Goal: Book appointment/travel/reservation

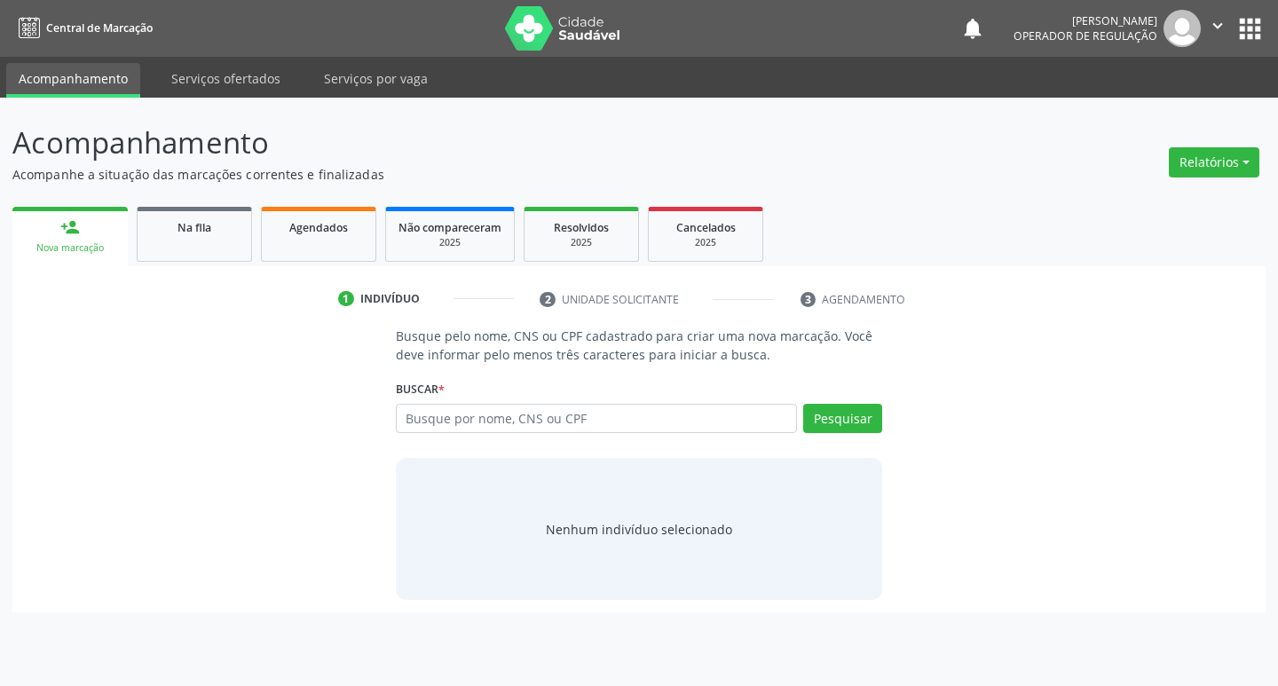
click at [423, 436] on div "Buscar * Busque por nome, CNS ou CPF Nenhum resultado encontrado para: " " Digi…" at bounding box center [639, 410] width 487 height 69
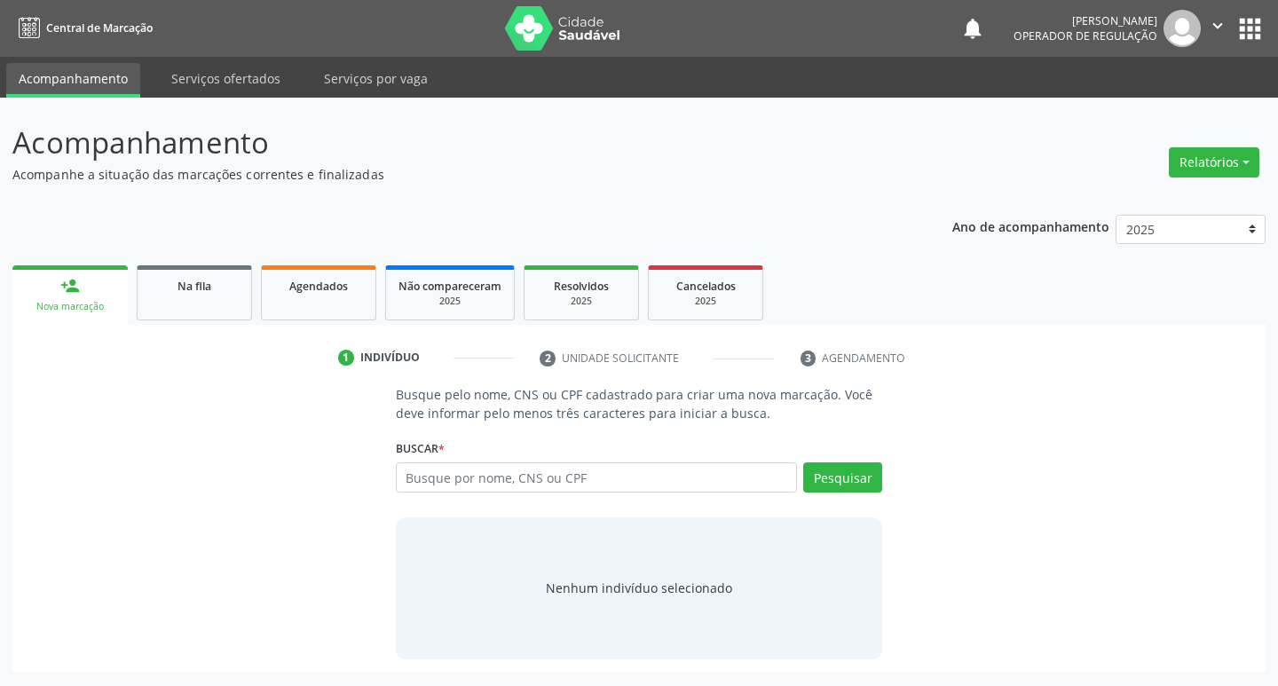
click at [433, 425] on div "Busque pelo nome, CNS ou CPF cadastrado para criar uma nova marcação. Você deve…" at bounding box center [639, 521] width 512 height 273
click at [476, 465] on input "text" at bounding box center [597, 477] width 402 height 30
click at [479, 467] on input "text" at bounding box center [597, 477] width 402 height 30
type input "700000884690703"
click at [608, 499] on div "700000884690703 Busque por nome, CNS ou CPF Nenhum resultado encontrado para: "…" at bounding box center [639, 483] width 487 height 43
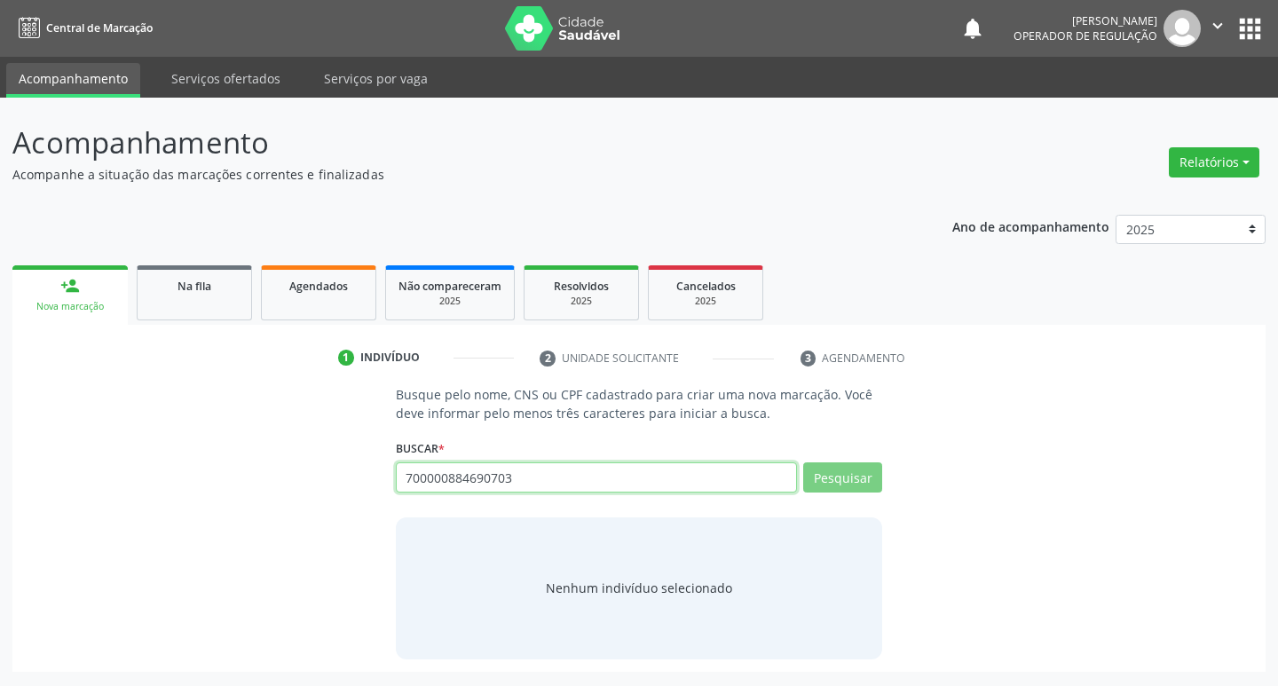
click at [592, 483] on input "700000884690703" at bounding box center [597, 477] width 402 height 30
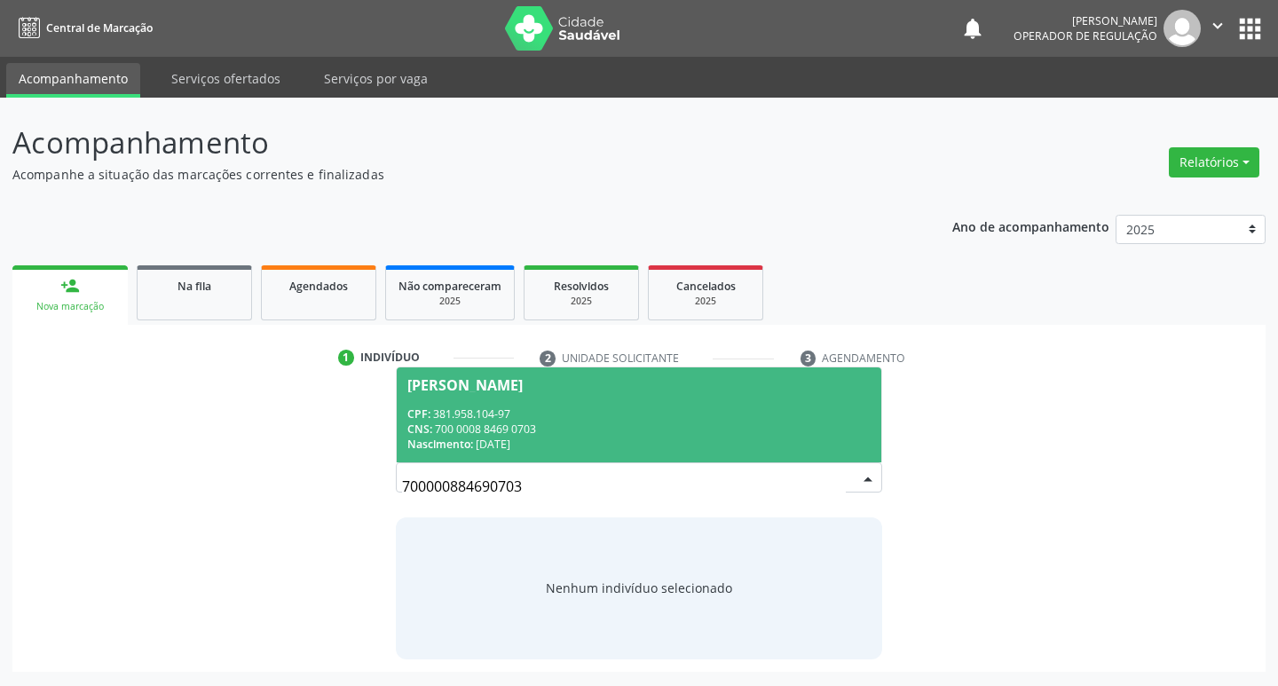
click at [651, 430] on div "CNS: 700 0008 8469 0703" at bounding box center [639, 428] width 464 height 15
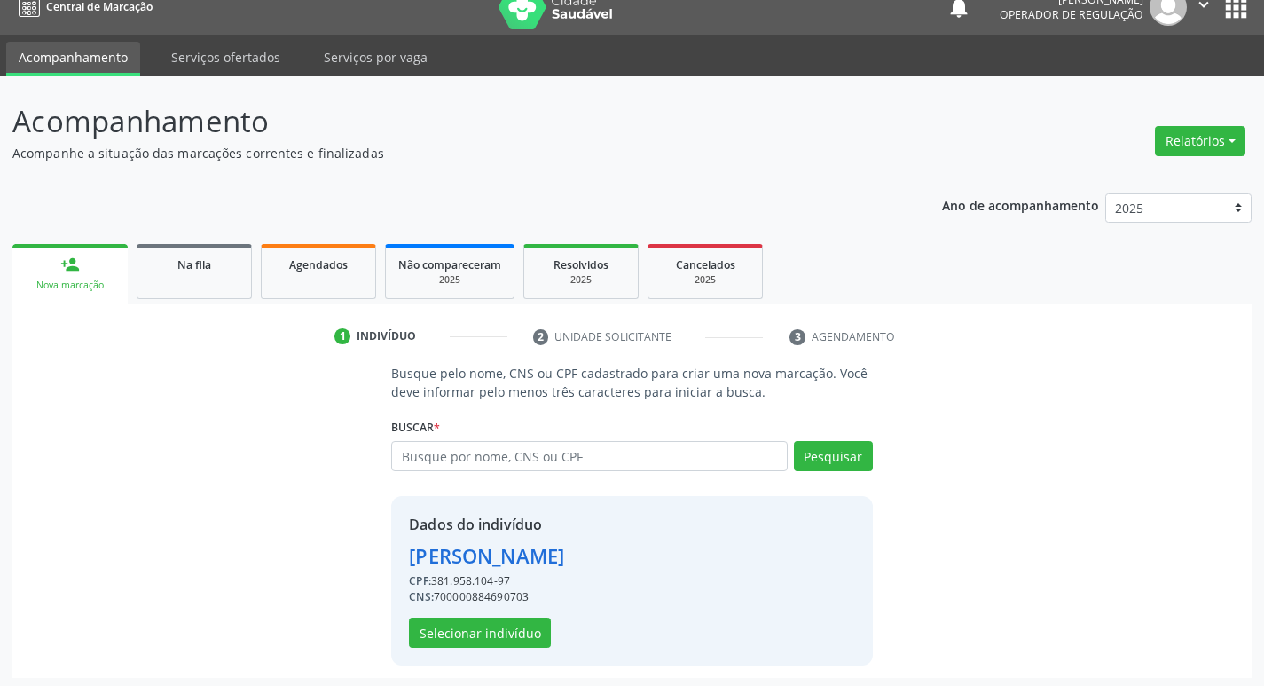
scroll to position [26, 0]
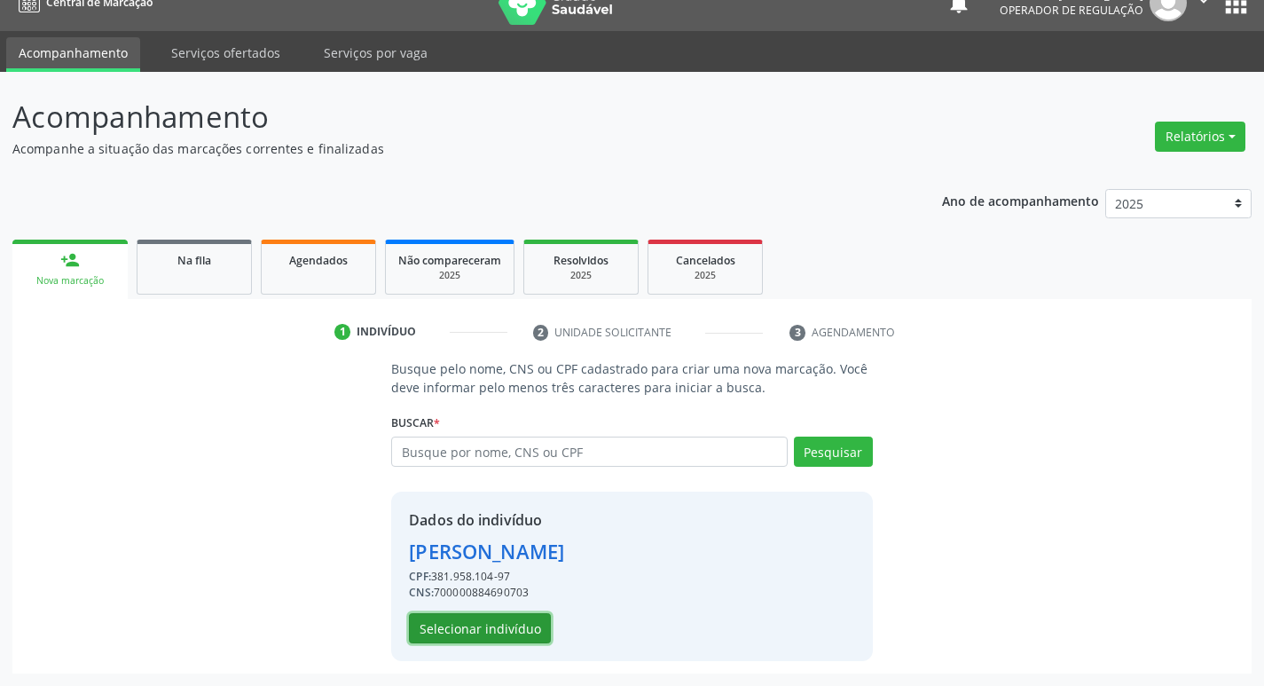
click at [510, 639] on button "Selecionar indivíduo" at bounding box center [480, 628] width 142 height 30
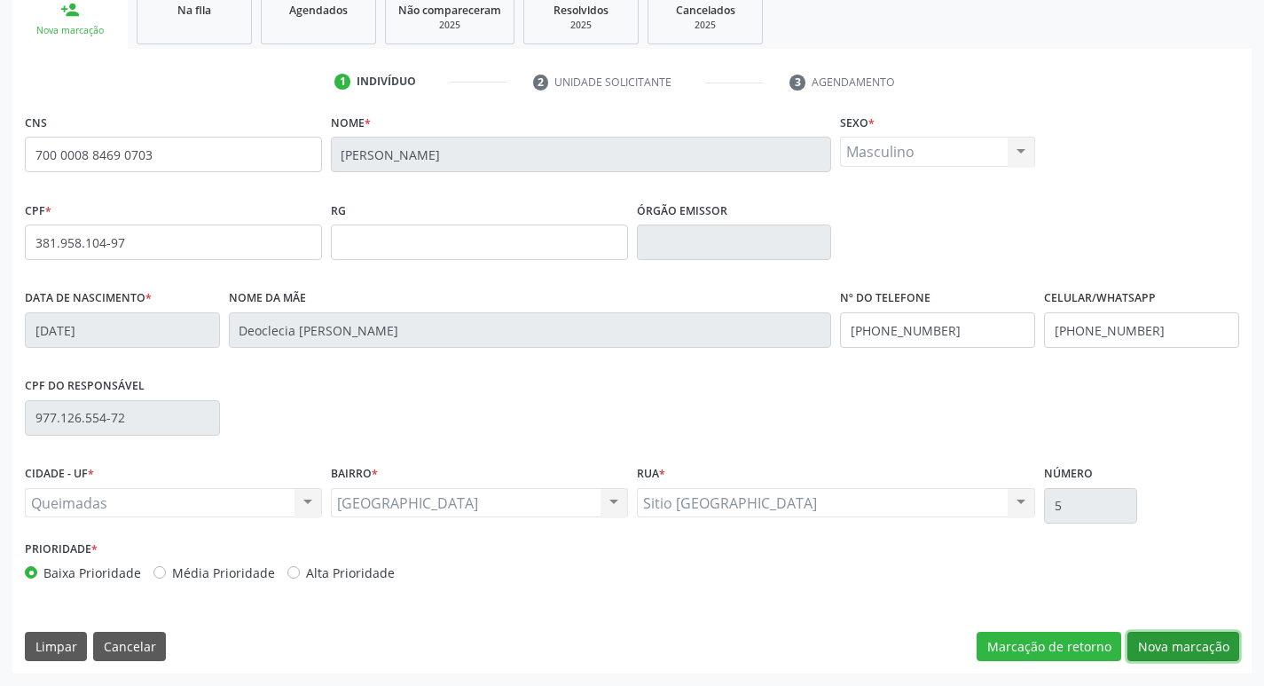
click at [1153, 633] on button "Nova marcação" at bounding box center [1184, 647] width 112 height 30
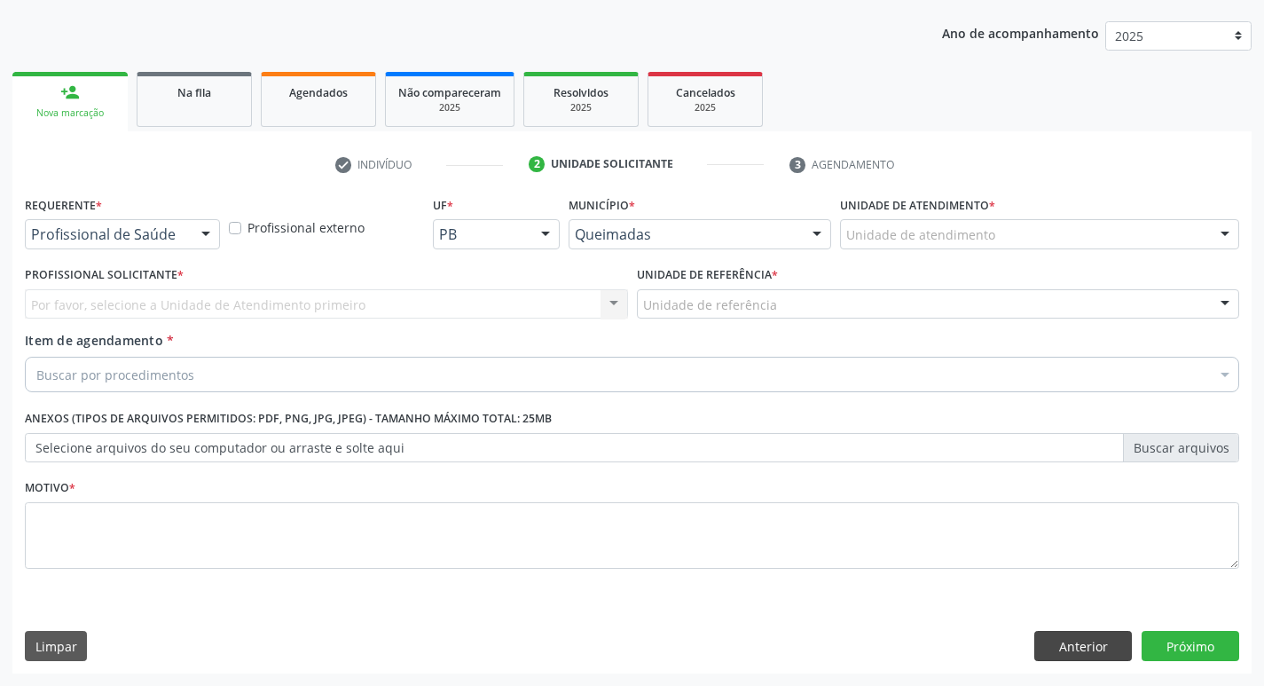
scroll to position [193, 0]
click at [192, 245] on div "Profissional de Saúde Profissional de Saúde Paciente Nenhum resultado encontrad…" at bounding box center [122, 234] width 195 height 30
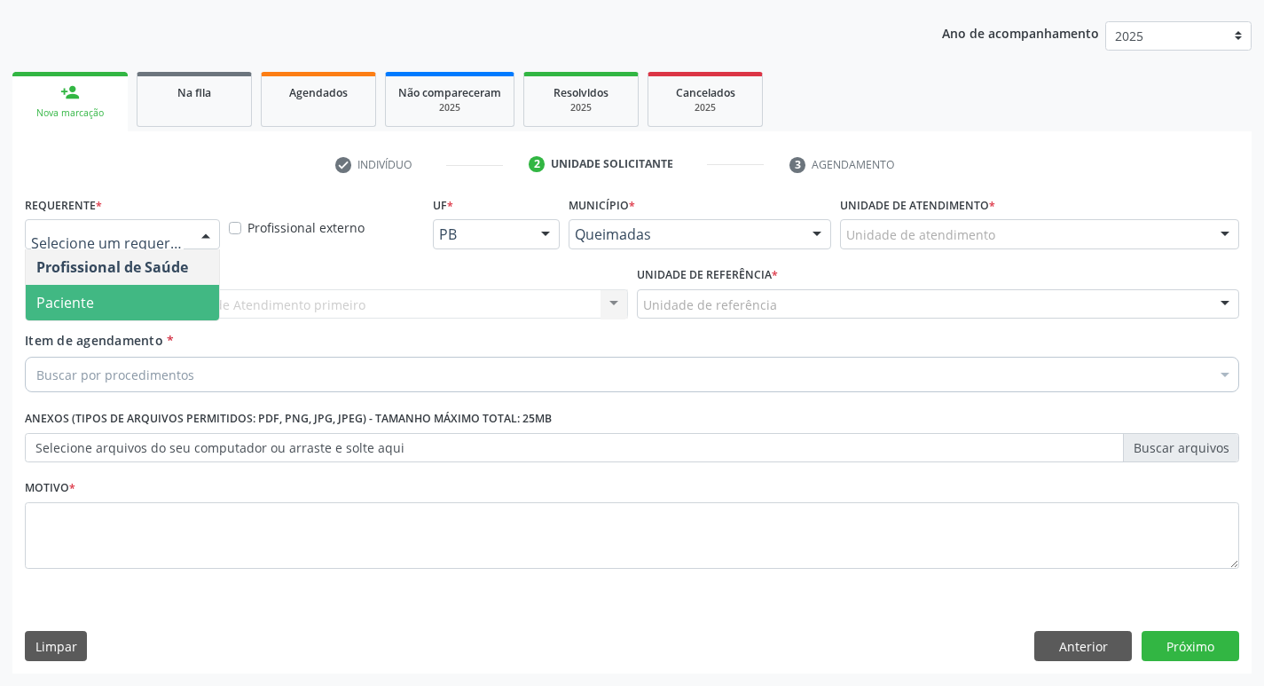
click at [179, 291] on span "Paciente" at bounding box center [122, 302] width 193 height 35
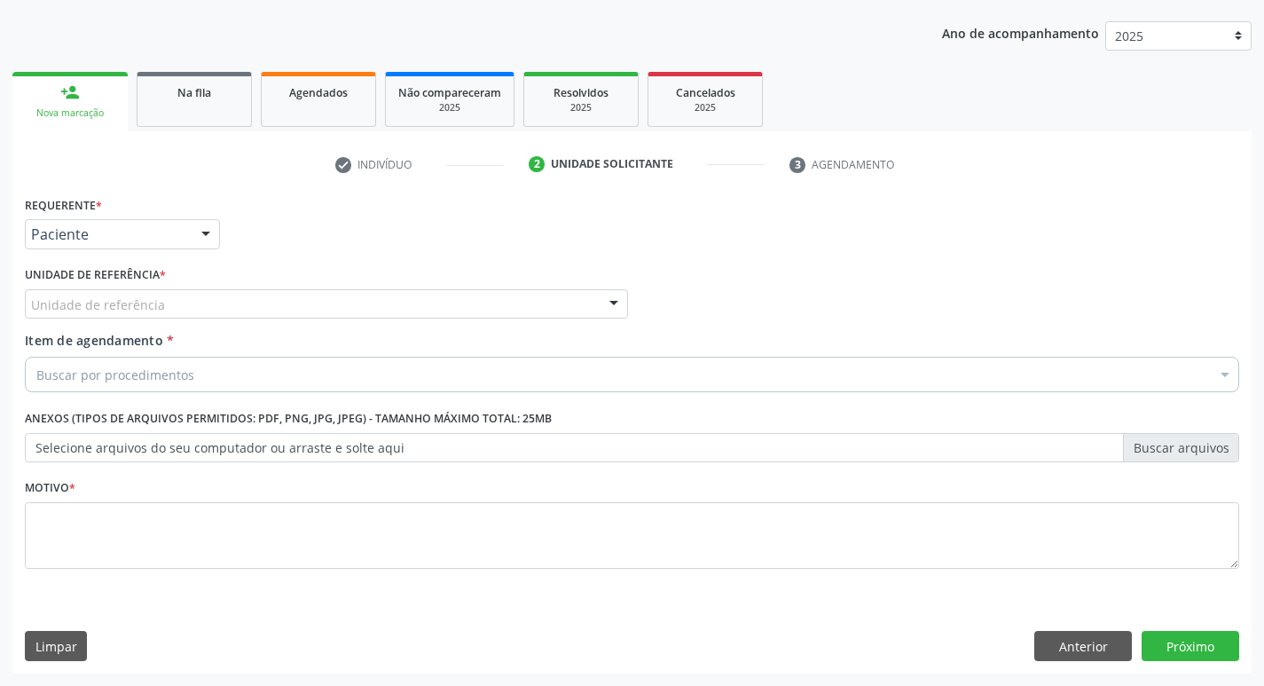
click at [181, 293] on div "Unidade de referência" at bounding box center [326, 304] width 603 height 30
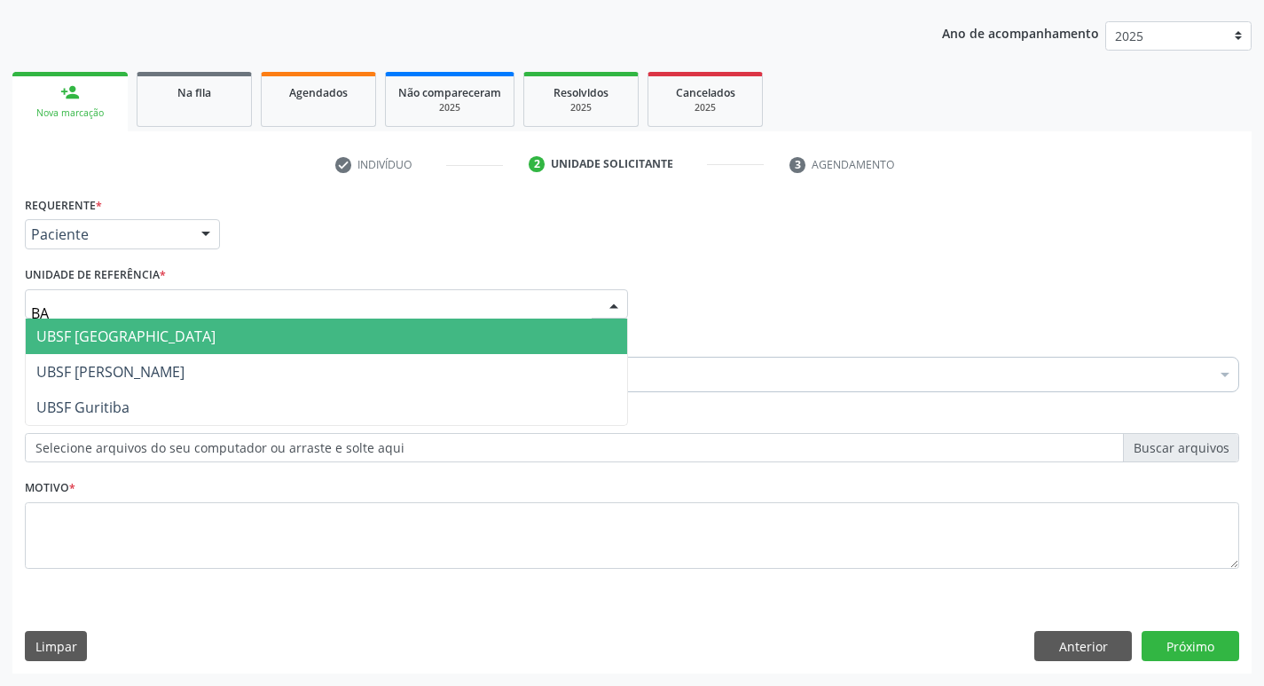
type input "BAI"
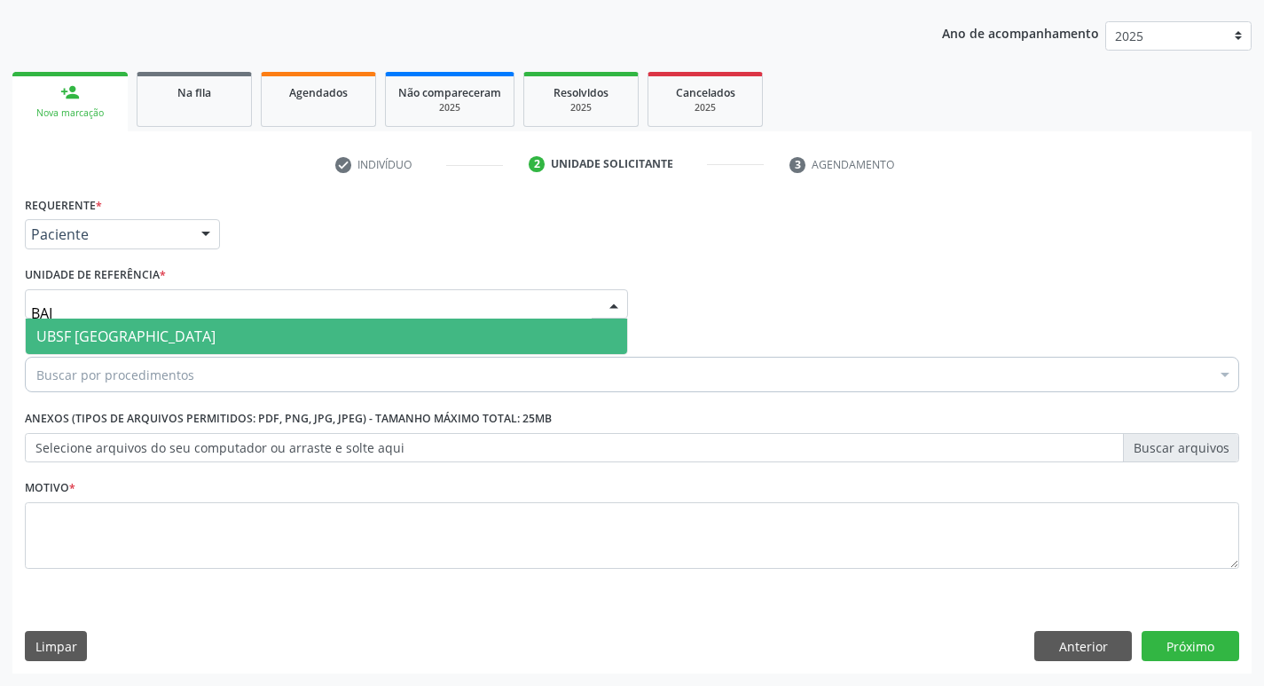
click at [313, 334] on span "UBSF [GEOGRAPHIC_DATA]" at bounding box center [327, 336] width 602 height 35
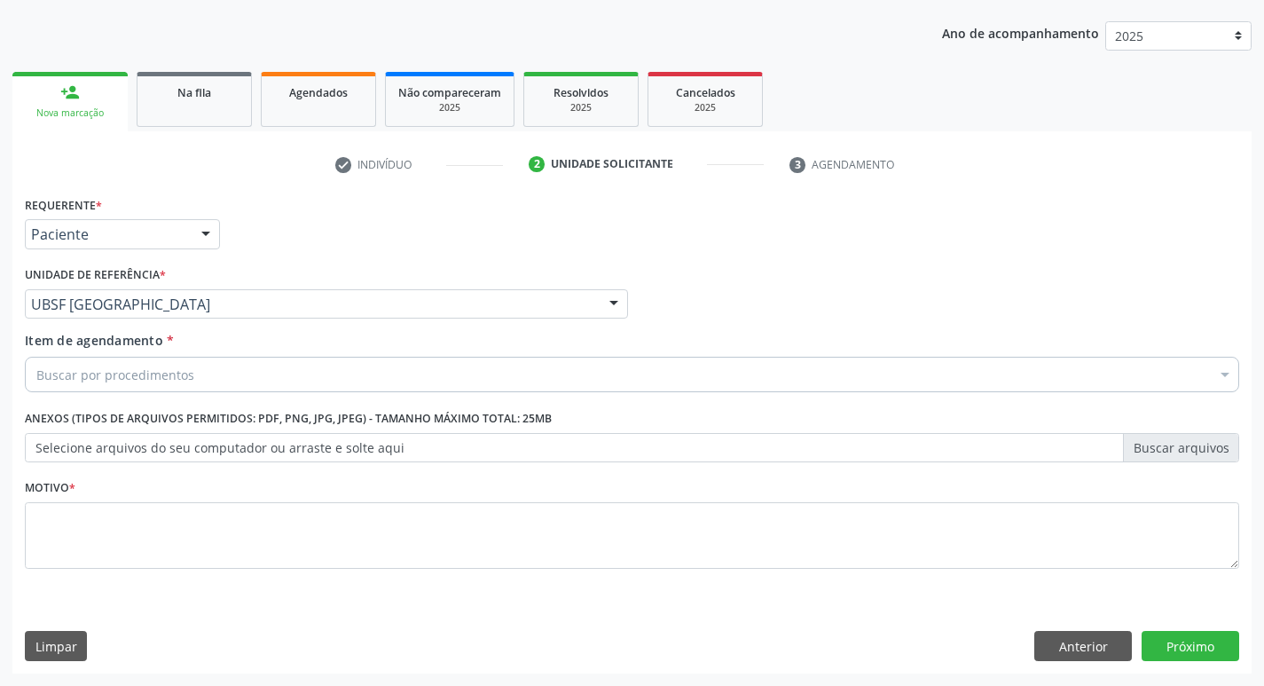
click at [303, 370] on div "Buscar por procedimentos" at bounding box center [632, 374] width 1215 height 35
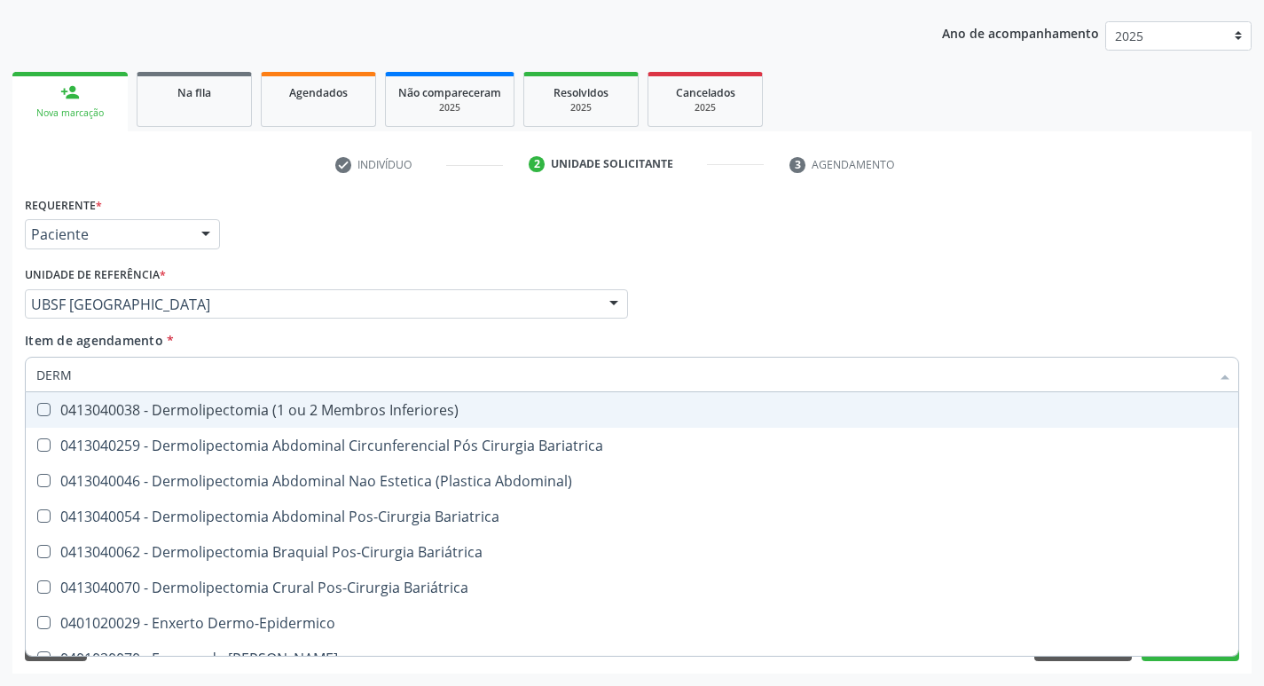
type input "DERMA"
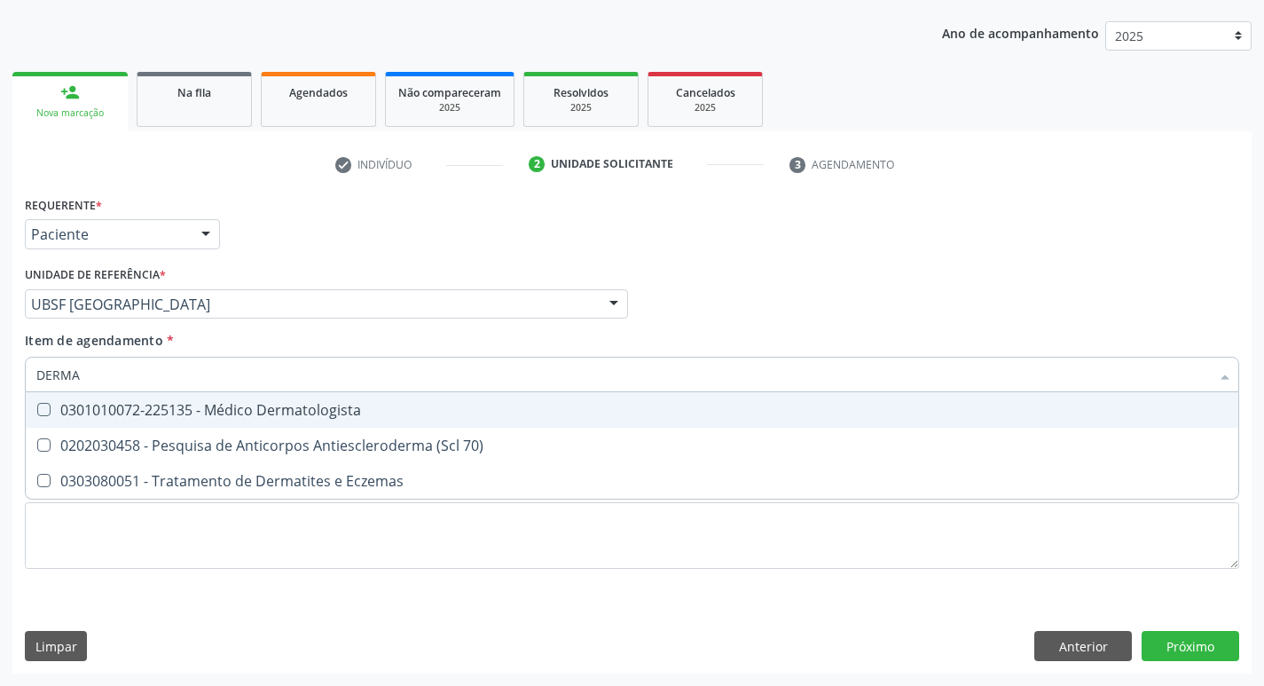
click at [318, 406] on div "0301010072-225135 - Médico Dermatologista" at bounding box center [632, 410] width 1192 height 14
checkbox Dermatologista "true"
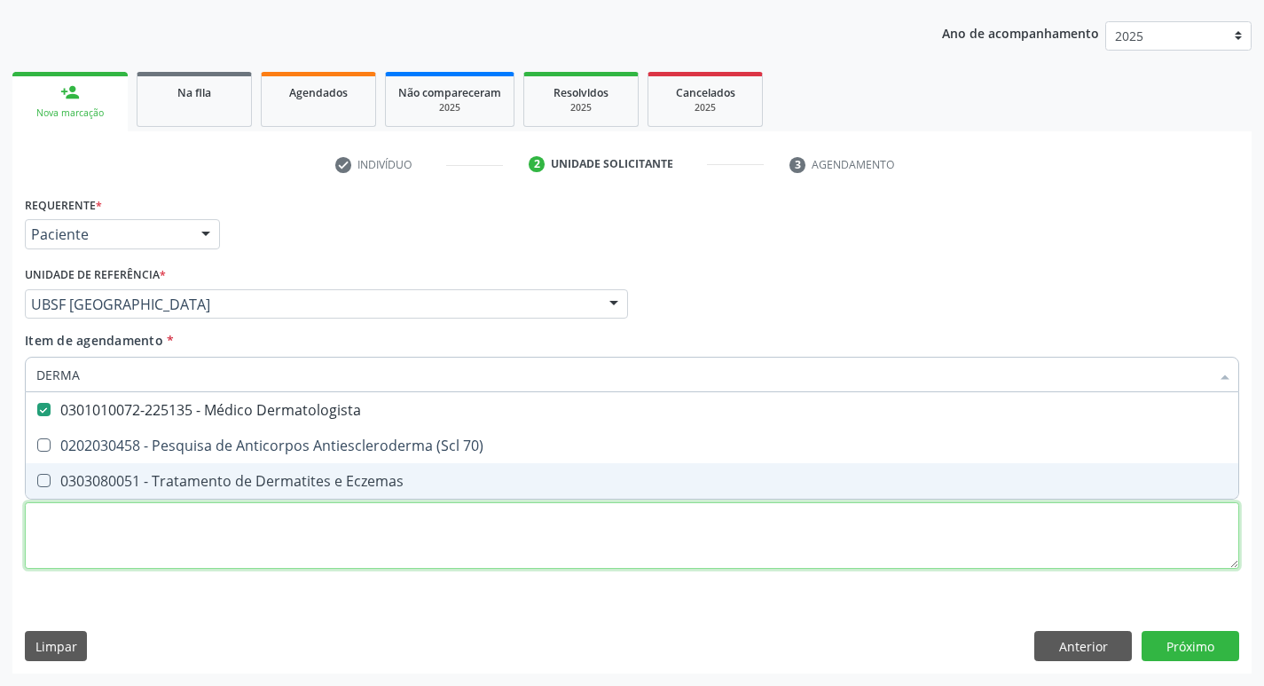
click at [314, 562] on div "Requerente * Paciente Profissional de Saúde Paciente Nenhum resultado encontrad…" at bounding box center [632, 393] width 1215 height 402
checkbox 70\) "true"
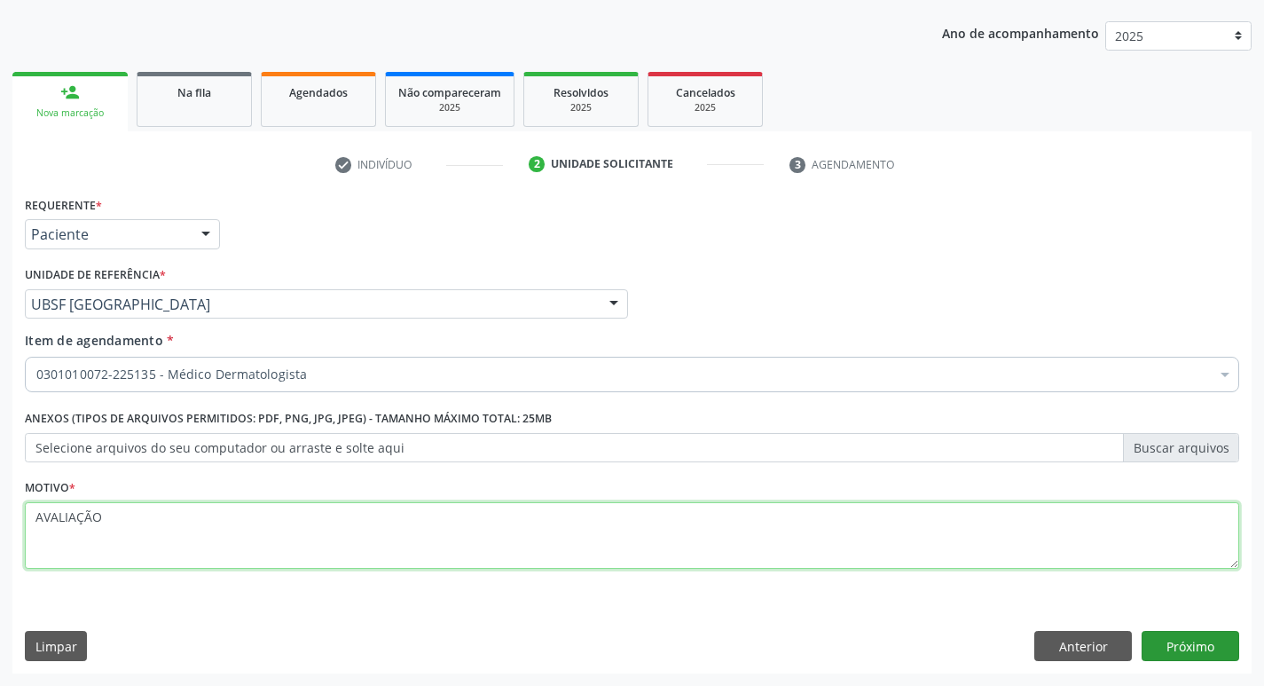
type textarea "AVALIAÇÃO"
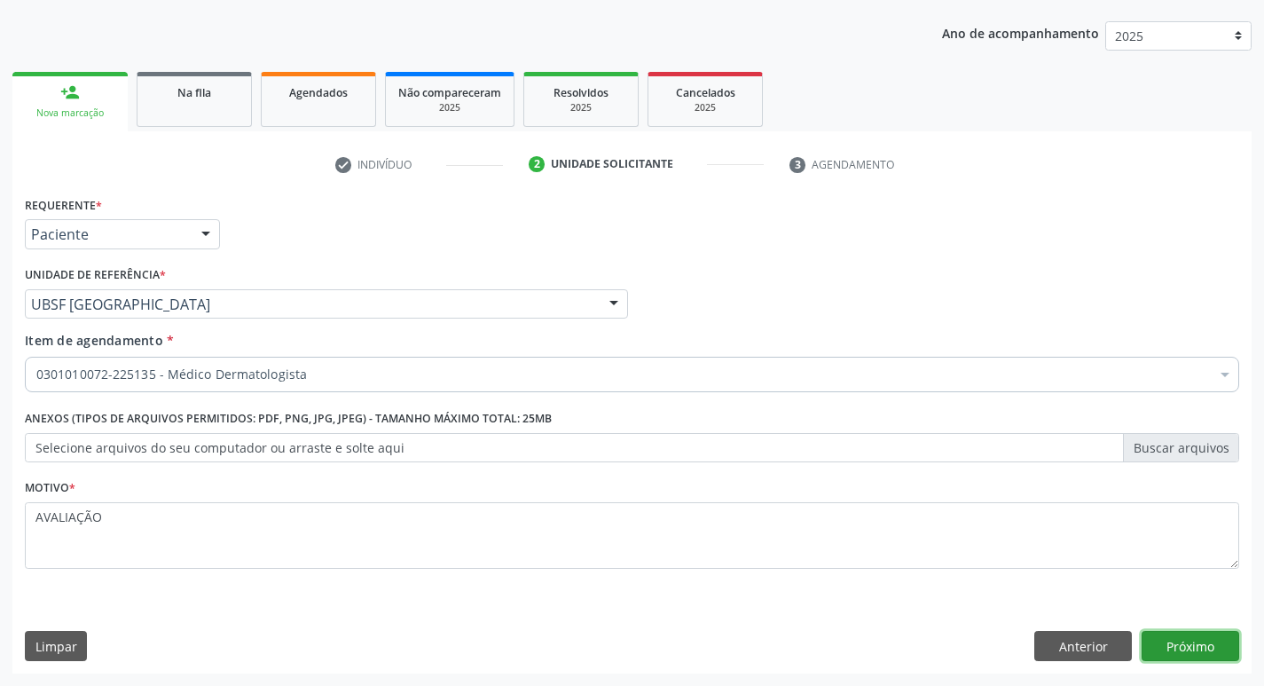
click at [1184, 644] on button "Próximo" at bounding box center [1191, 646] width 98 height 30
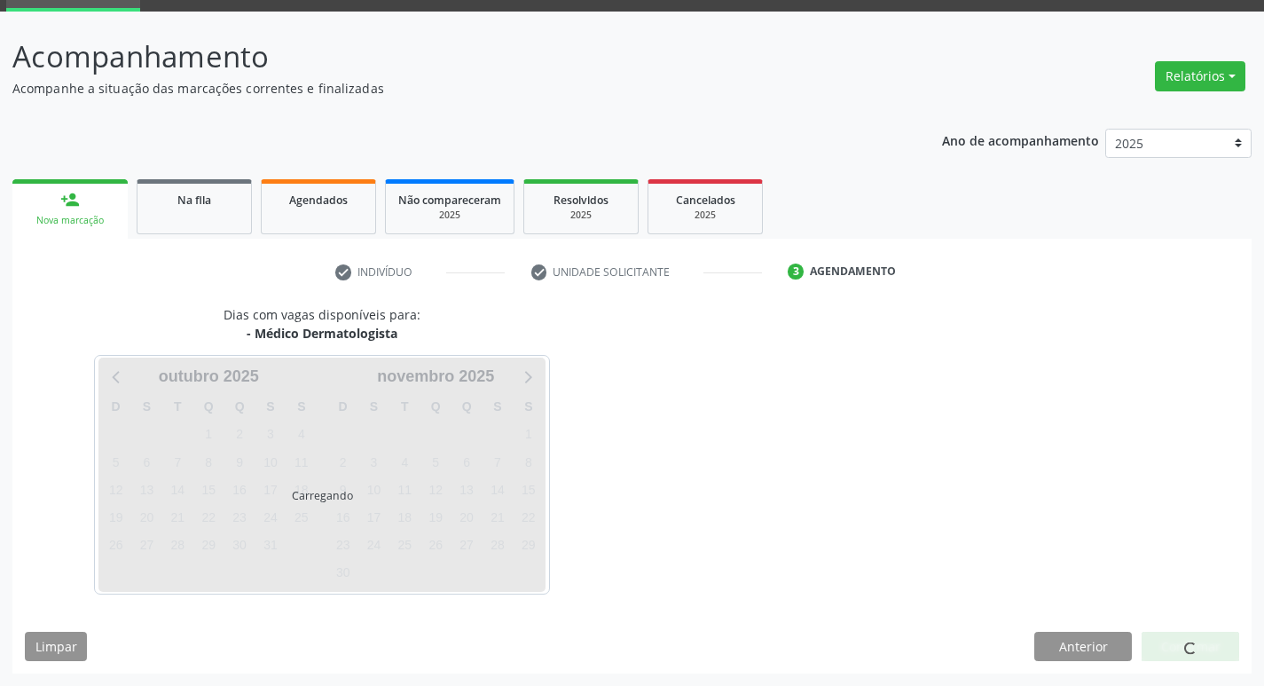
scroll to position [86, 0]
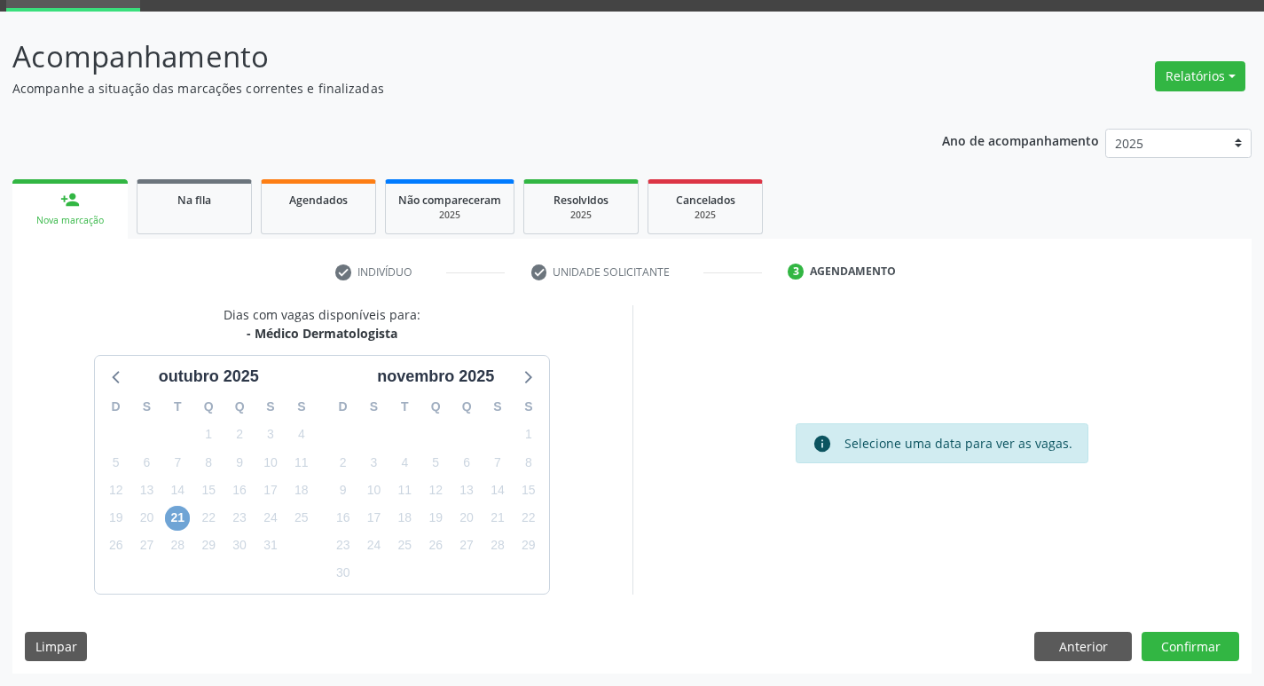
click at [185, 510] on span "21" at bounding box center [177, 518] width 25 height 25
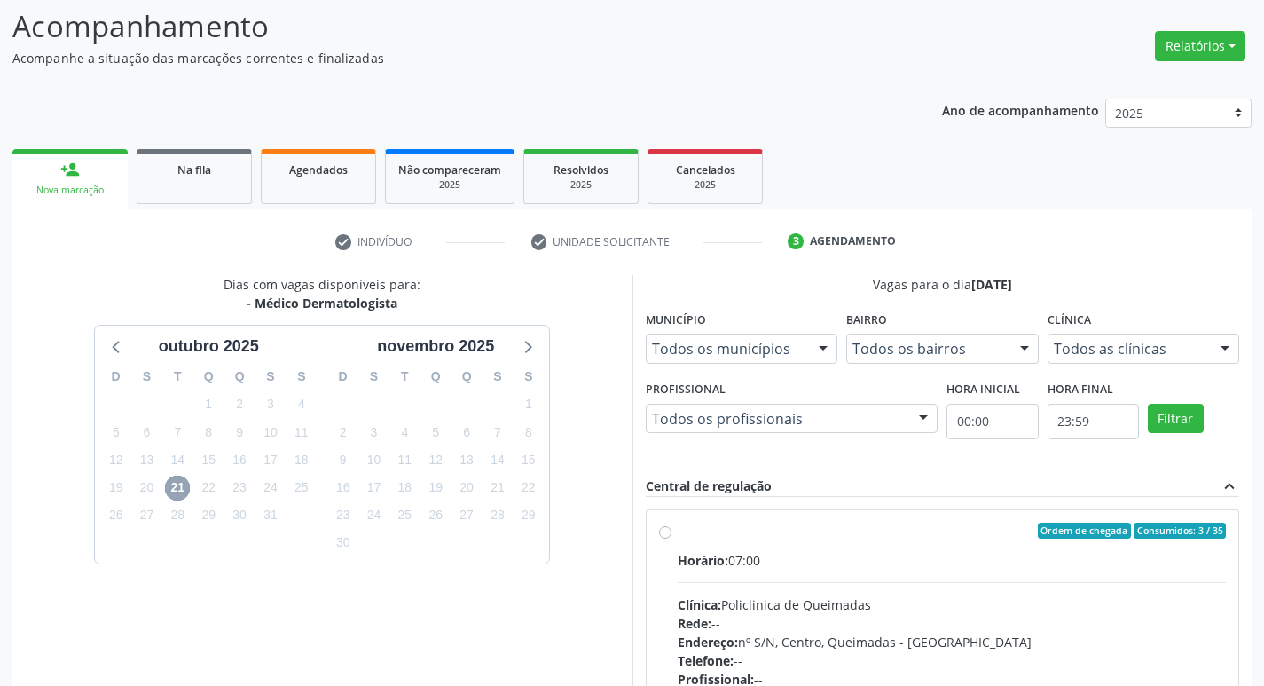
scroll to position [343, 0]
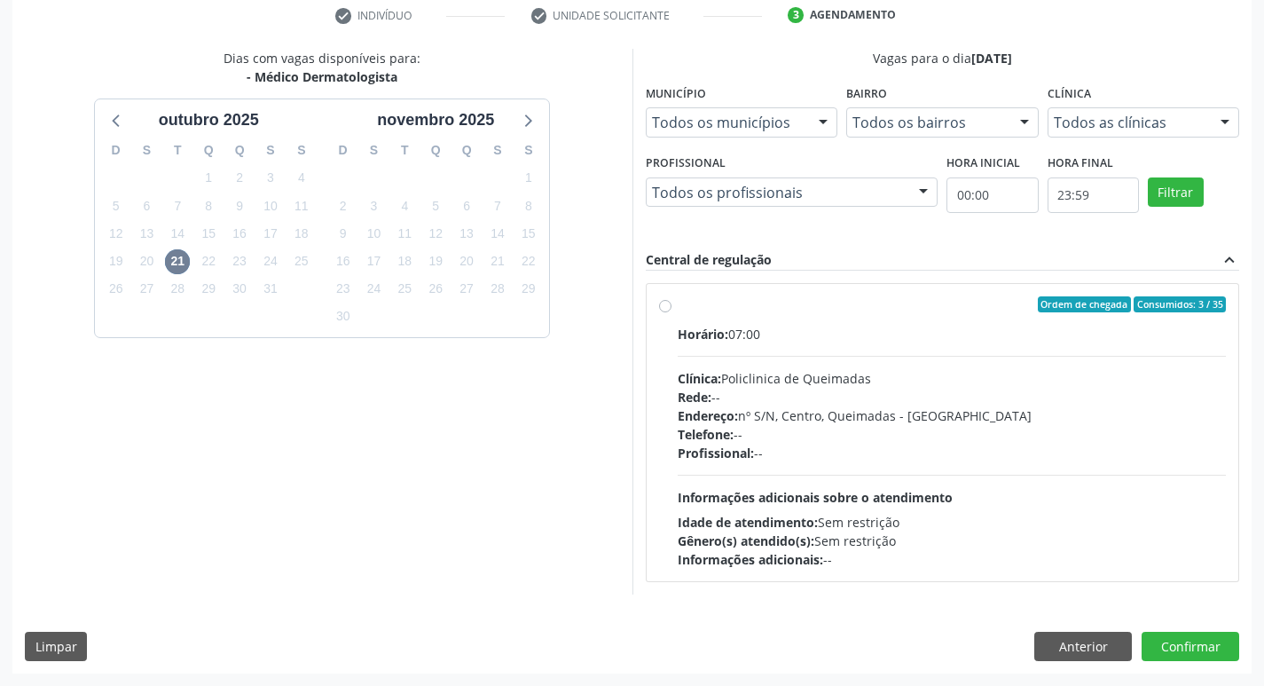
click at [990, 327] on div "Horário: 07:00" at bounding box center [952, 334] width 549 height 19
click at [672, 312] on input "Ordem de chegada Consumidos: 3 / 35 Horário: 07:00 Clínica: Policlinica de Quei…" at bounding box center [665, 304] width 12 height 16
radio input "true"
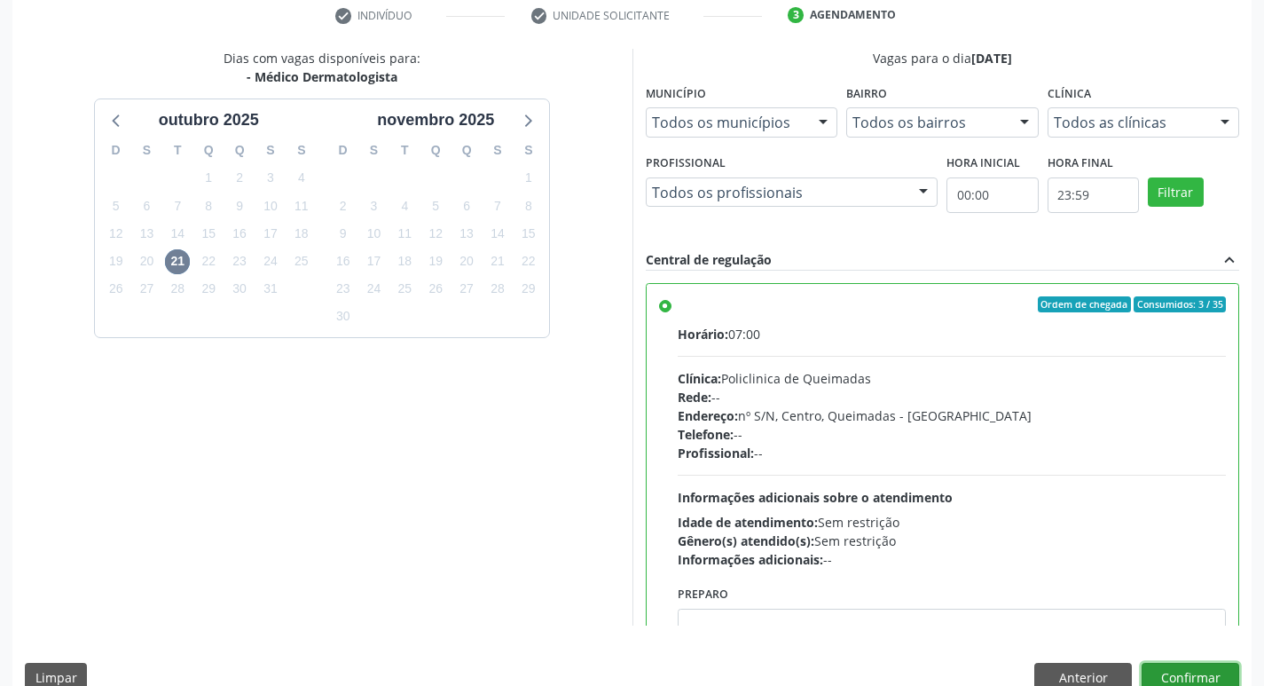
click at [1169, 675] on button "Confirmar" at bounding box center [1191, 678] width 98 height 30
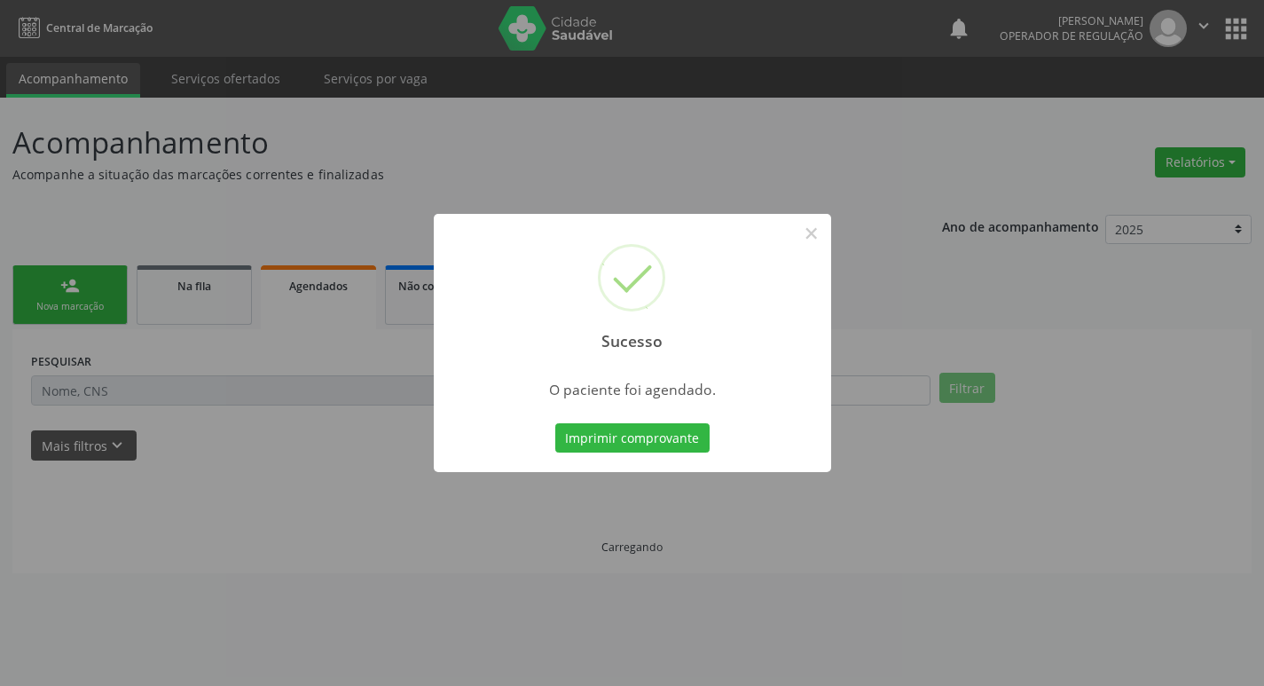
scroll to position [0, 0]
click at [625, 444] on button "Imprimir comprovante" at bounding box center [639, 438] width 154 height 30
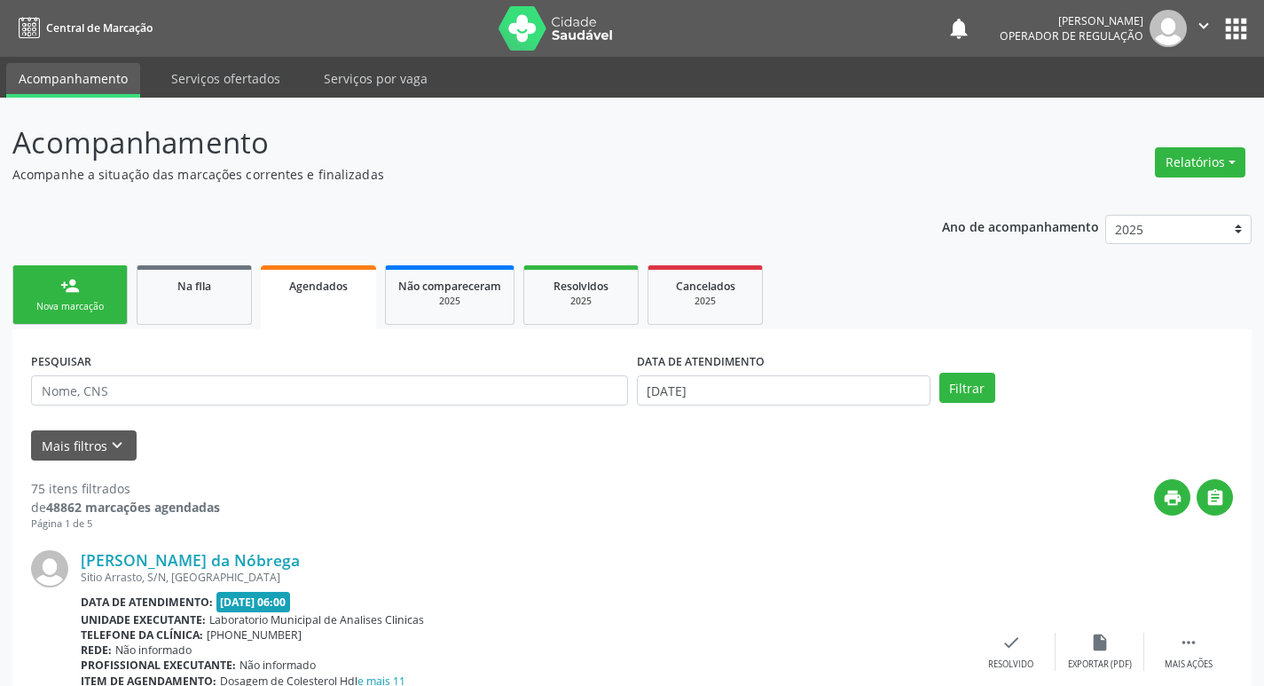
click at [57, 291] on link "person_add Nova marcação" at bounding box center [69, 294] width 115 height 59
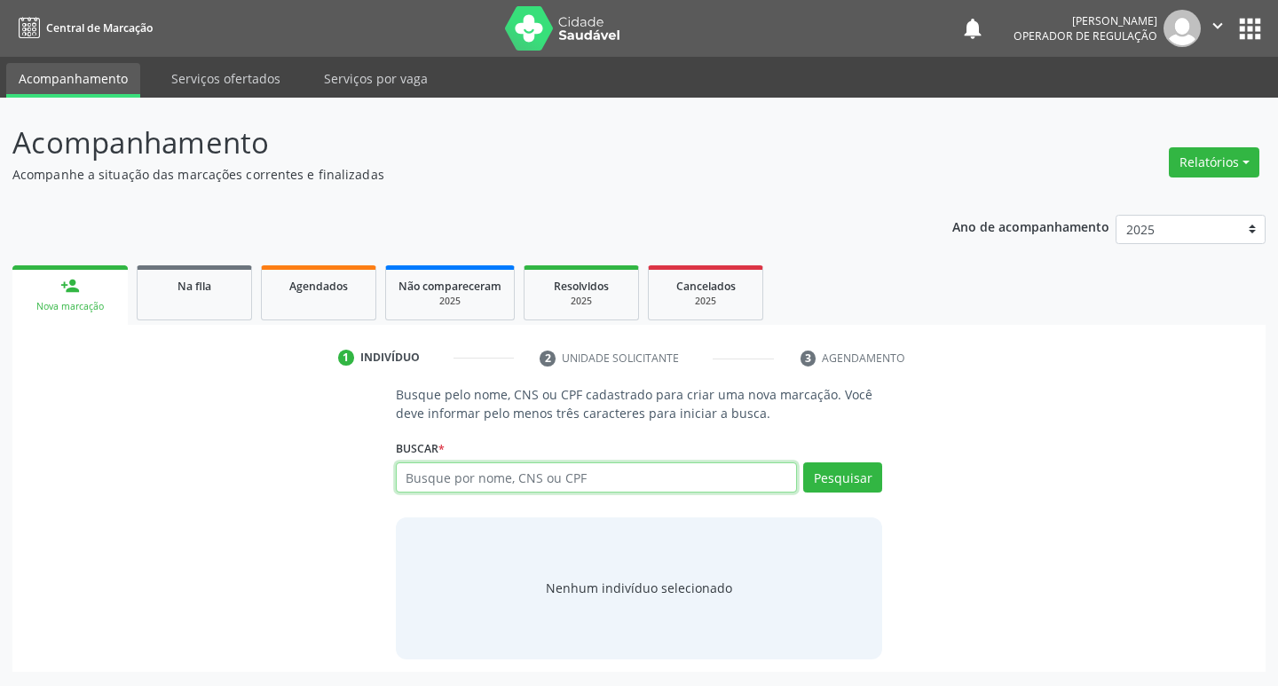
click at [514, 481] on input "text" at bounding box center [597, 477] width 402 height 30
type input "705001257966451"
click at [853, 479] on button "Pesquisar" at bounding box center [842, 477] width 79 height 30
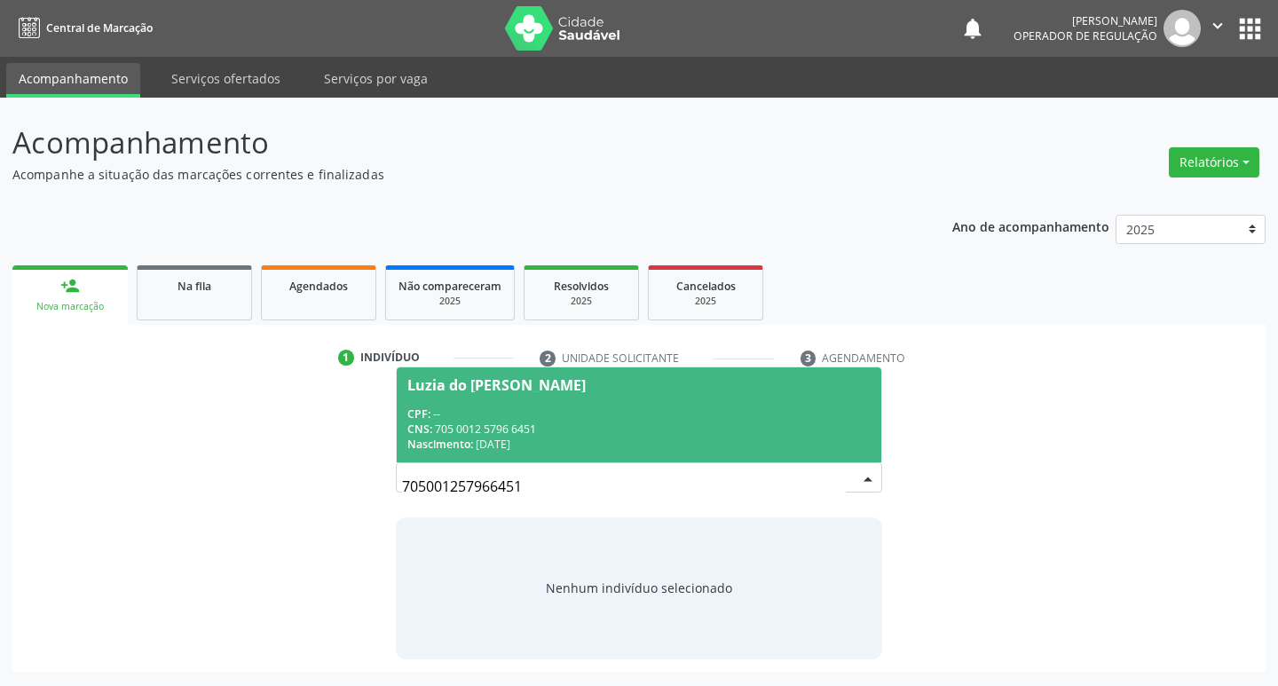
click at [497, 392] on span "Luzia do [PERSON_NAME] CPF: -- CNS: 705 0012 5796 6451 Nascimento: [DATE]" at bounding box center [639, 414] width 485 height 95
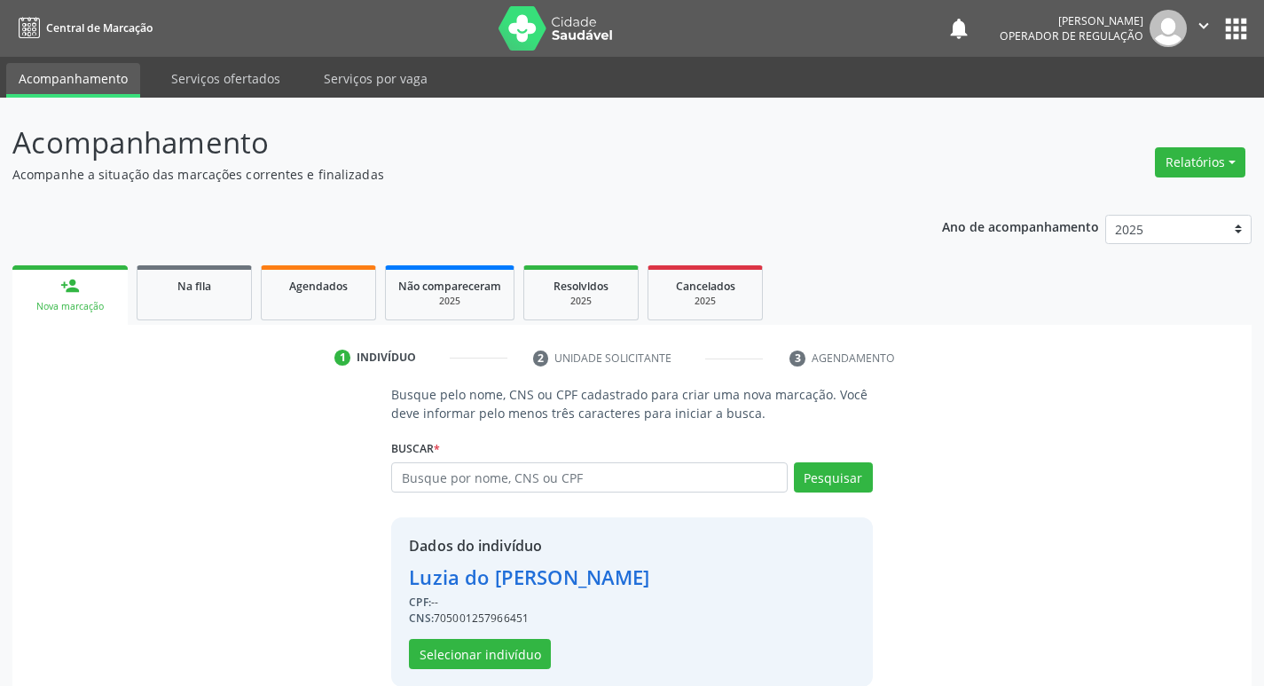
scroll to position [26, 0]
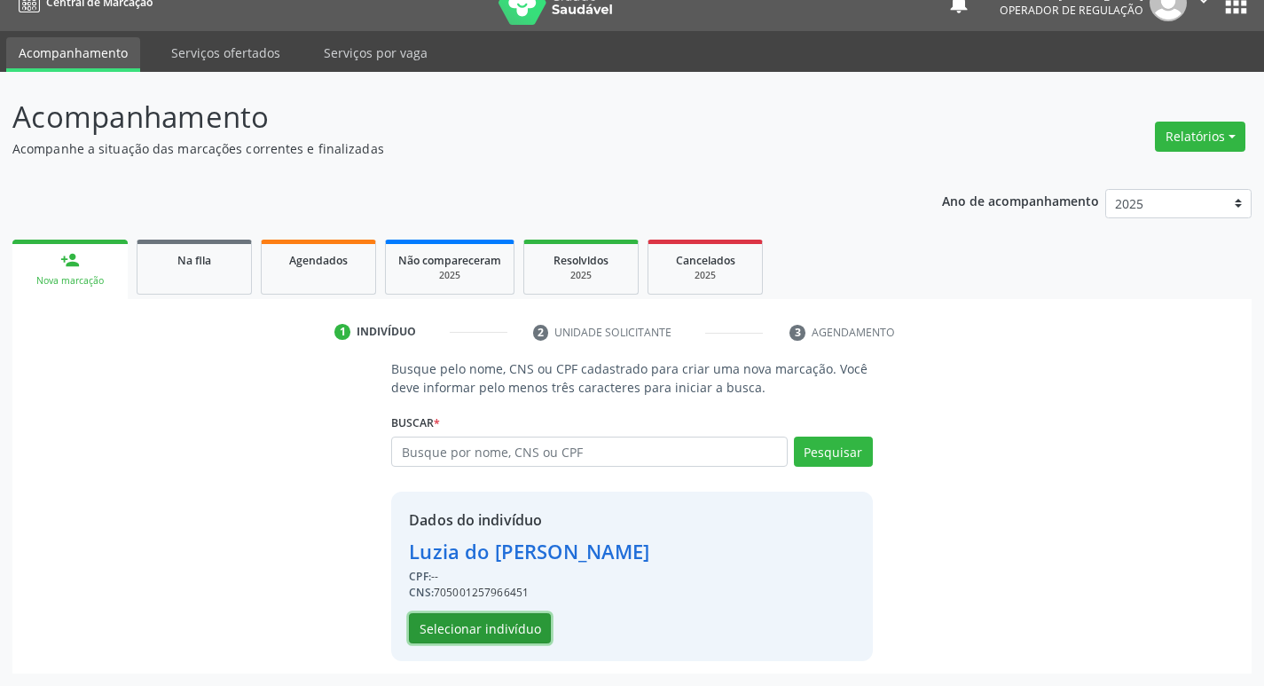
click at [515, 627] on button "Selecionar indivíduo" at bounding box center [480, 628] width 142 height 30
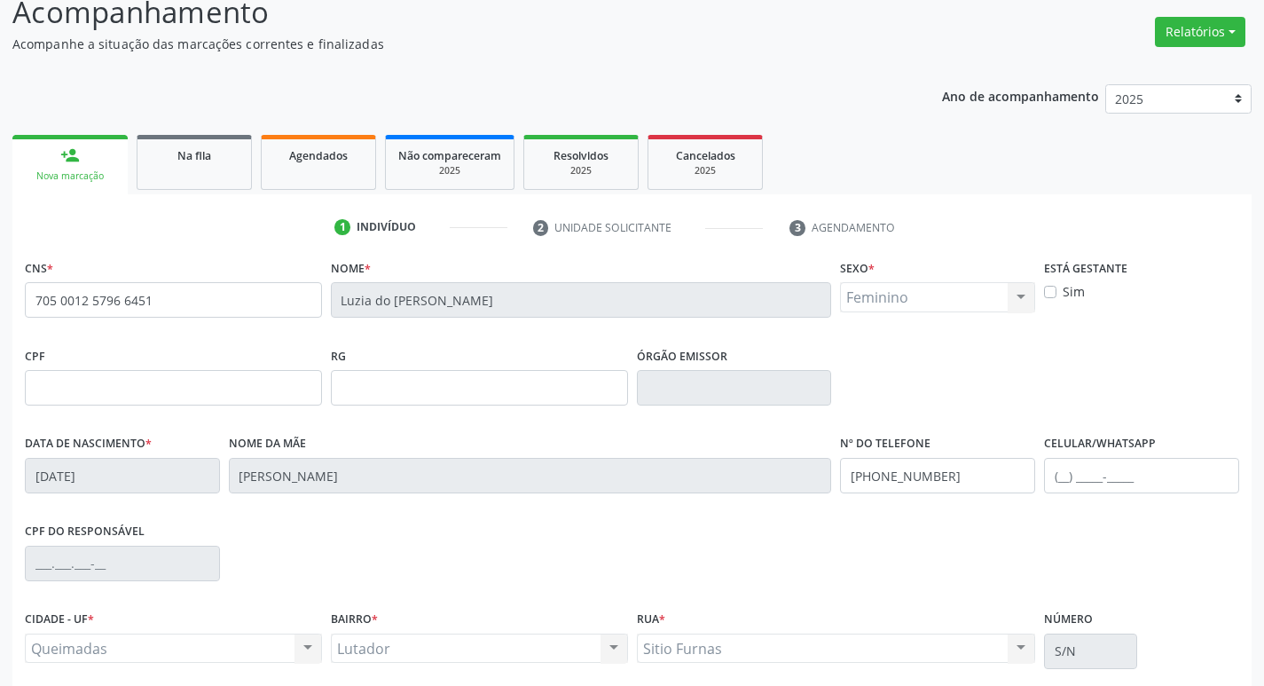
scroll to position [276, 0]
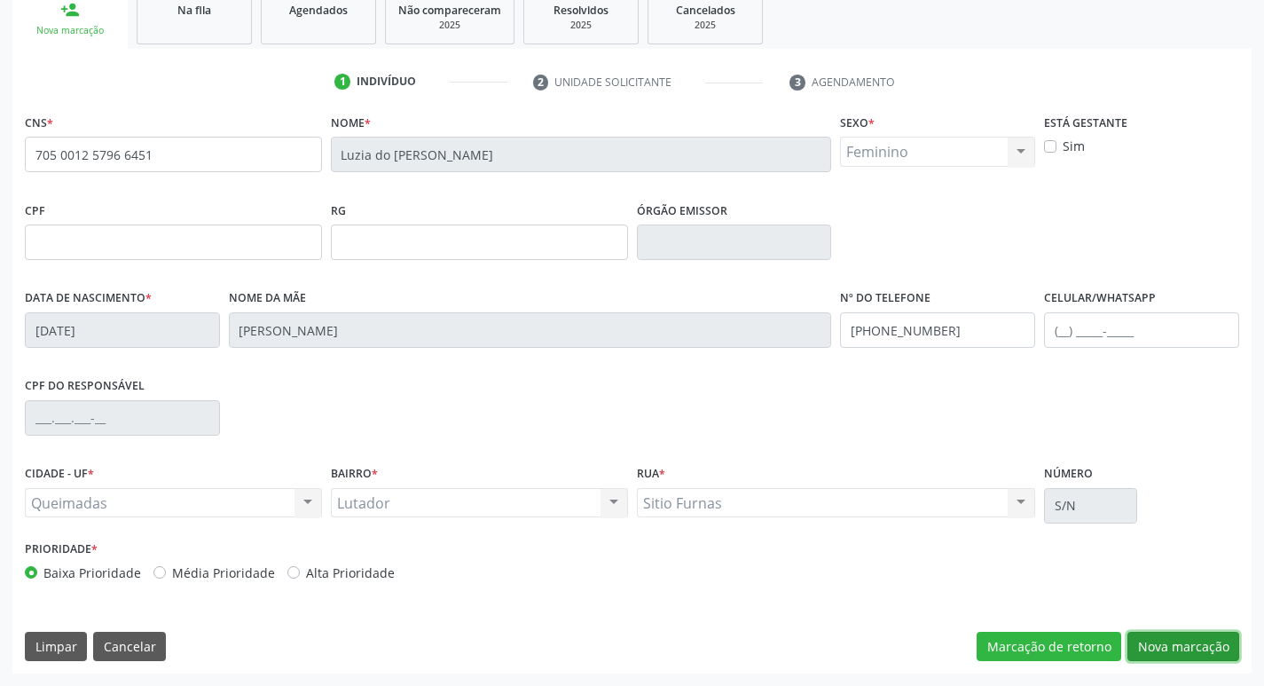
click at [1148, 642] on button "Nova marcação" at bounding box center [1184, 647] width 112 height 30
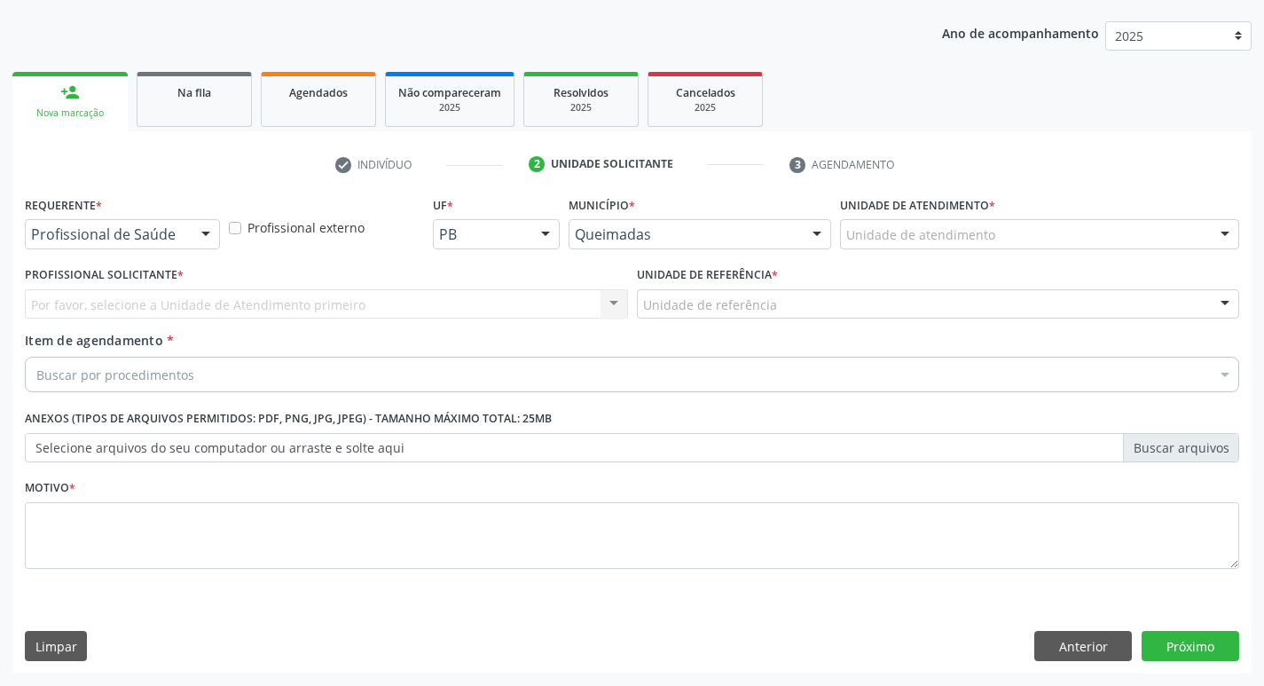
scroll to position [193, 0]
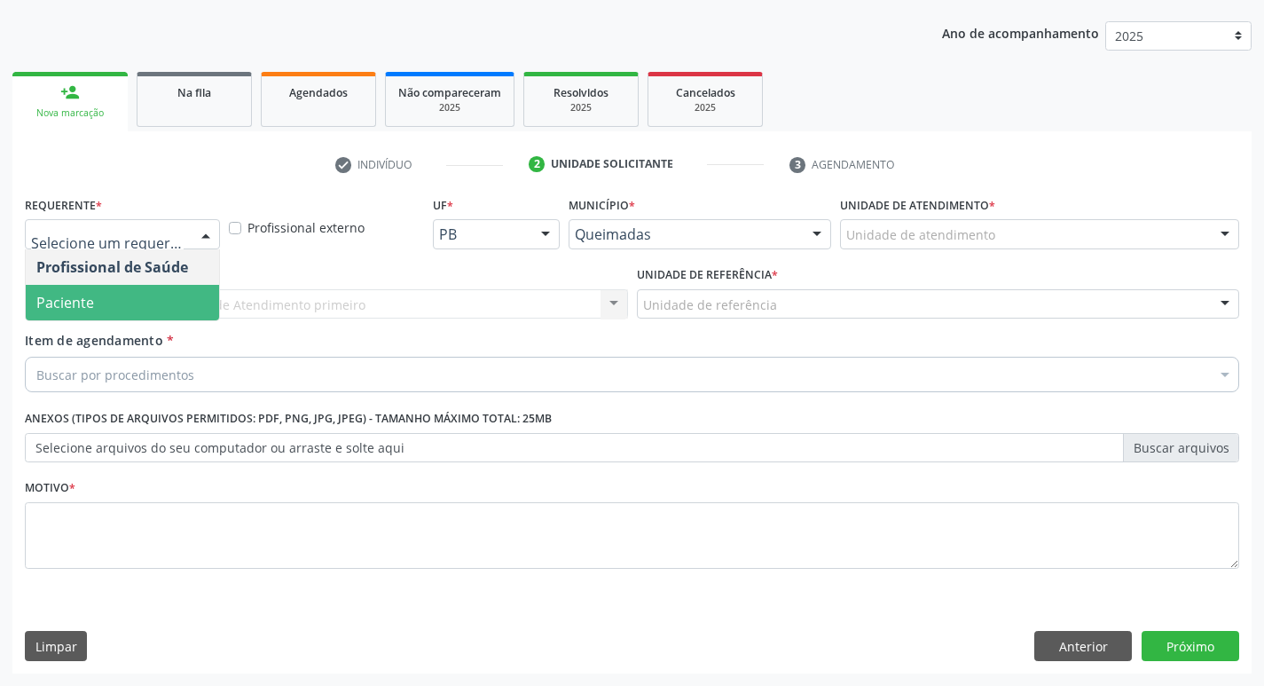
click at [154, 302] on span "Paciente" at bounding box center [122, 302] width 193 height 35
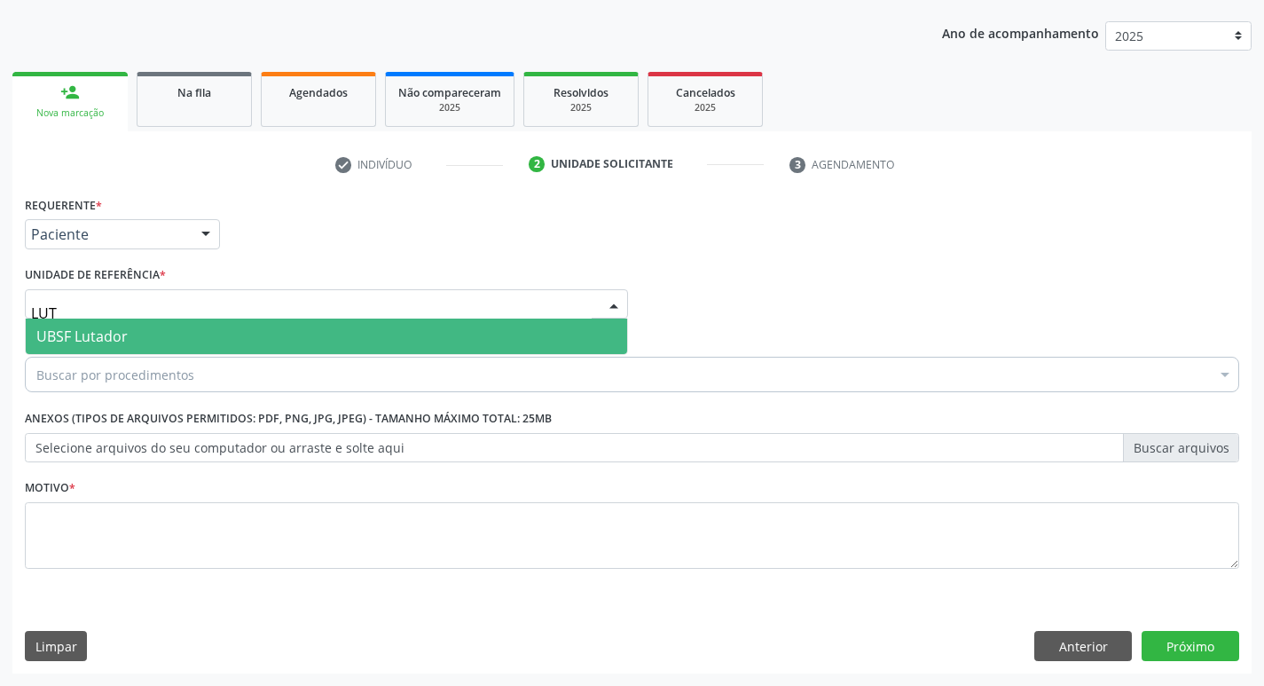
type input "LUTA"
click at [146, 349] on span "UBSF Lutador" at bounding box center [327, 336] width 602 height 35
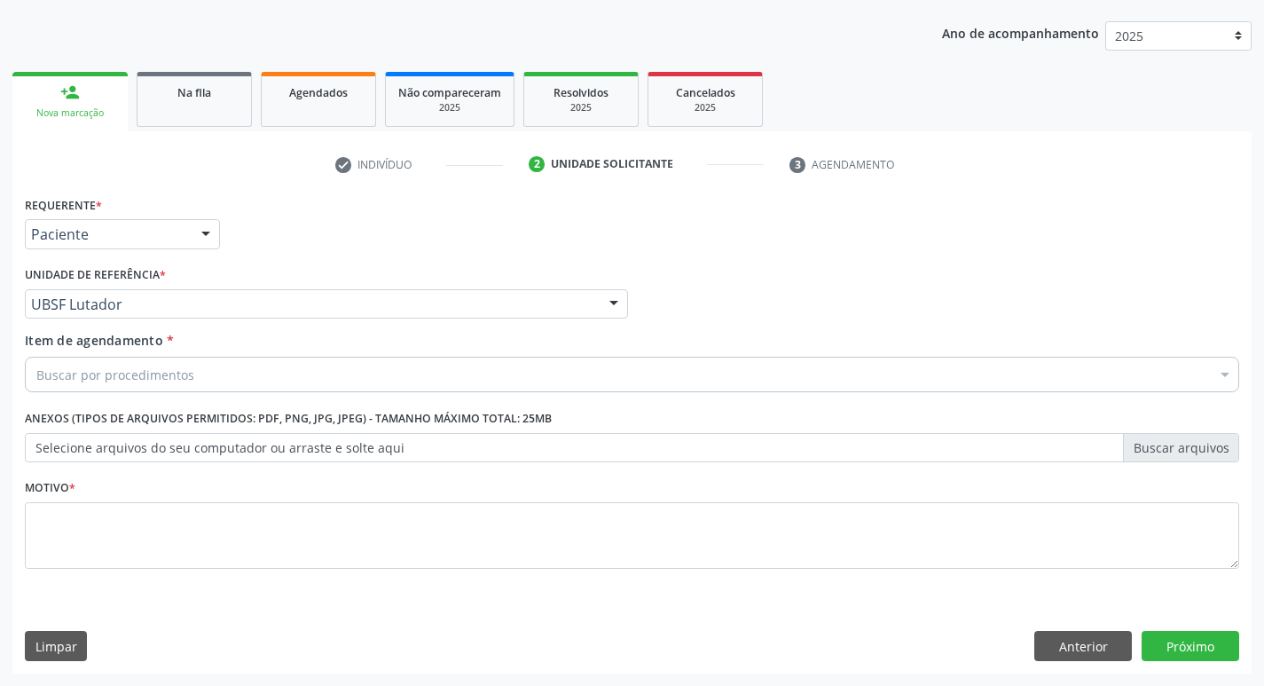
click at [142, 389] on div "Buscar por procedimentos" at bounding box center [632, 374] width 1215 height 35
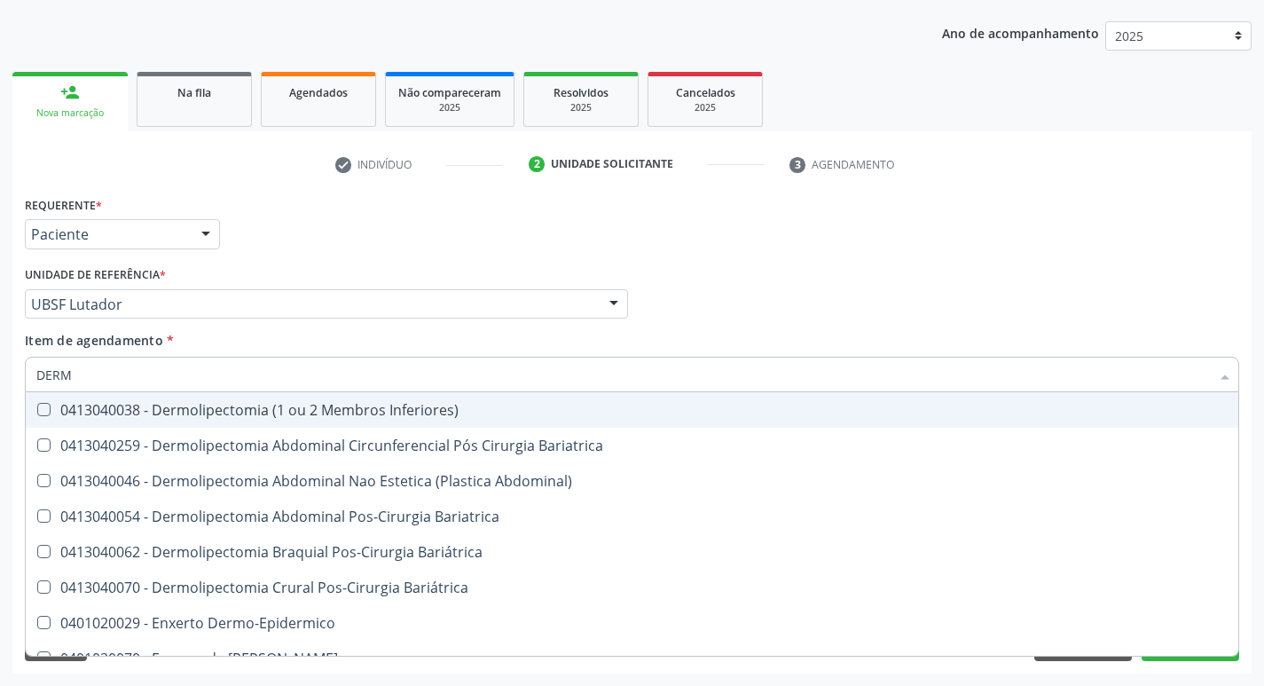
type input "DERMA"
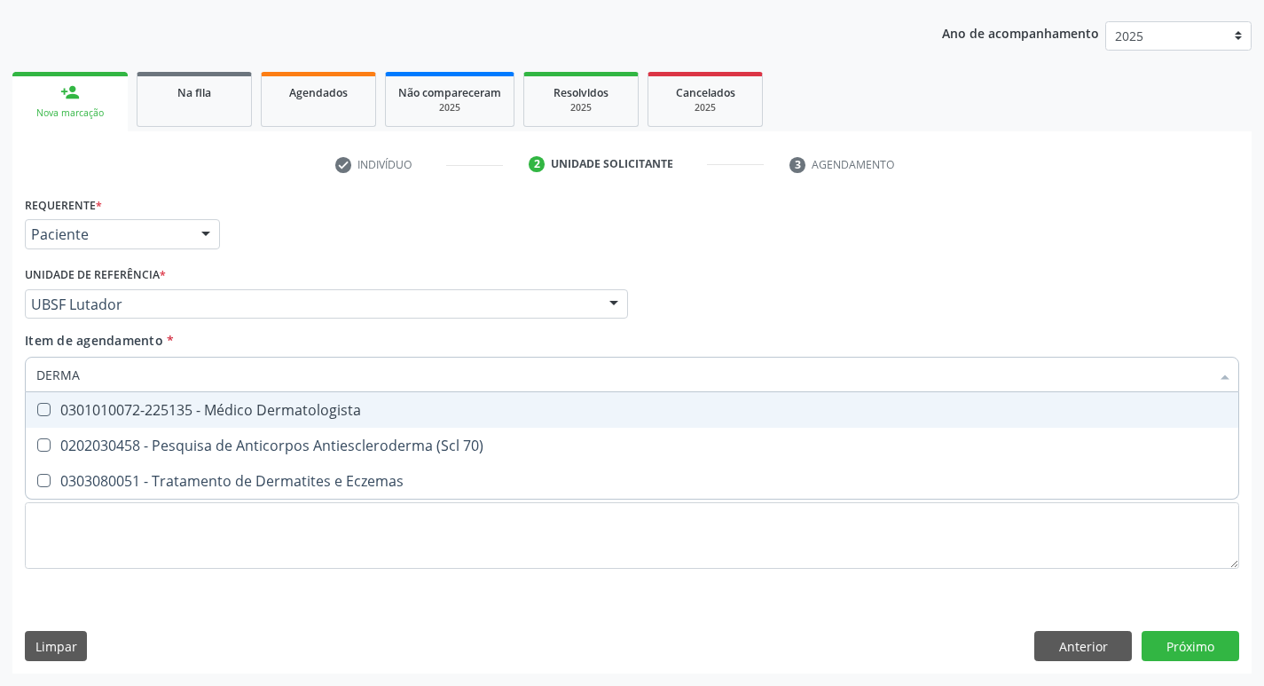
click at [154, 413] on div "0301010072-225135 - Médico Dermatologista" at bounding box center [632, 410] width 1192 height 14
checkbox Dermatologista "true"
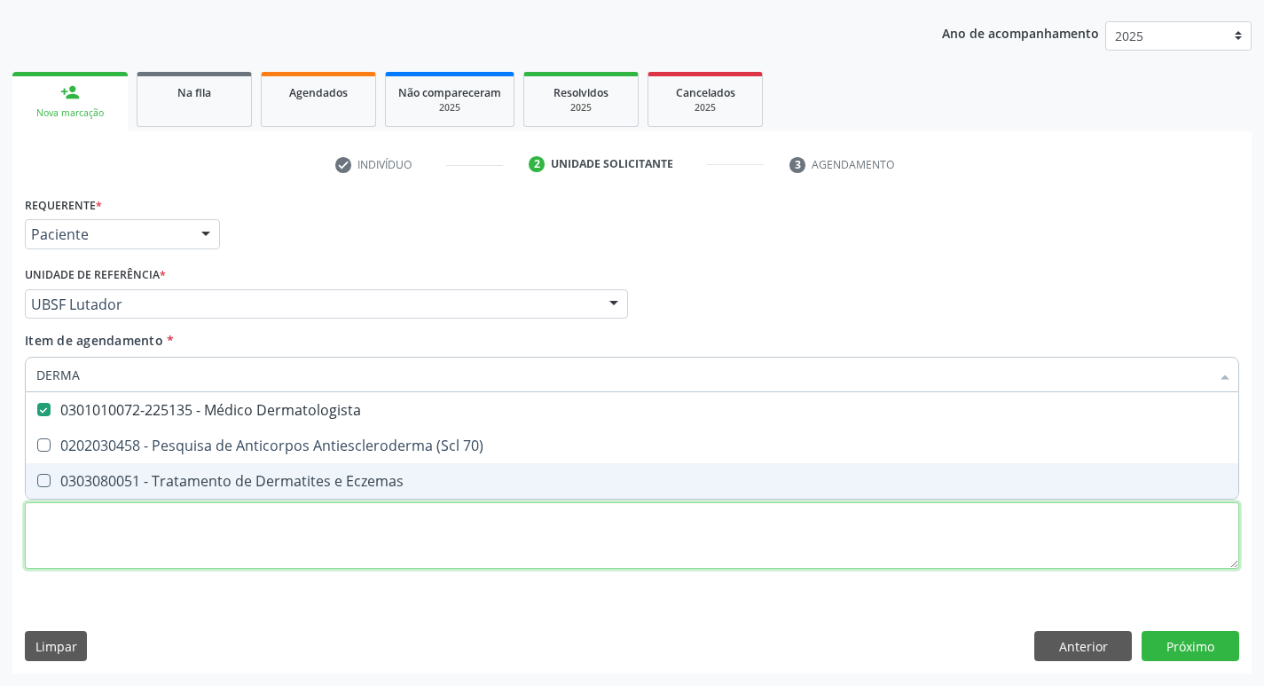
click at [98, 555] on div "Requerente * Paciente Profissional de Saúde Paciente Nenhum resultado encontrad…" at bounding box center [632, 393] width 1215 height 402
checkbox 70\) "true"
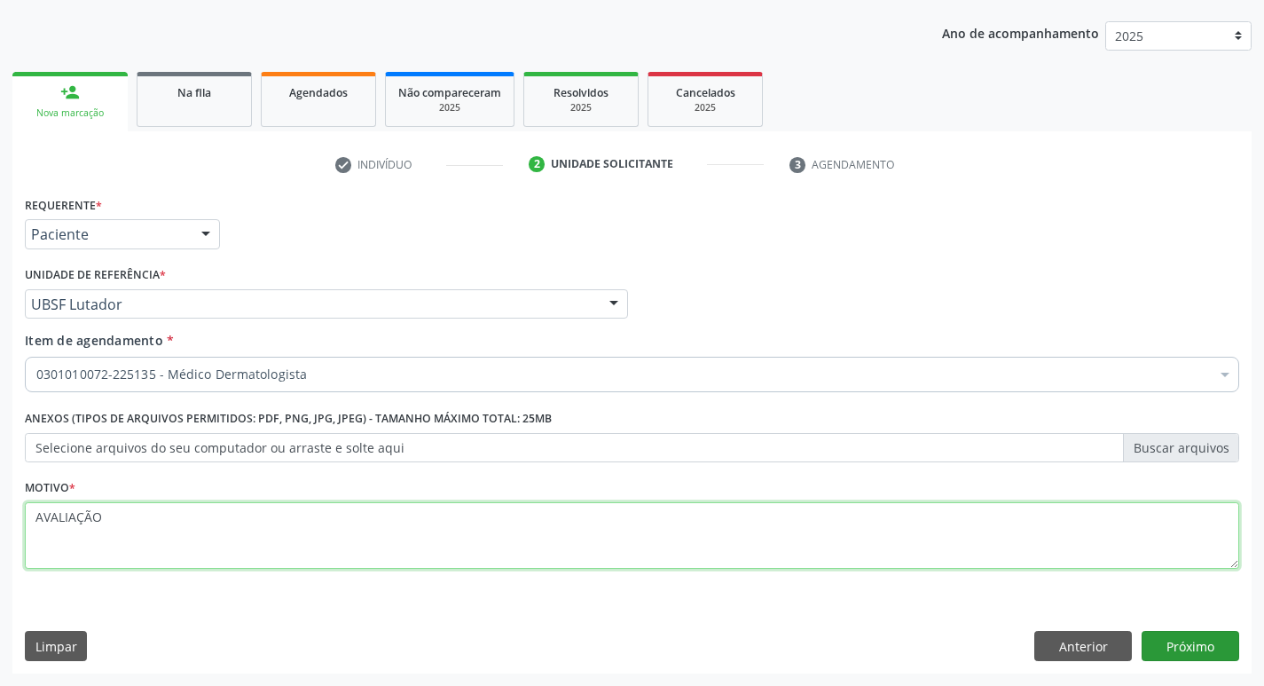
type textarea "AVALIAÇÃO"
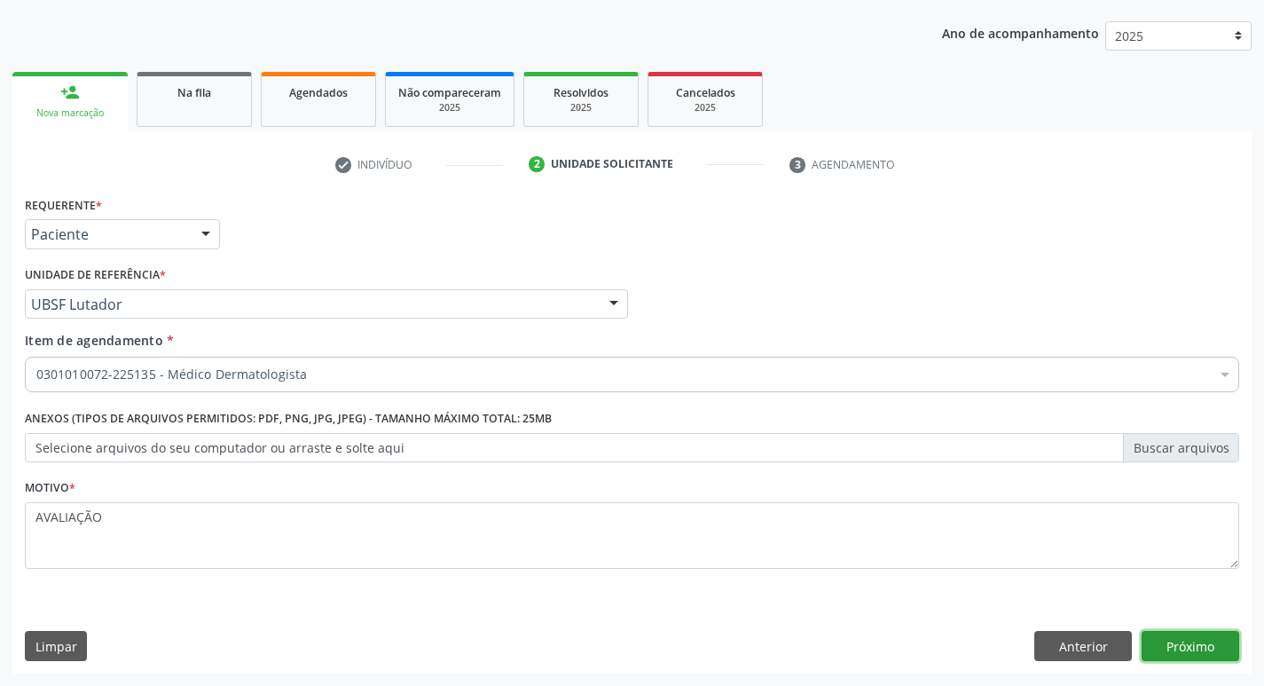
click at [1209, 649] on button "Próximo" at bounding box center [1191, 646] width 98 height 30
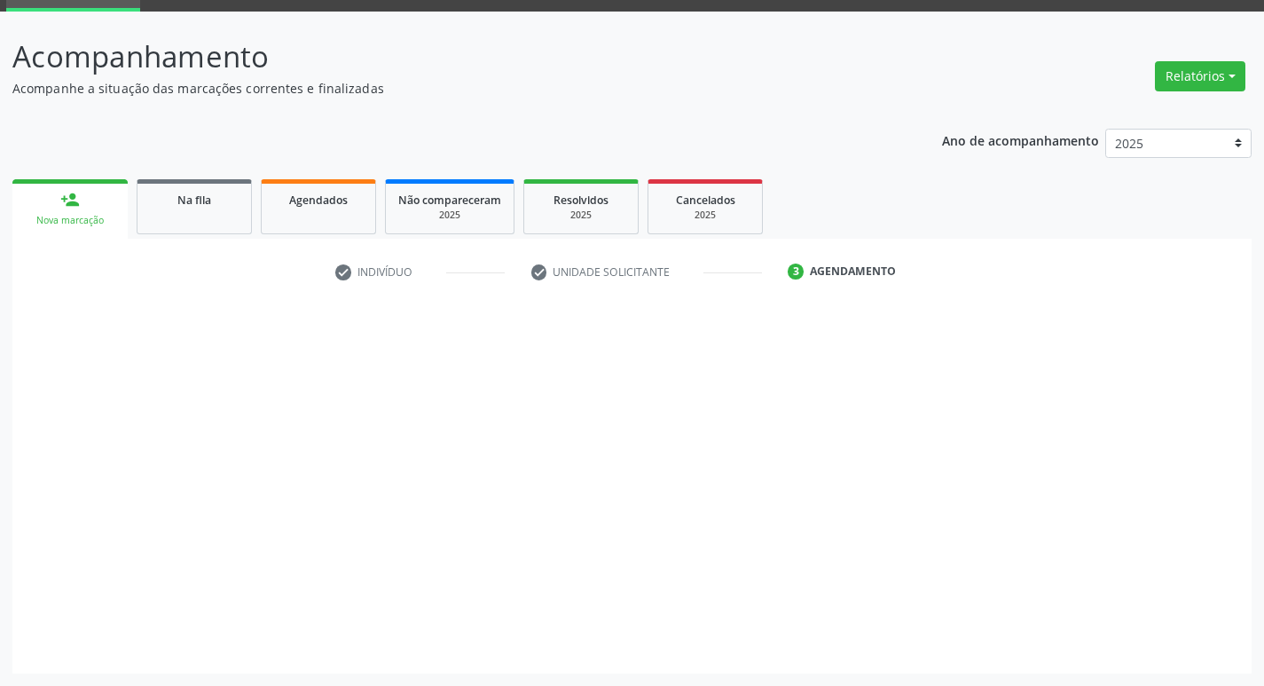
scroll to position [86, 0]
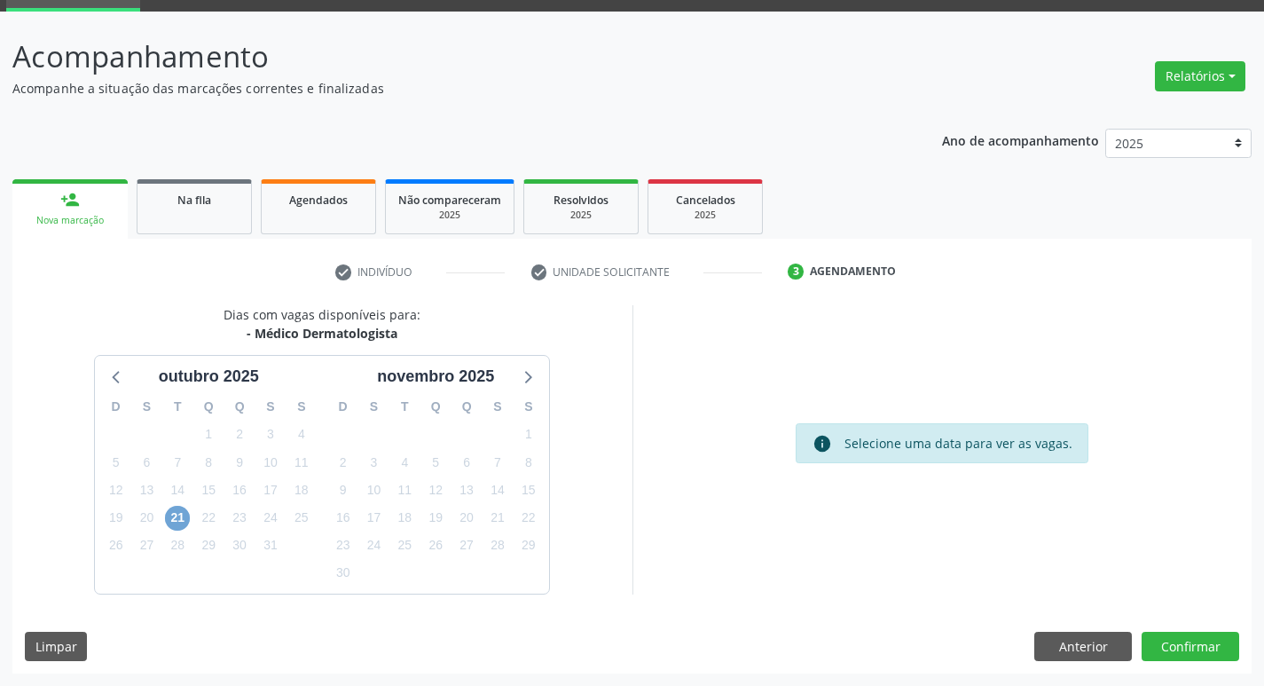
click at [184, 518] on span "21" at bounding box center [177, 518] width 25 height 25
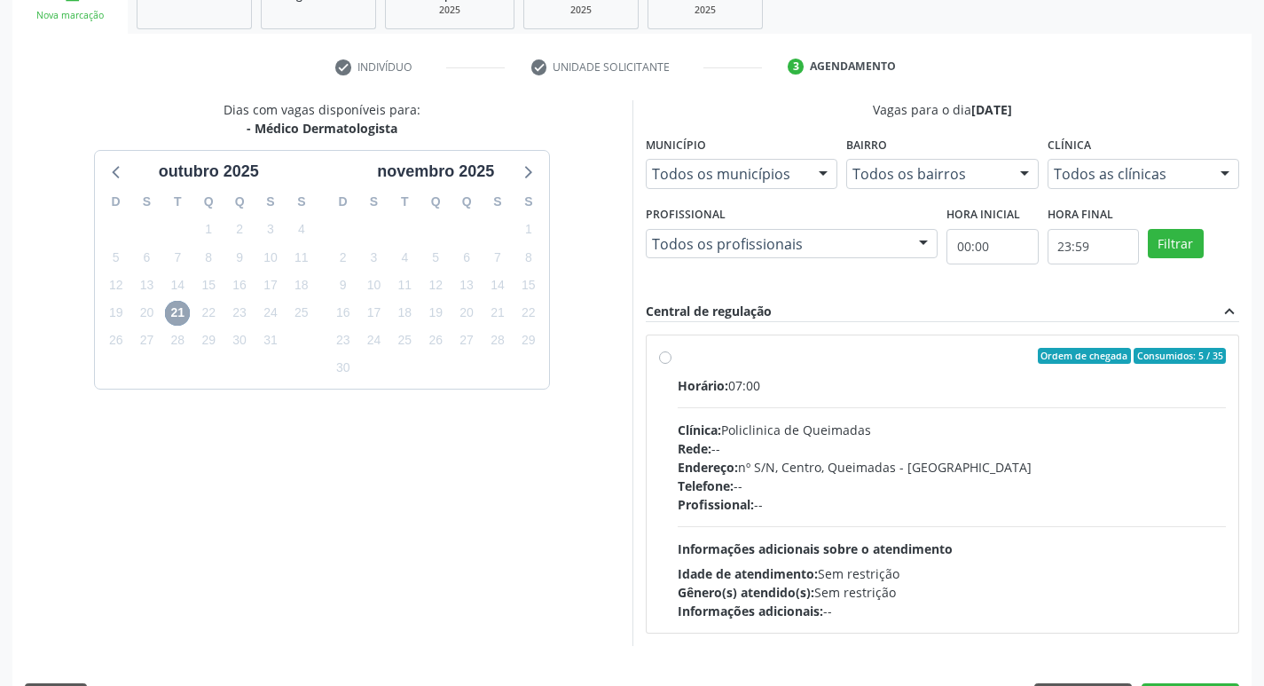
scroll to position [343, 0]
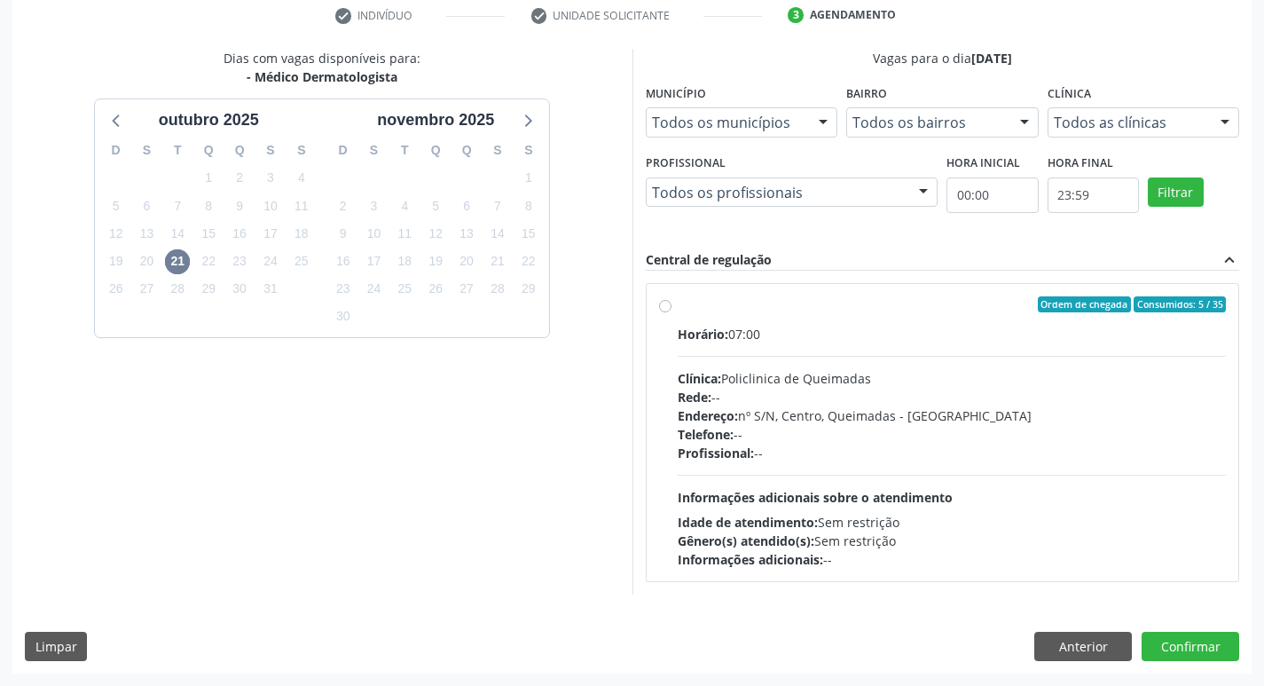
drag, startPoint x: 985, startPoint y: 367, endPoint x: 1004, endPoint y: 385, distance: 25.7
click at [985, 366] on div "Horário: 07:00 Clínica: Policlinica de Queimadas Rede: -- Endereço: nº S/N, Cen…" at bounding box center [952, 447] width 549 height 244
click at [672, 312] on input "Ordem de chegada Consumidos: 5 / 35 Horário: 07:00 Clínica: Policlinica de Quei…" at bounding box center [665, 304] width 12 height 16
radio input "true"
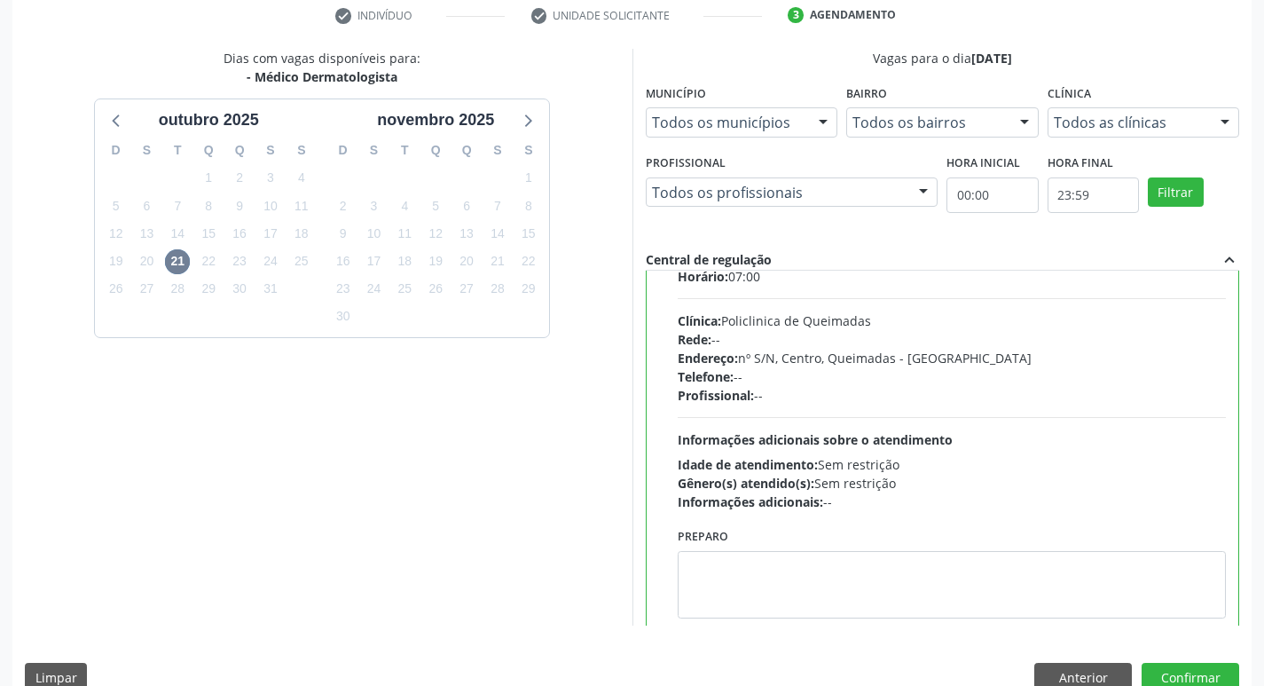
scroll to position [88, 0]
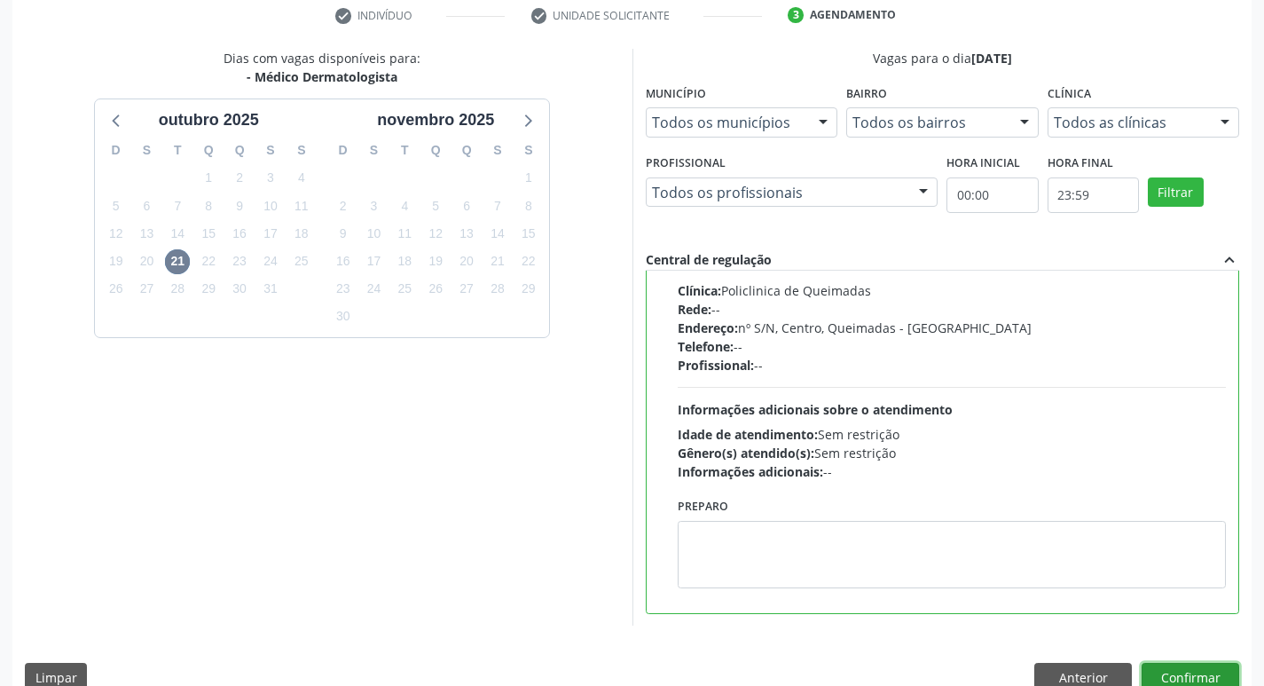
click at [1214, 675] on button "Confirmar" at bounding box center [1191, 678] width 98 height 30
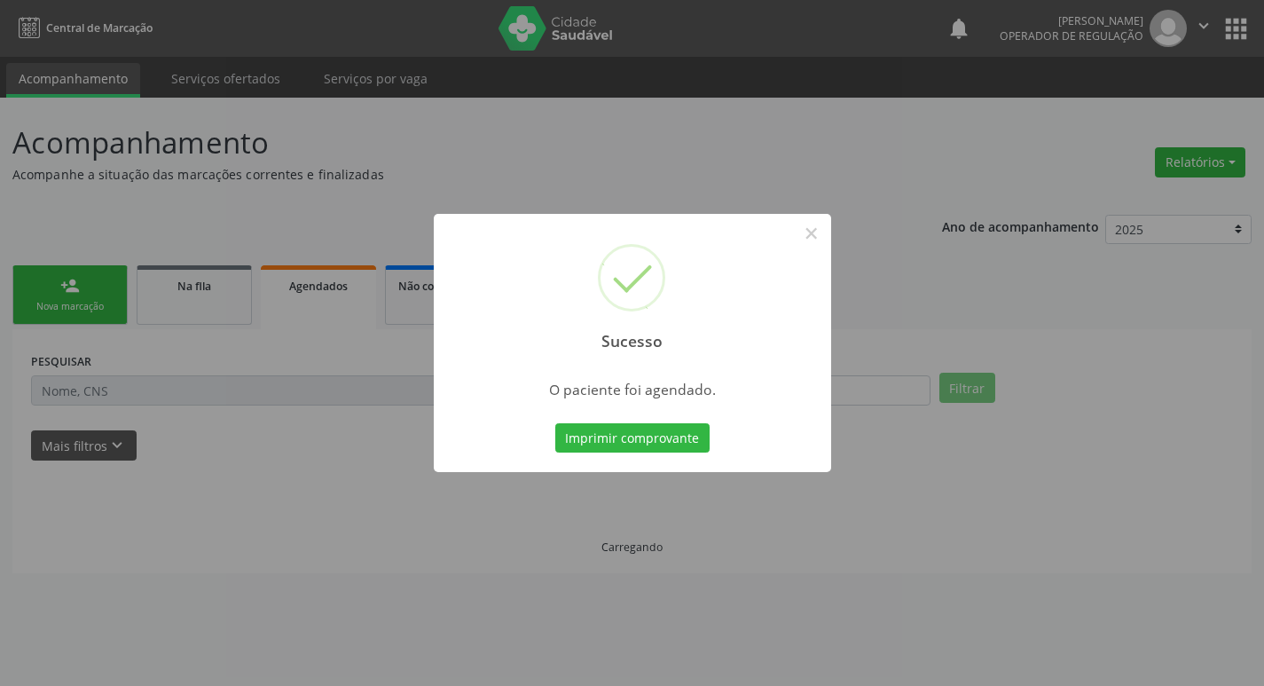
scroll to position [0, 0]
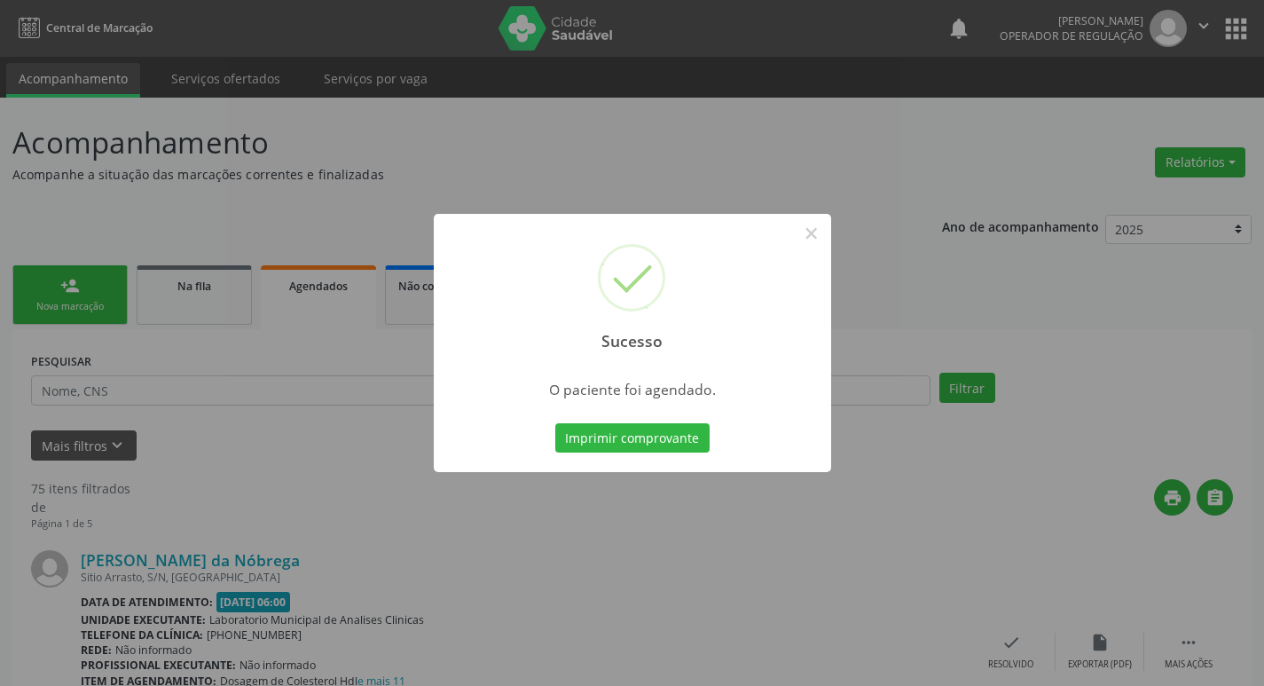
drag, startPoint x: 643, startPoint y: 460, endPoint x: 654, endPoint y: 443, distance: 19.9
click at [650, 446] on div "Sucesso × O paciente foi agendado. Imprimir comprovante Cancel" at bounding box center [633, 343] width 398 height 259
click at [654, 443] on button "Imprimir comprovante" at bounding box center [632, 438] width 154 height 30
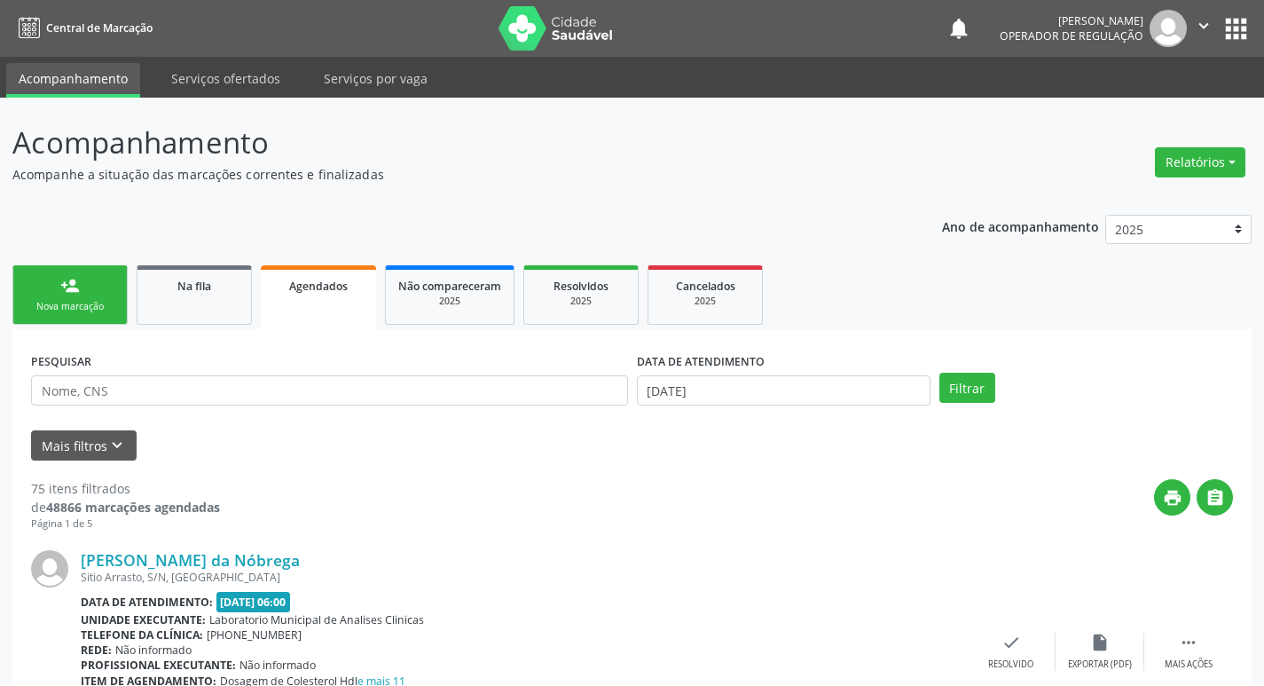
click at [108, 262] on ul "person_add Nova marcação Na fila Agendados Não compareceram 2025 Resolvidos 202…" at bounding box center [632, 295] width 1240 height 68
click at [91, 280] on link "person_add Nova marcação" at bounding box center [69, 294] width 115 height 59
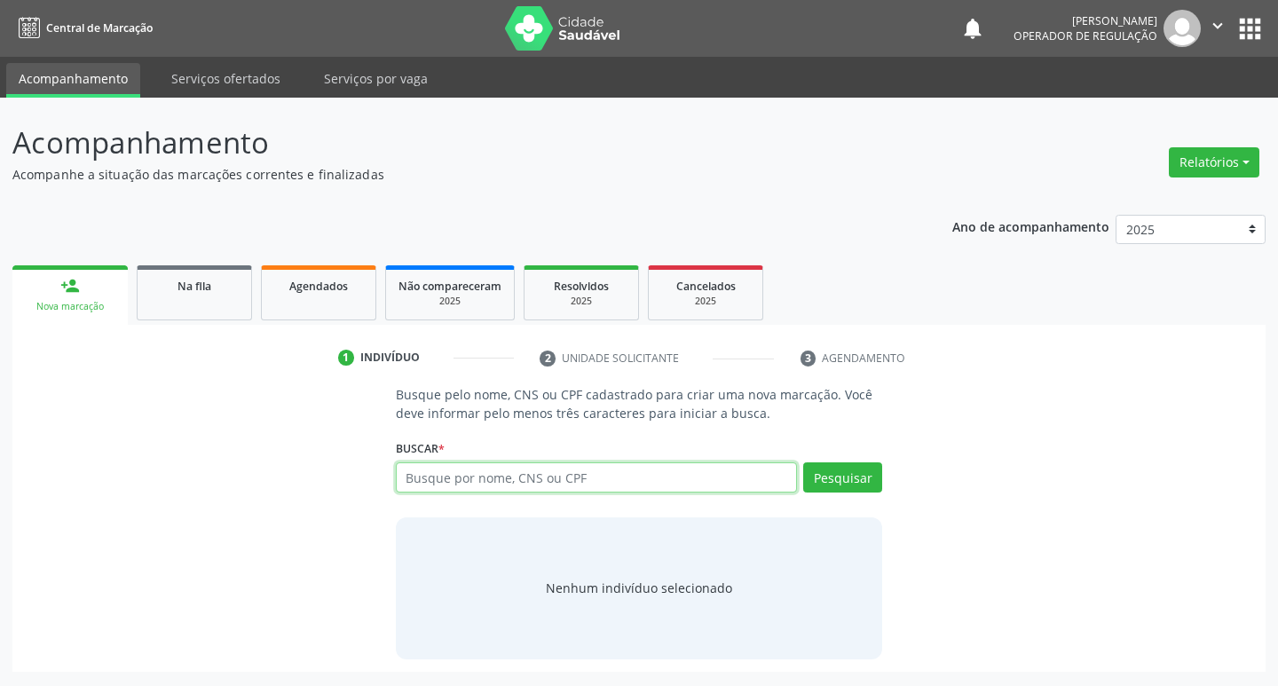
click at [484, 480] on input "text" at bounding box center [597, 477] width 402 height 30
type input "706802771316729"
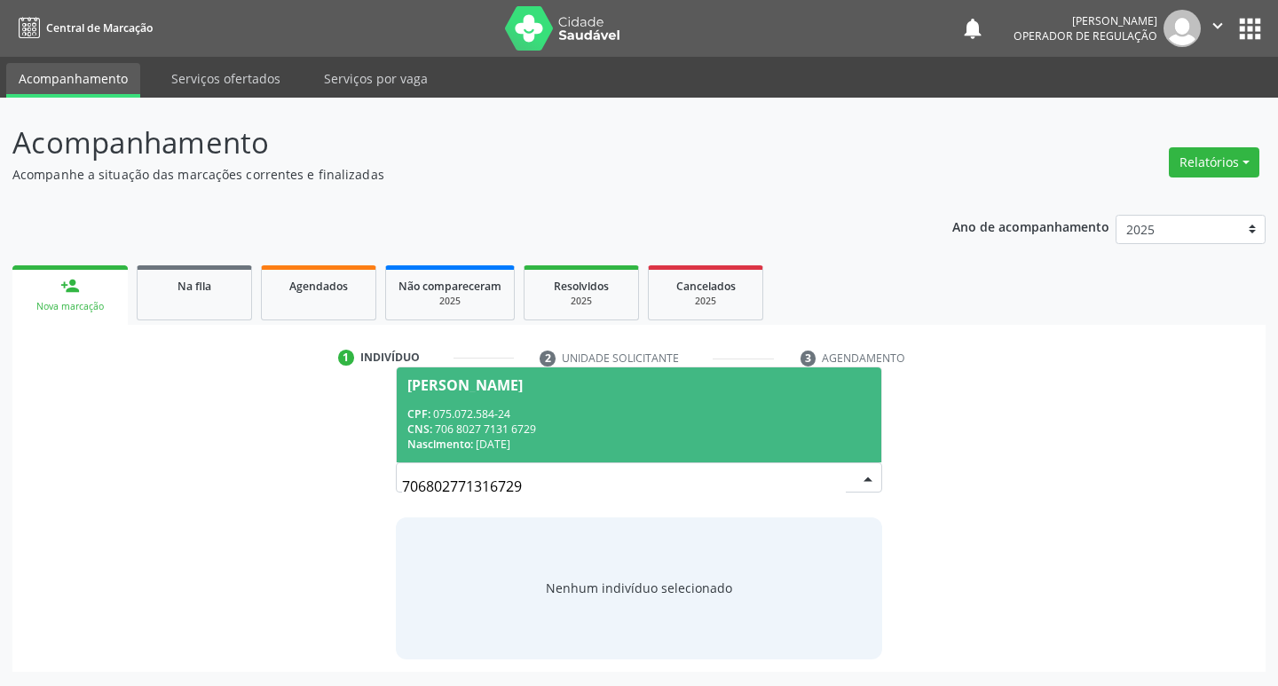
click at [739, 438] on div "Nascimento: [DATE]" at bounding box center [639, 444] width 464 height 15
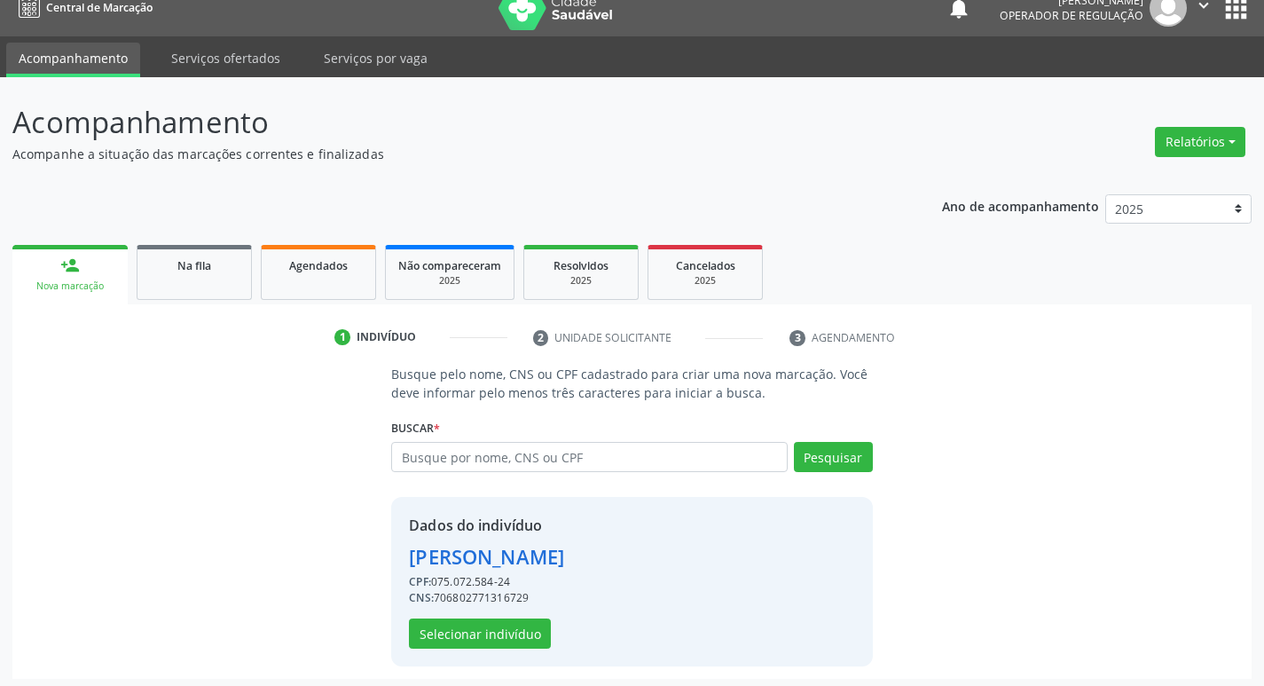
scroll to position [26, 0]
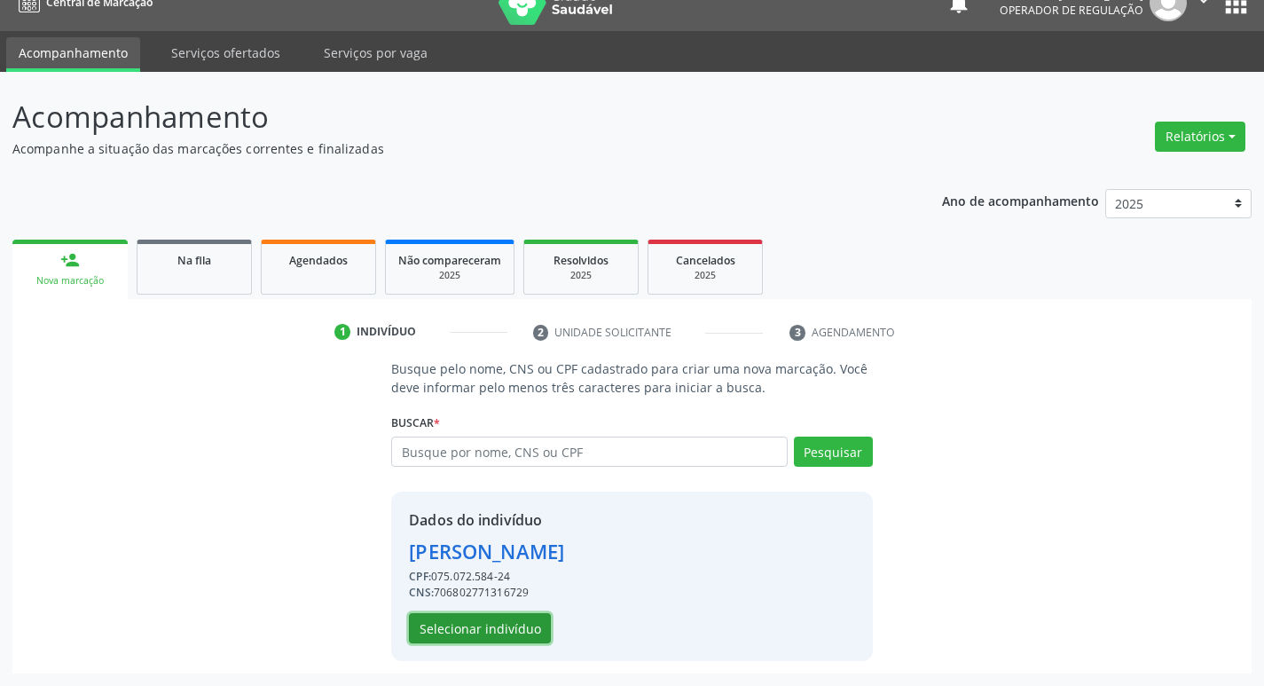
click at [438, 631] on button "Selecionar indivíduo" at bounding box center [480, 628] width 142 height 30
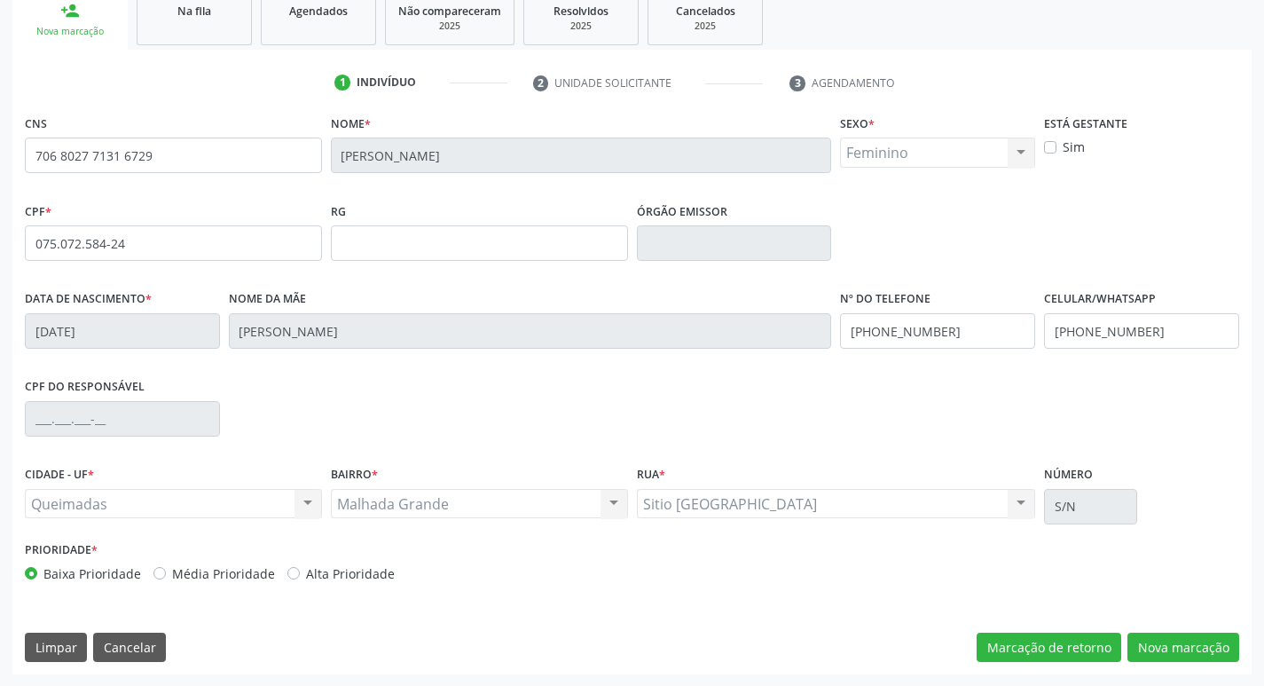
scroll to position [276, 0]
click at [1225, 645] on button "Nova marcação" at bounding box center [1184, 647] width 112 height 30
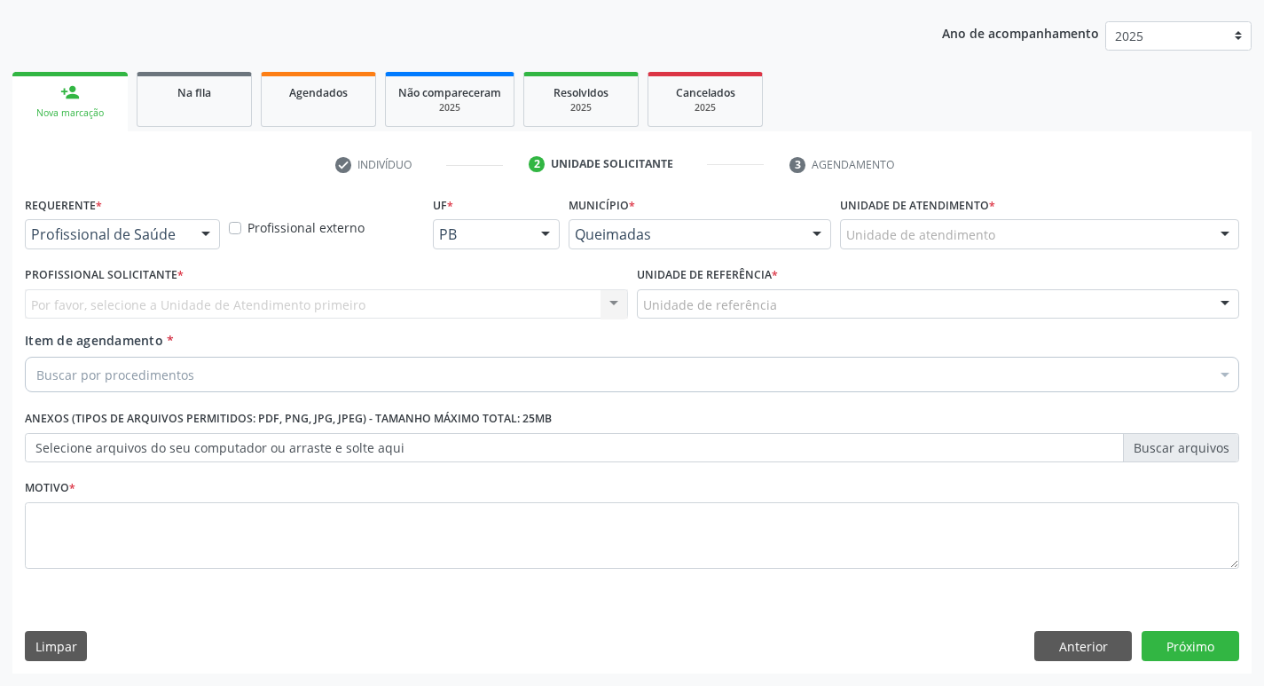
drag, startPoint x: 206, startPoint y: 238, endPoint x: 204, endPoint y: 249, distance: 11.7
click at [206, 237] on div at bounding box center [206, 235] width 27 height 30
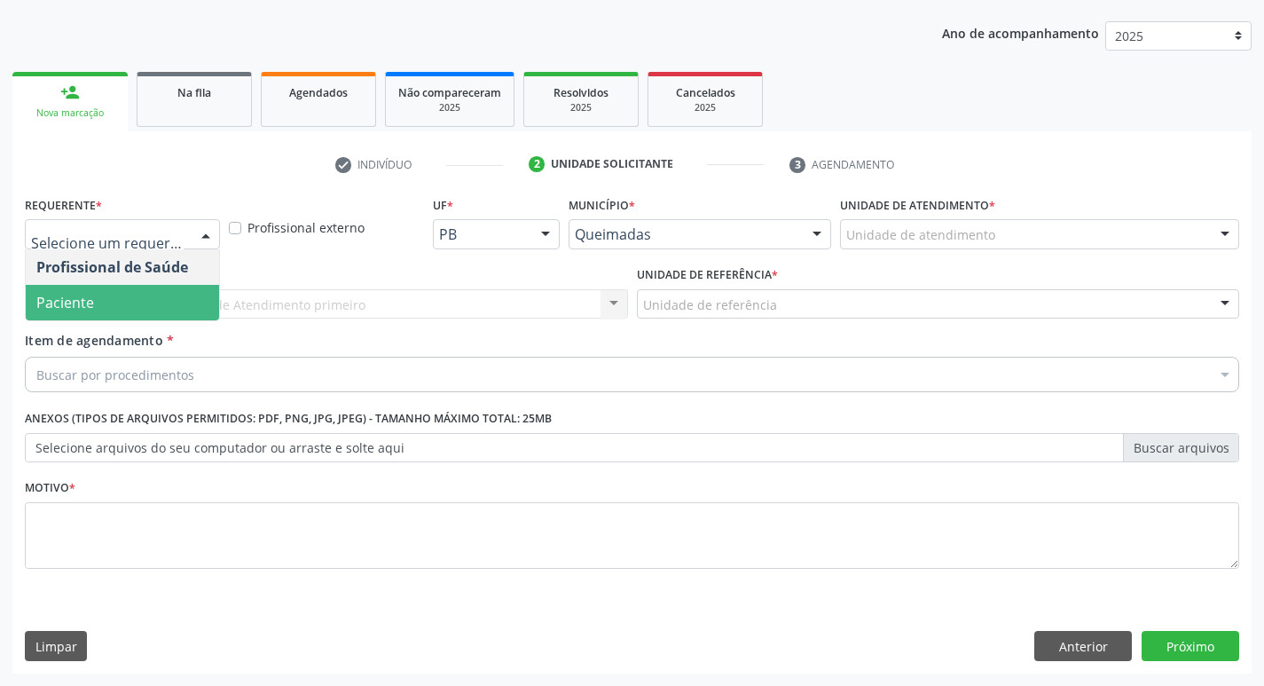
click at [183, 305] on span "Paciente" at bounding box center [122, 302] width 193 height 35
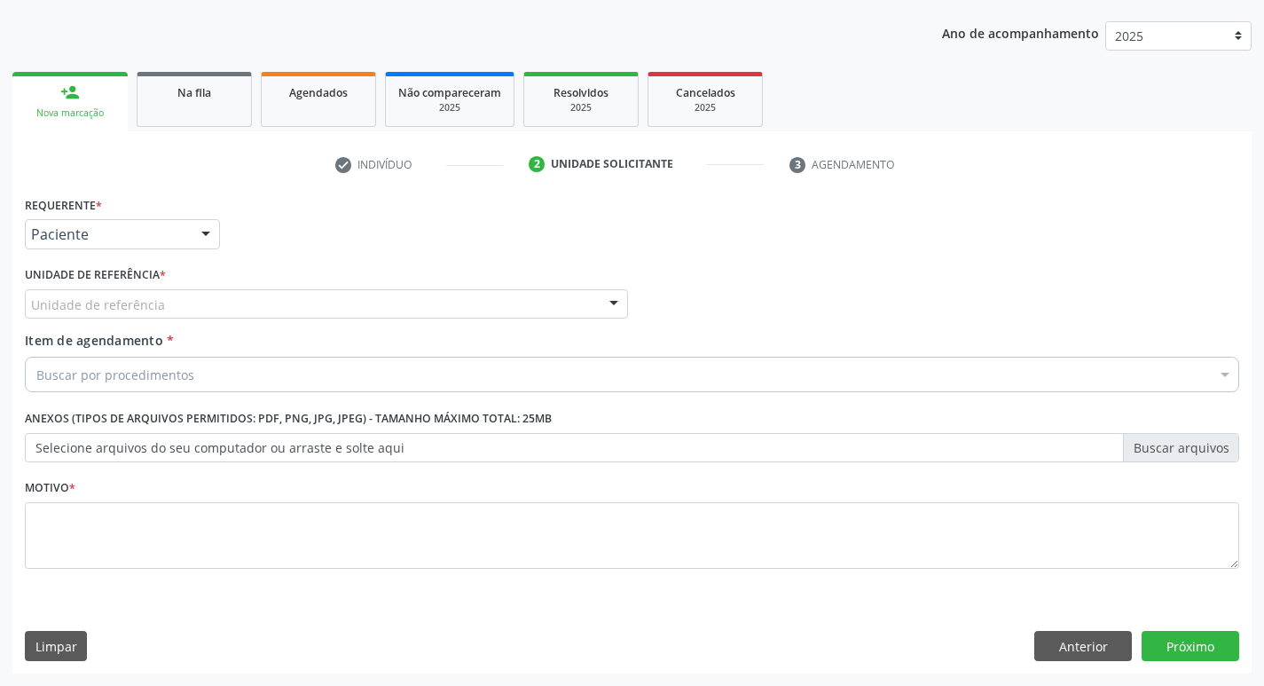
click at [191, 299] on div "Unidade de referência" at bounding box center [326, 304] width 603 height 30
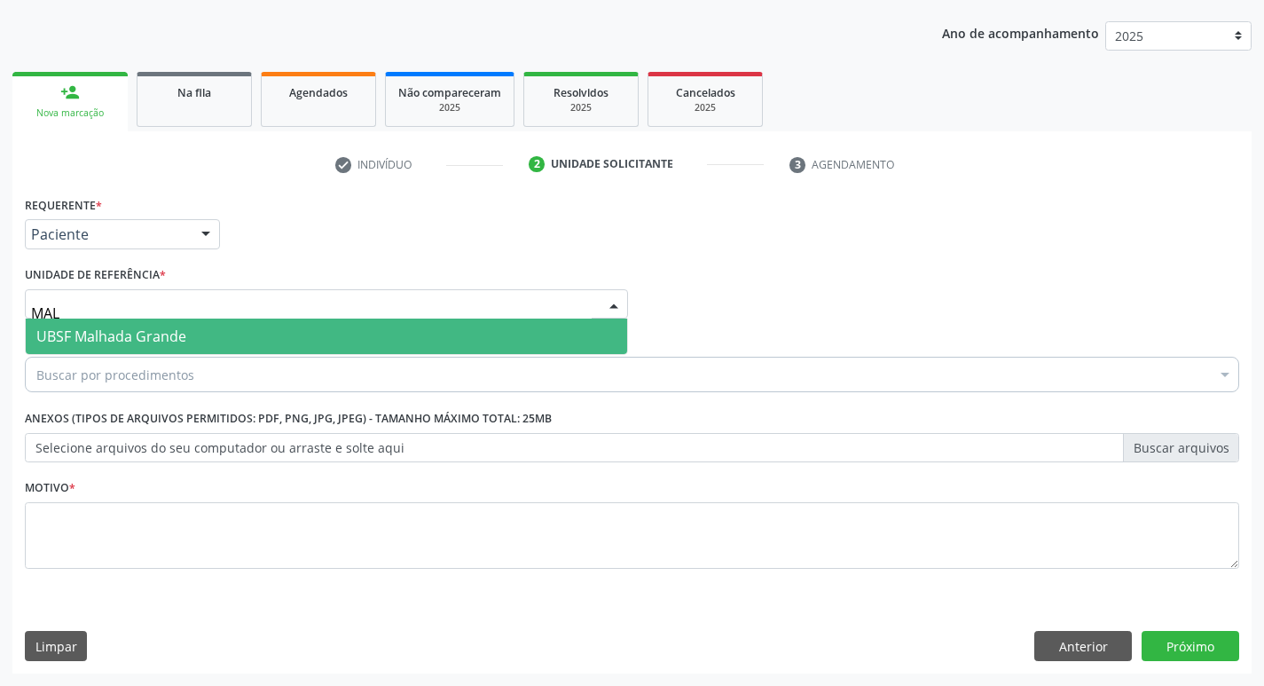
type input "MALH"
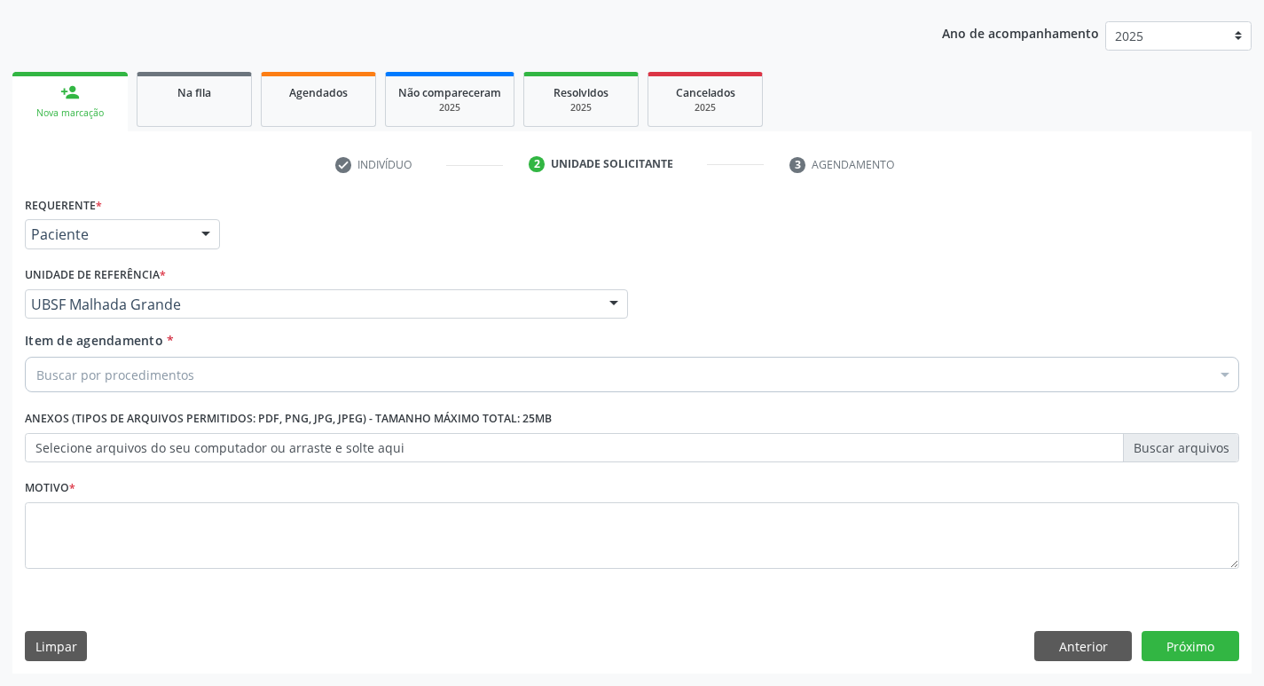
click at [193, 367] on div "Buscar por procedimentos" at bounding box center [632, 374] width 1215 height 35
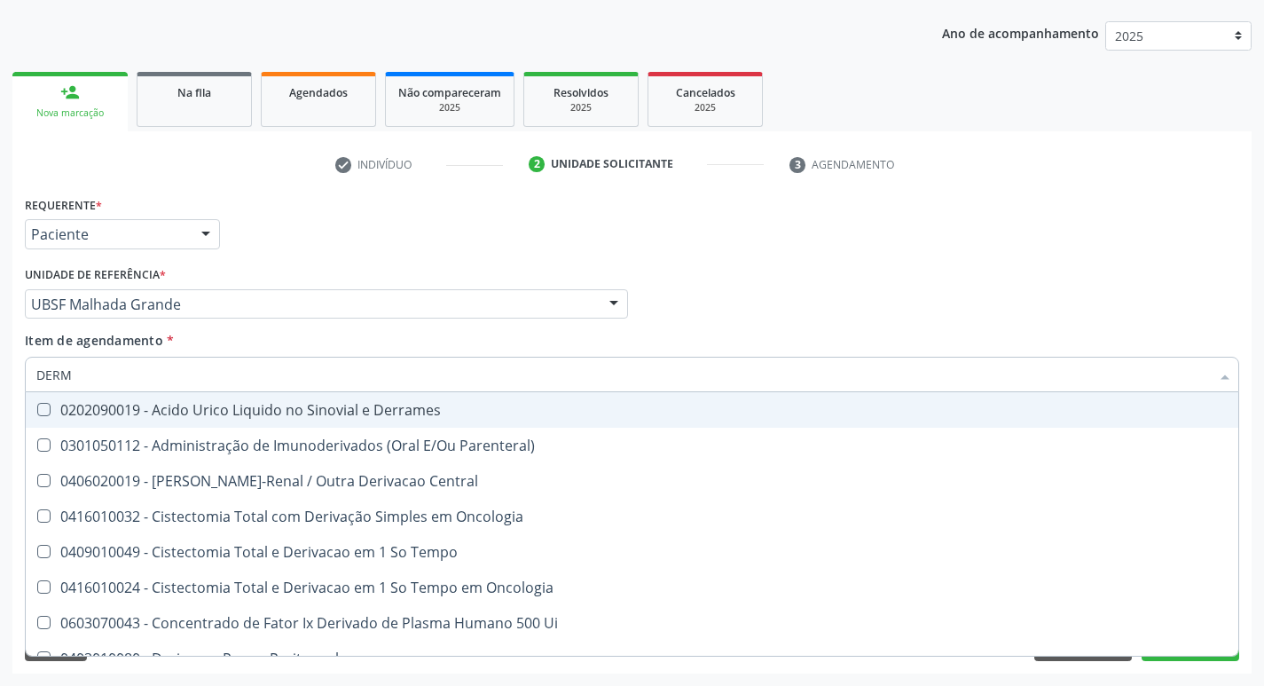
type input "DERMA"
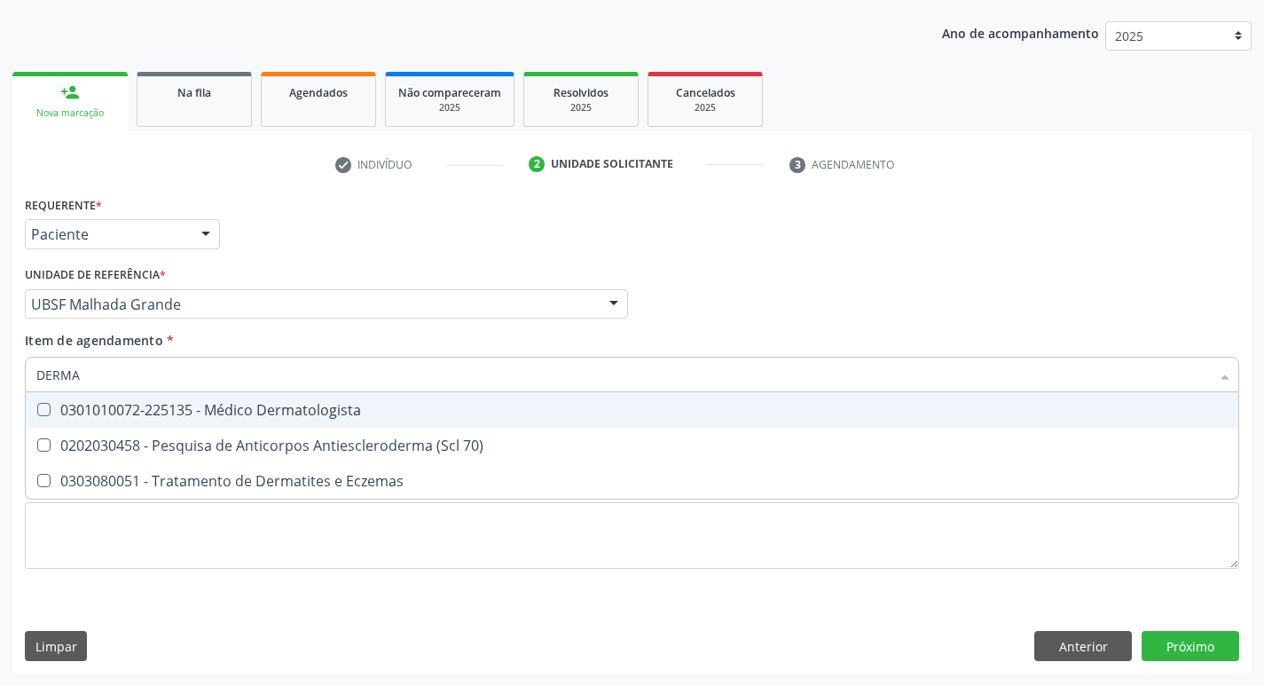
click at [208, 417] on div "0301010072-225135 - Médico Dermatologista" at bounding box center [632, 410] width 1192 height 14
checkbox Dermatologista "true"
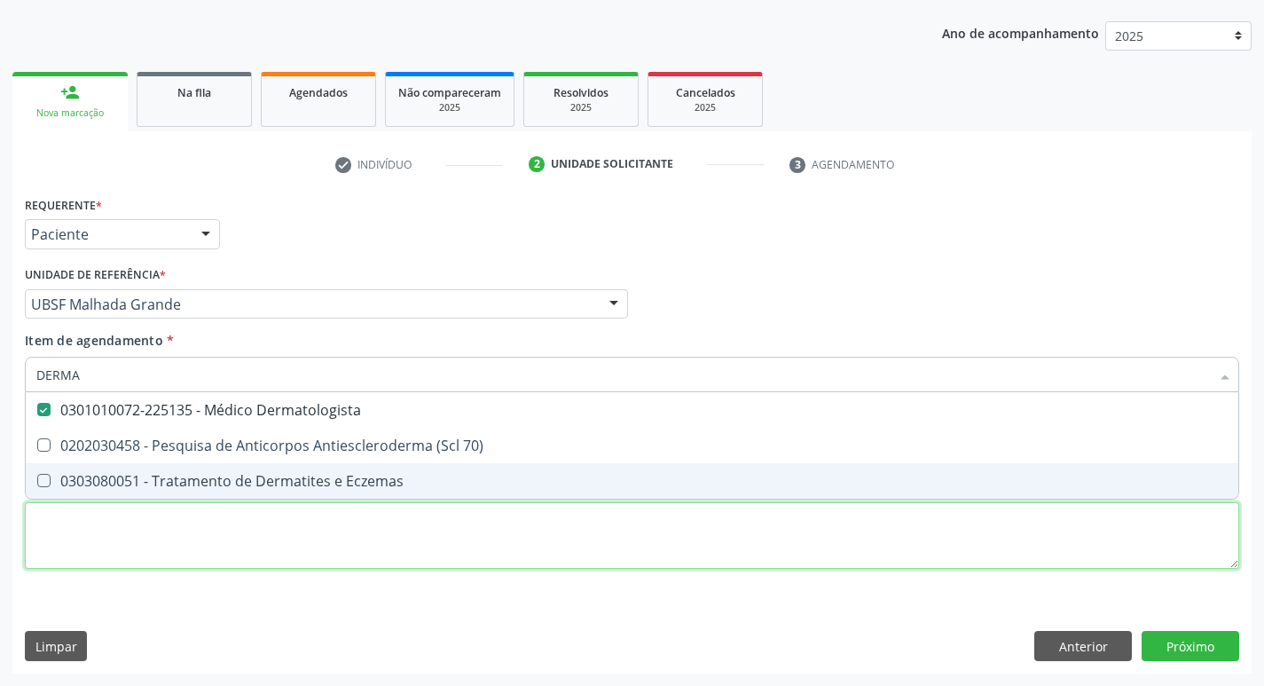
click at [176, 558] on div "Requerente * Paciente Profissional de Saúde Paciente Nenhum resultado encontrad…" at bounding box center [632, 393] width 1215 height 402
checkbox 70\) "true"
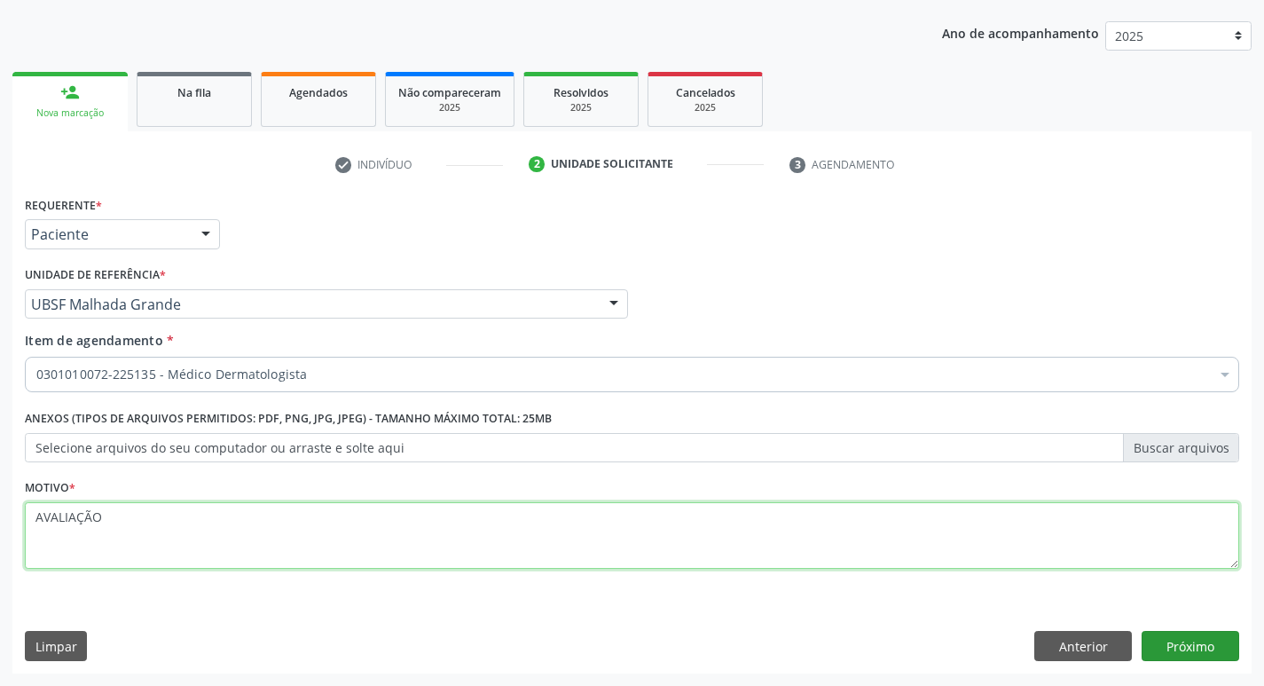
type textarea "AVALIAÇÃO"
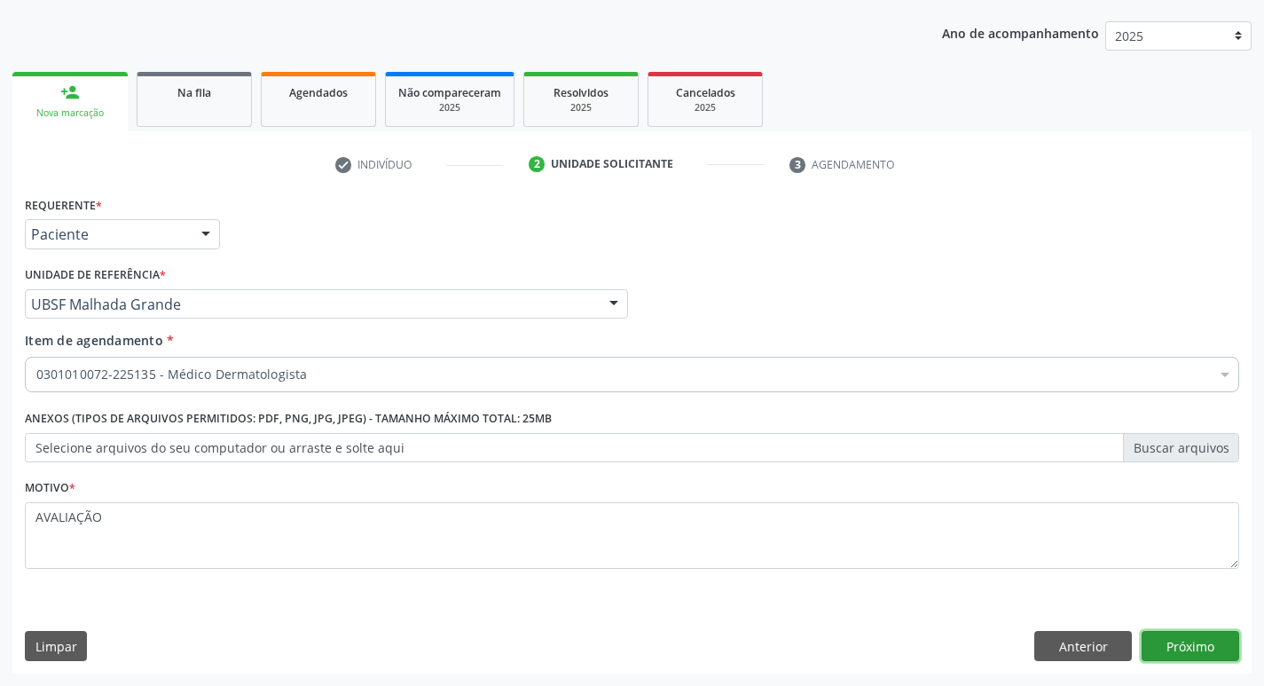
click at [1203, 634] on button "Próximo" at bounding box center [1191, 646] width 98 height 30
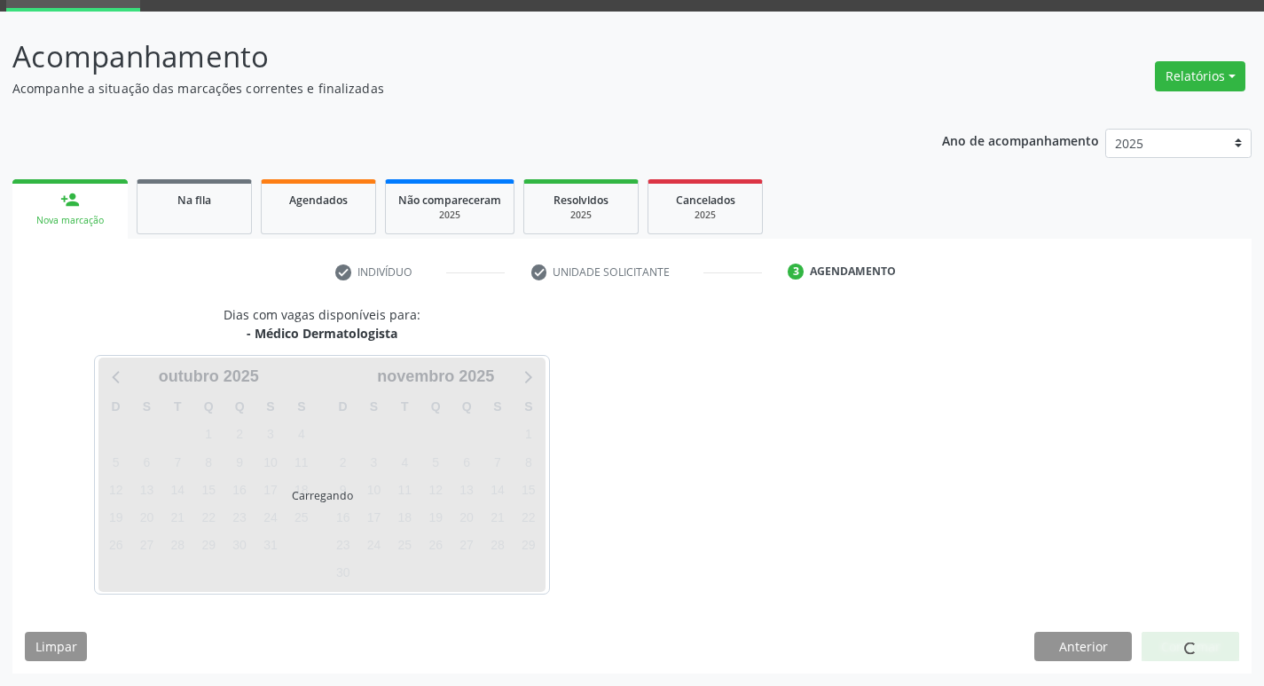
scroll to position [86, 0]
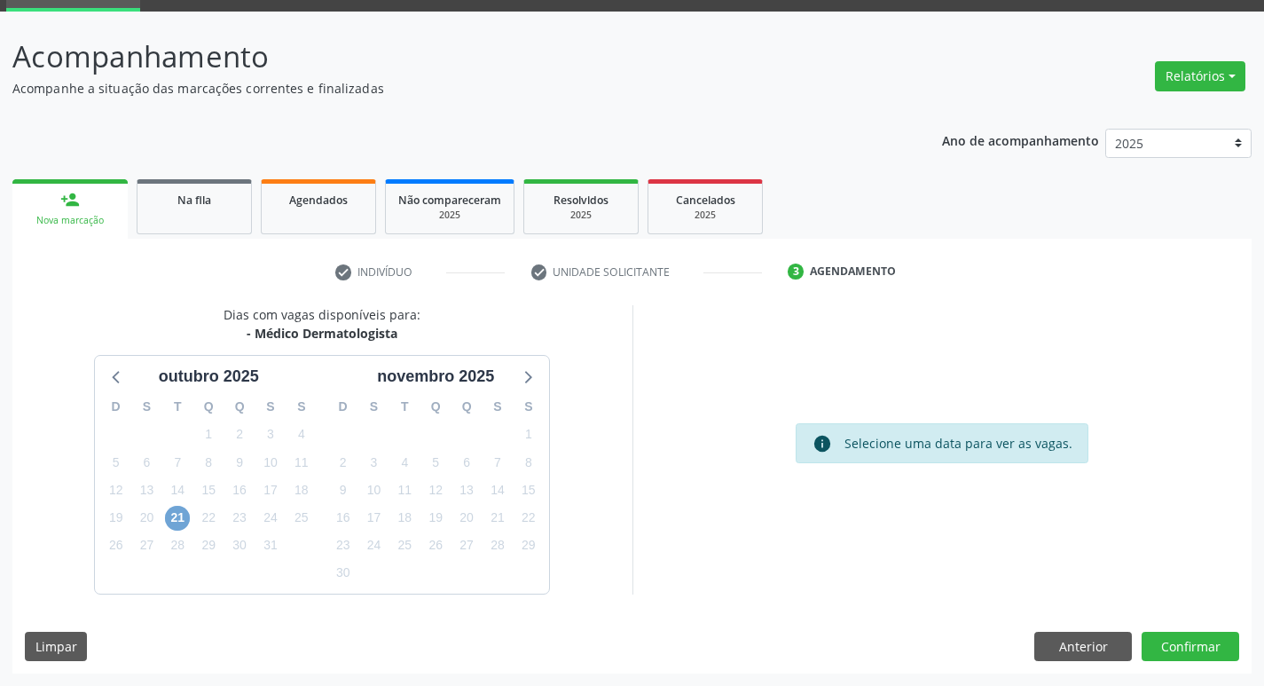
click at [187, 520] on span "21" at bounding box center [177, 518] width 25 height 25
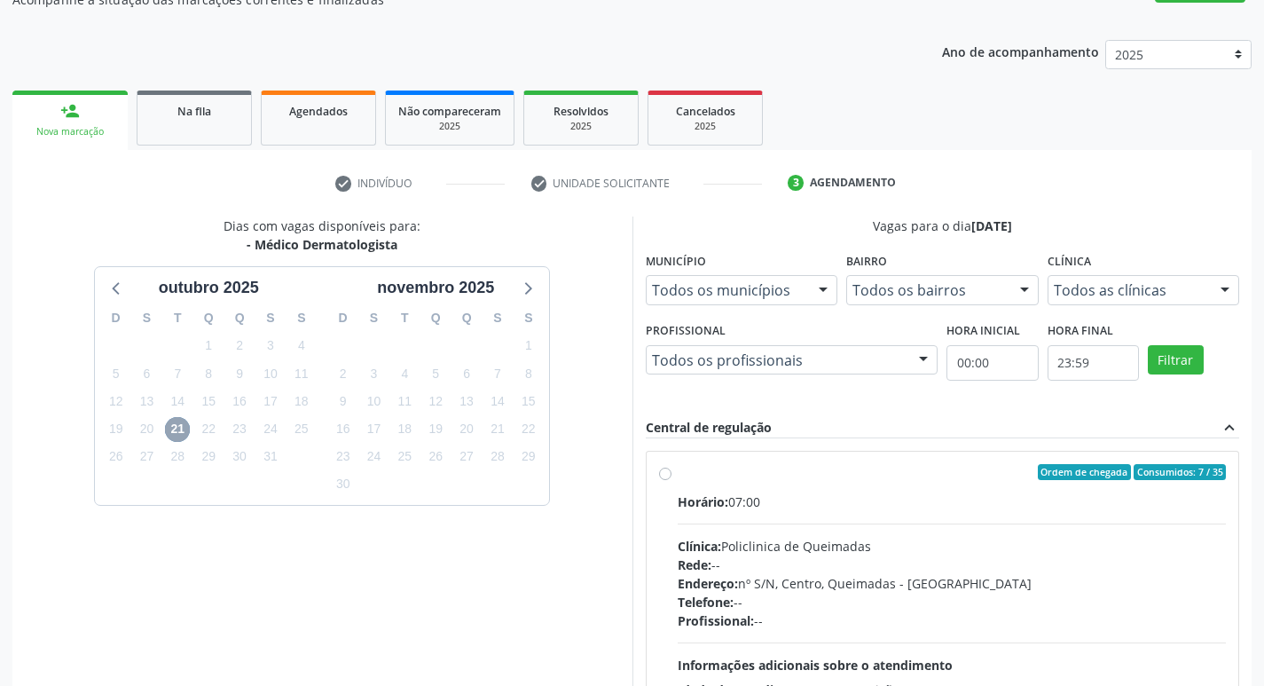
scroll to position [343, 0]
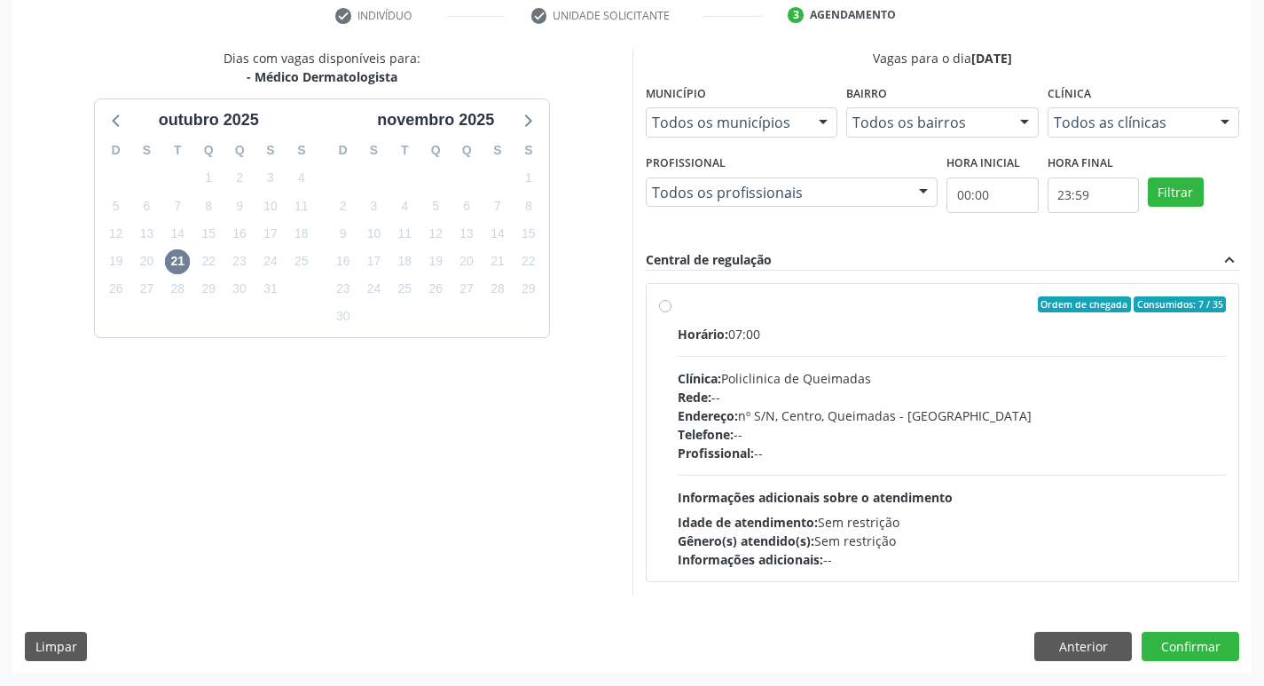
click at [899, 381] on div "Clínica: Policlinica de Queimadas" at bounding box center [952, 378] width 549 height 19
click at [672, 312] on input "Ordem de chegada Consumidos: 7 / 35 Horário: 07:00 Clínica: Policlinica de Quei…" at bounding box center [665, 304] width 12 height 16
radio input "true"
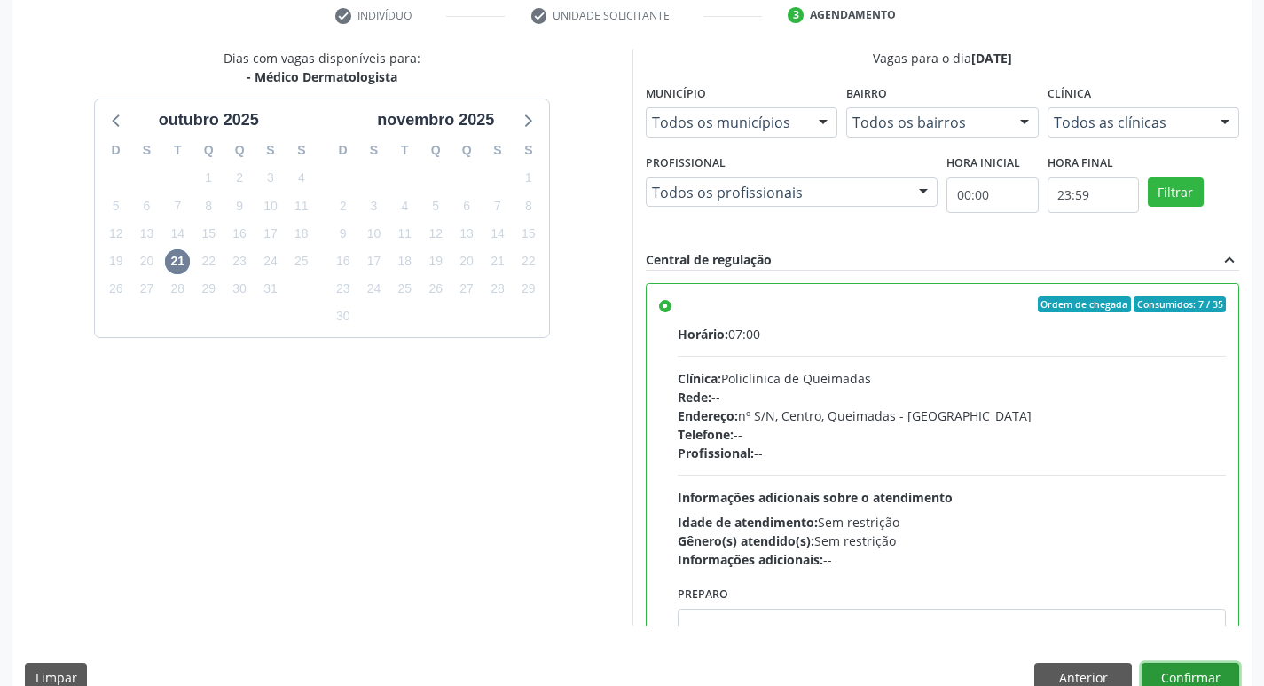
click at [1191, 663] on button "Confirmar" at bounding box center [1191, 678] width 98 height 30
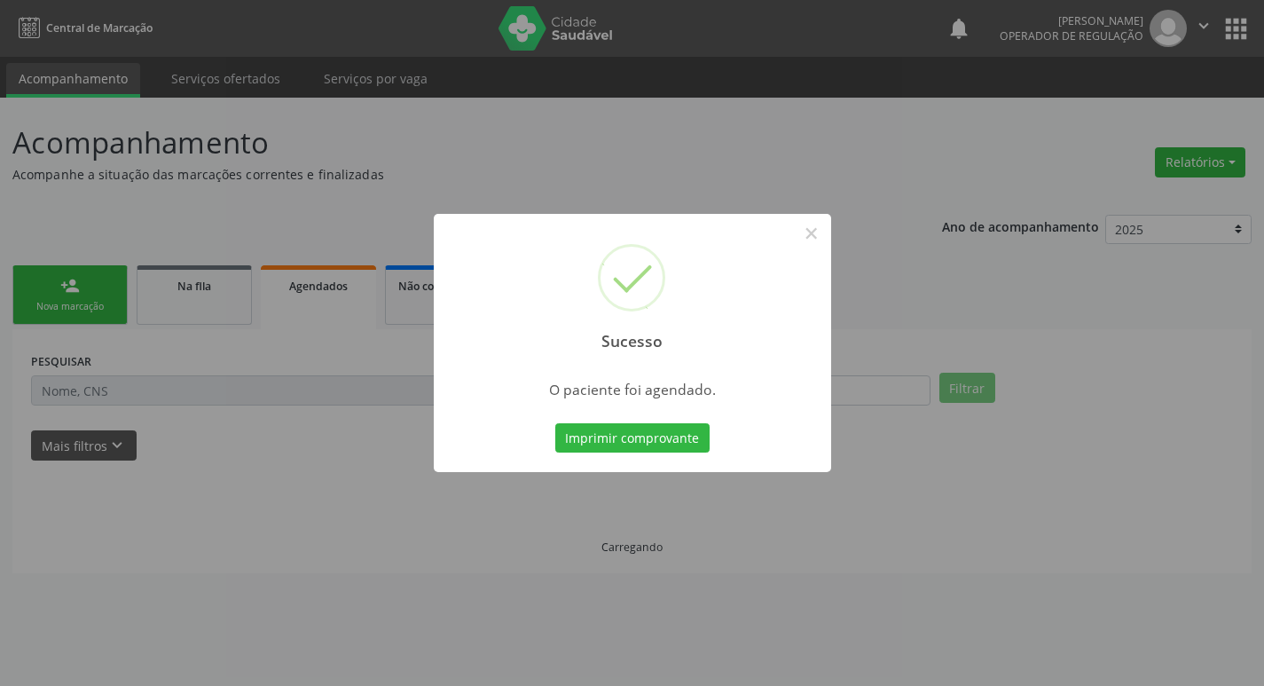
scroll to position [0, 0]
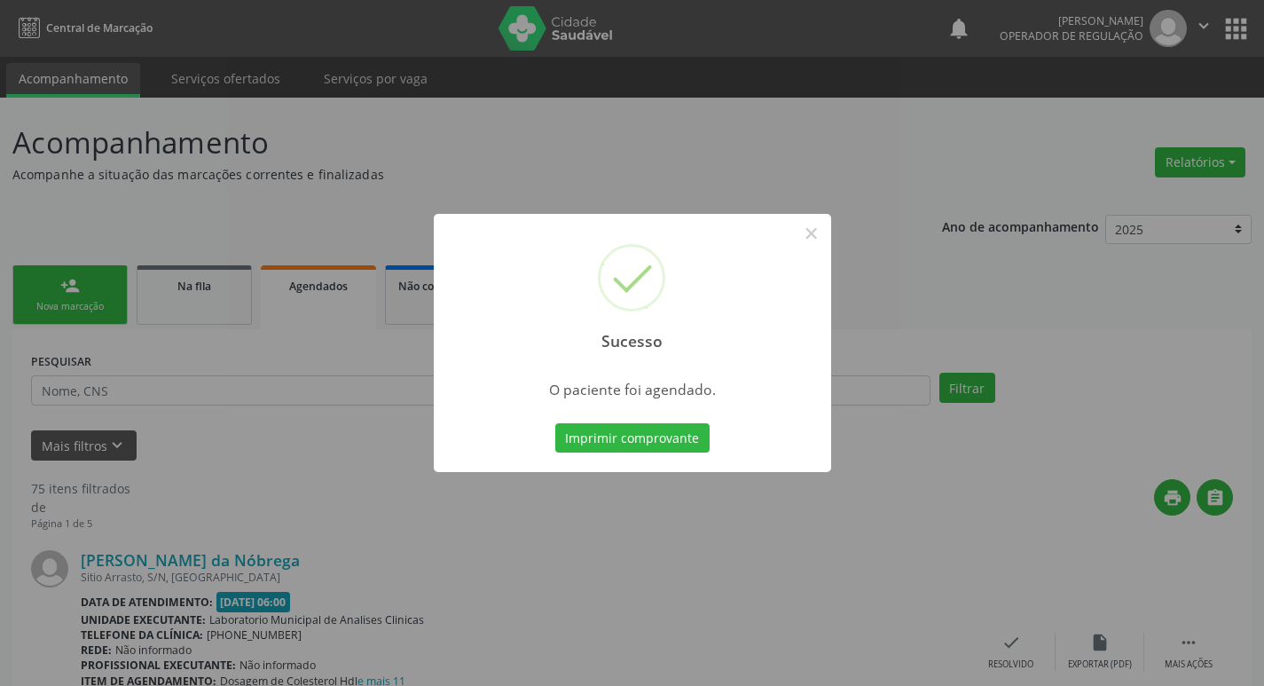
click at [610, 460] on div "Sucesso × O paciente foi agendado. Imprimir comprovante Cancel" at bounding box center [633, 343] width 398 height 259
click at [610, 448] on button "Imprimir comprovante" at bounding box center [632, 438] width 154 height 30
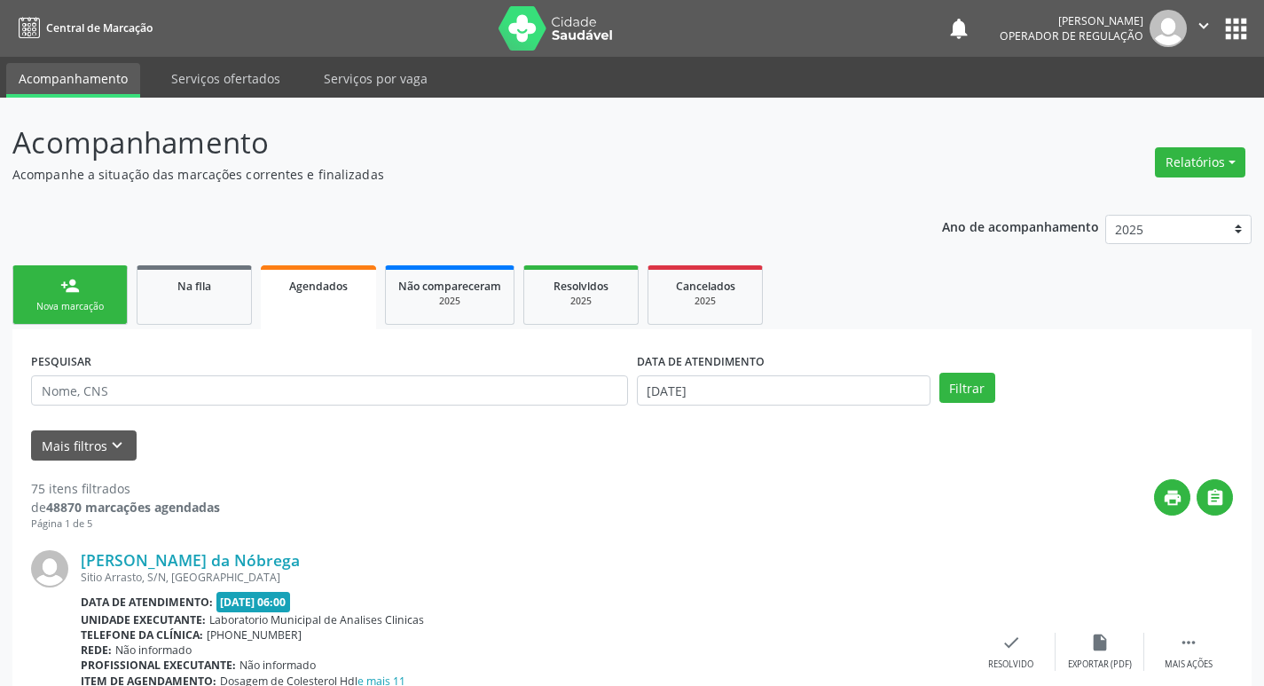
click at [98, 268] on link "person_add Nova marcação" at bounding box center [69, 294] width 115 height 59
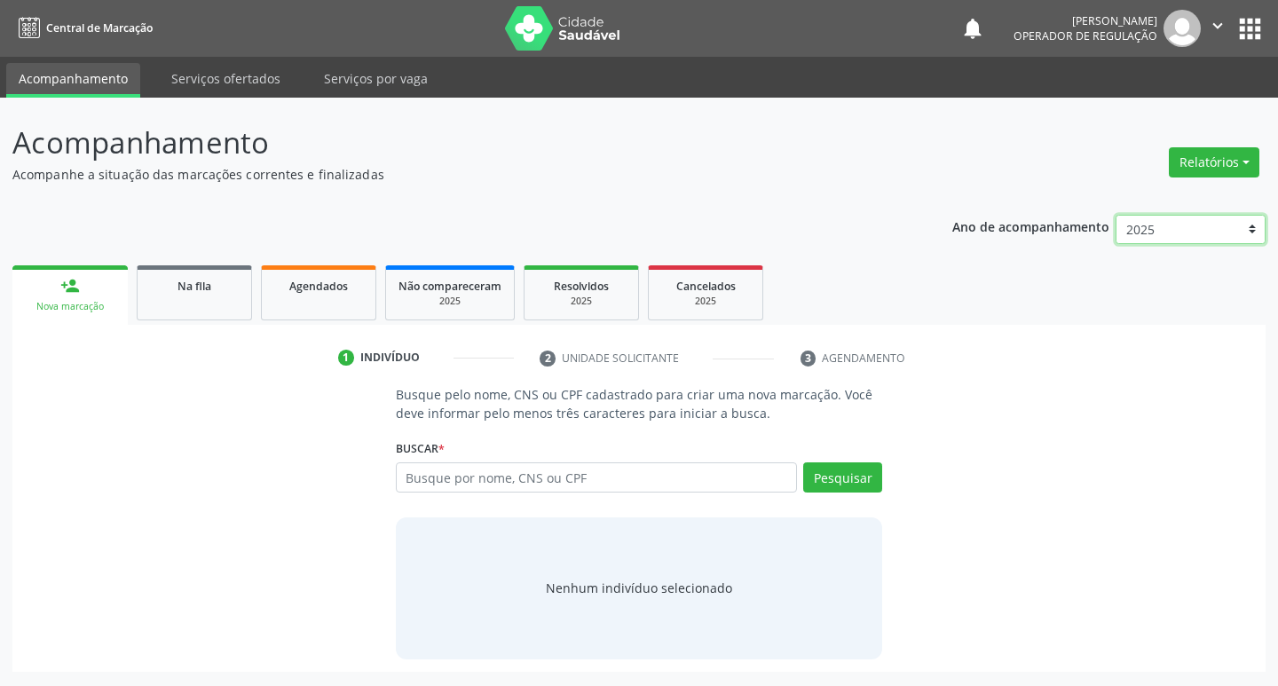
click at [1256, 225] on select "2025 2024 2023 2022 2021" at bounding box center [1190, 230] width 150 height 30
click at [1115, 215] on select "2025 2024 2023 2022 2021" at bounding box center [1190, 230] width 150 height 30
click at [1262, 232] on select "2025 2024 2023 2022 2021" at bounding box center [1190, 230] width 150 height 30
select select "2023"
click at [1115, 215] on select "2025 2024 2023 2022 2021" at bounding box center [1190, 230] width 150 height 30
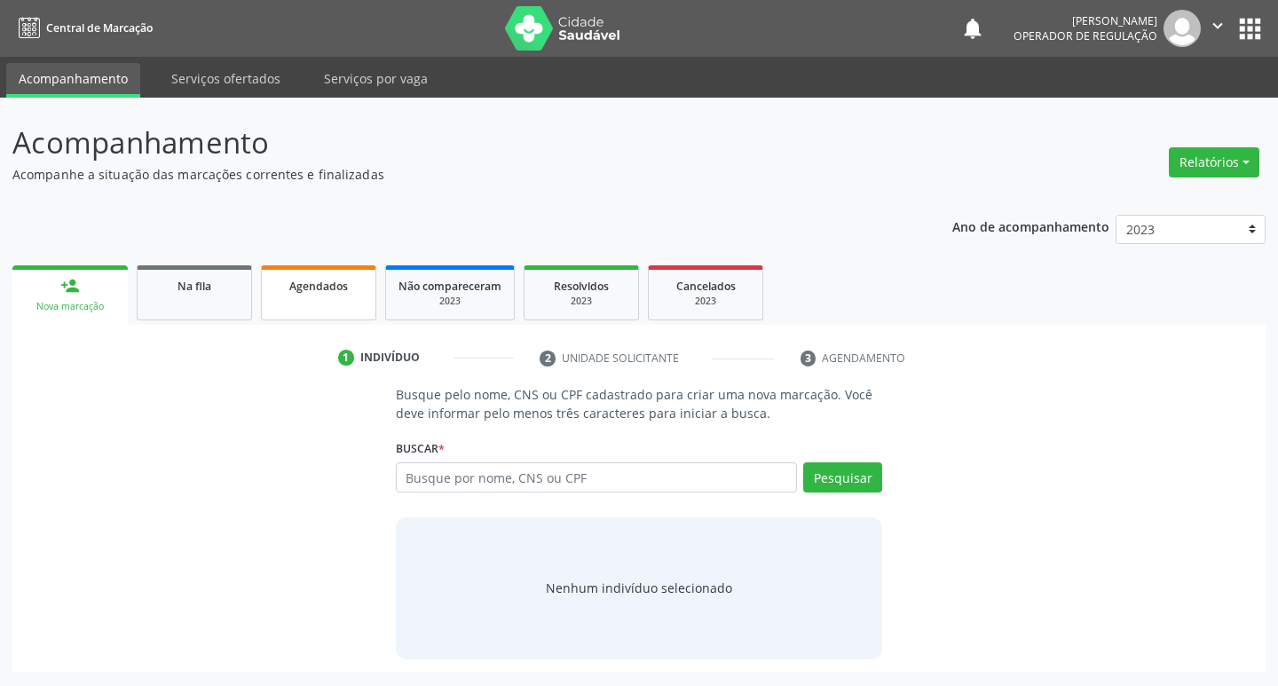
click at [366, 283] on link "Agendados" at bounding box center [318, 292] width 115 height 55
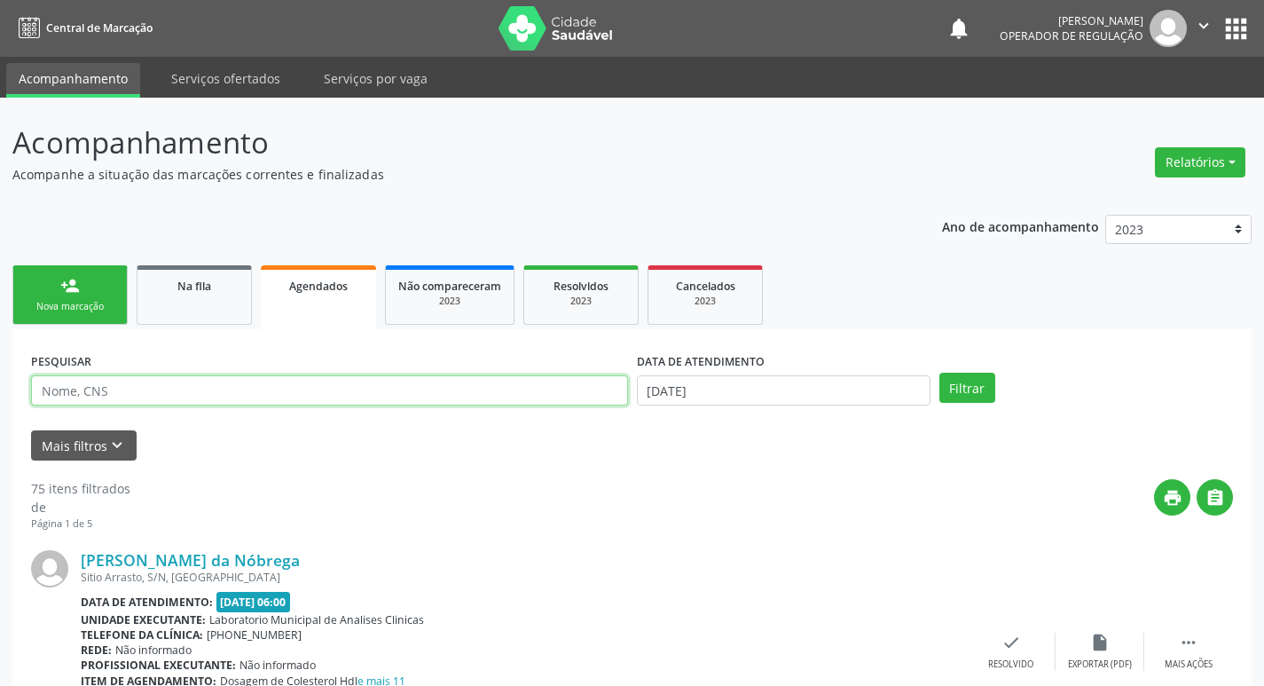
click at [439, 383] on input "text" at bounding box center [329, 390] width 597 height 30
type input "[PERSON_NAME]"
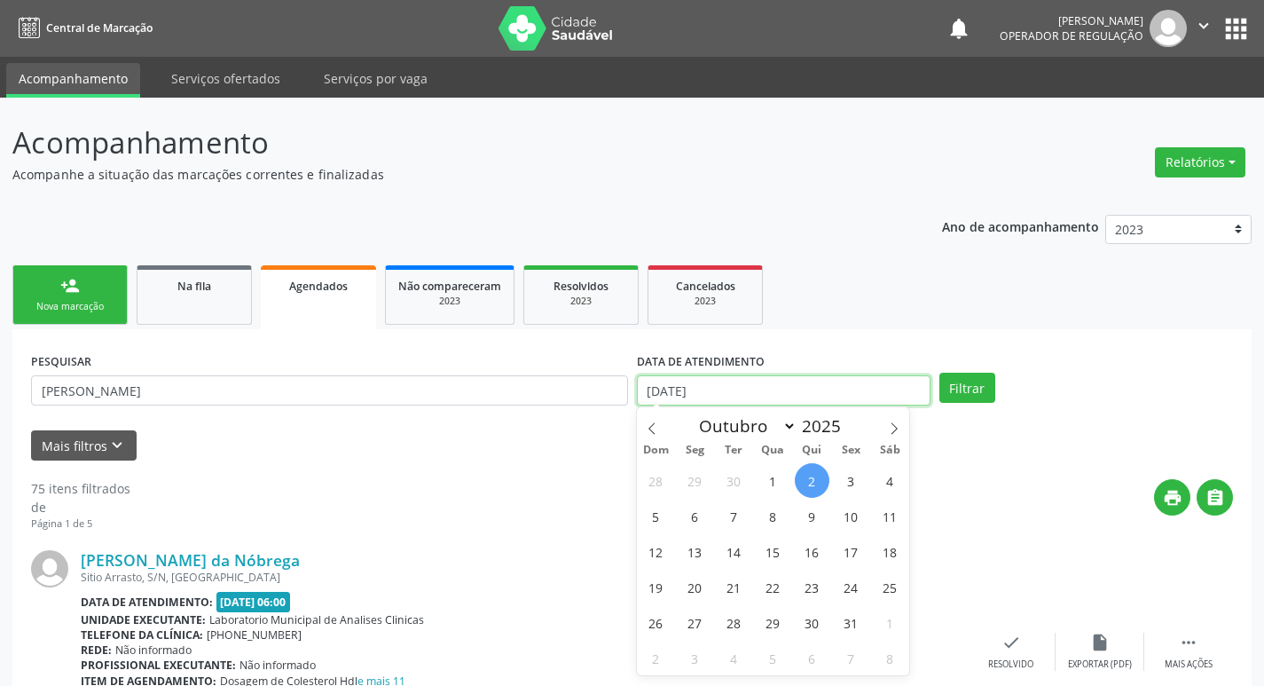
click at [866, 381] on input "[DATE]" at bounding box center [784, 390] width 294 height 30
click at [956, 382] on button "Filtrar" at bounding box center [968, 388] width 56 height 30
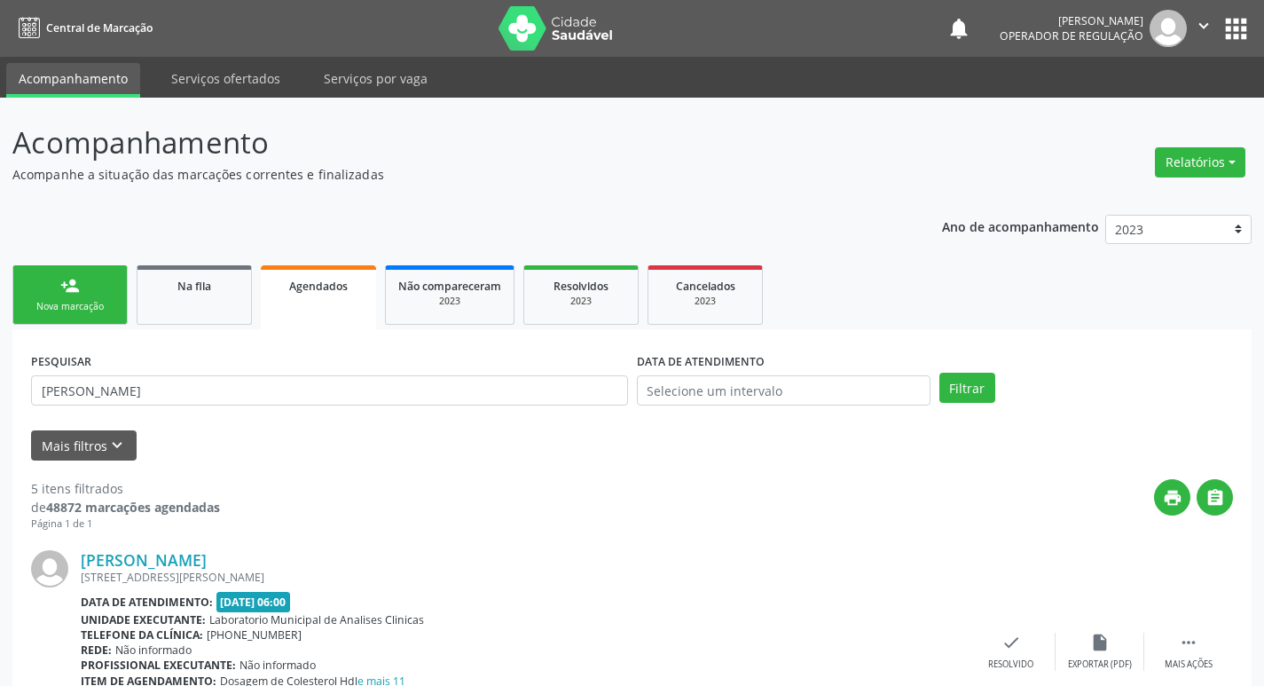
click at [81, 298] on link "person_add Nova marcação" at bounding box center [69, 294] width 115 height 59
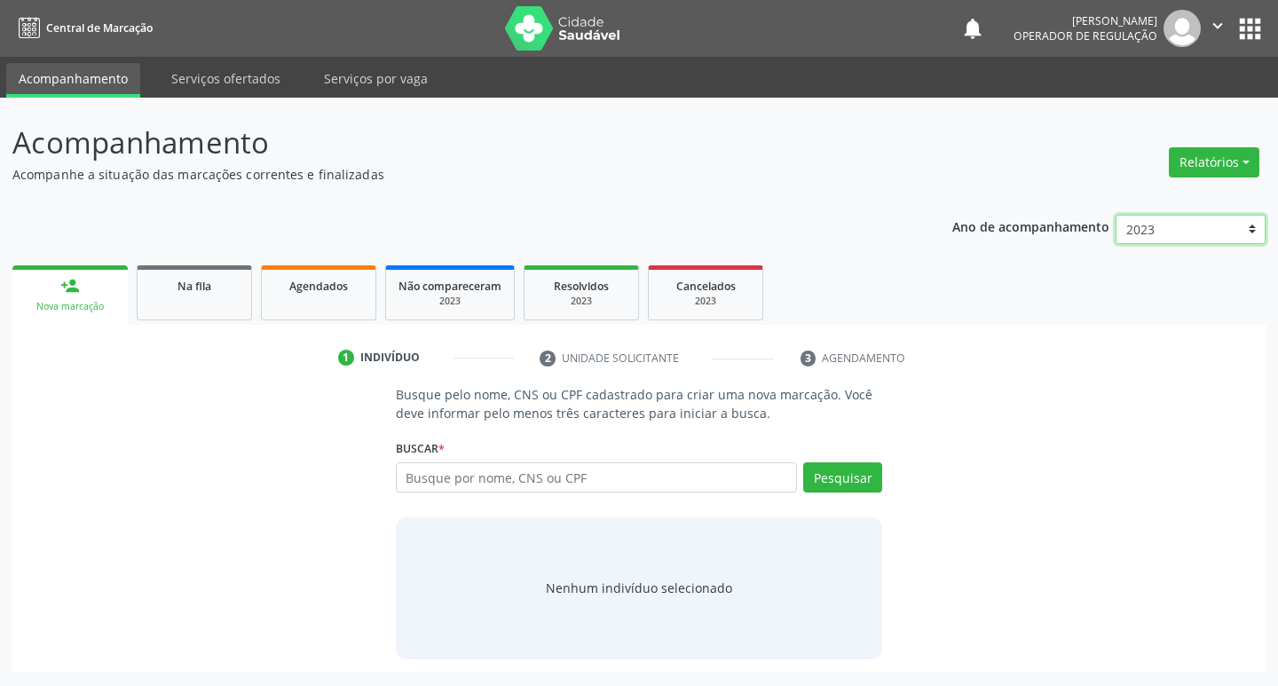
click at [1251, 225] on select "2025 2024 2023 2022 2021" at bounding box center [1190, 230] width 150 height 30
select select "2025"
click at [1115, 215] on select "2025 2024 2023 2022 2021" at bounding box center [1190, 230] width 150 height 30
click at [1248, 170] on button "Relatórios" at bounding box center [1214, 162] width 91 height 30
click at [1203, 301] on ul "person_add Nova marcação Na fila Agendados Não compareceram 2025 Resolvidos 202…" at bounding box center [638, 293] width 1253 height 64
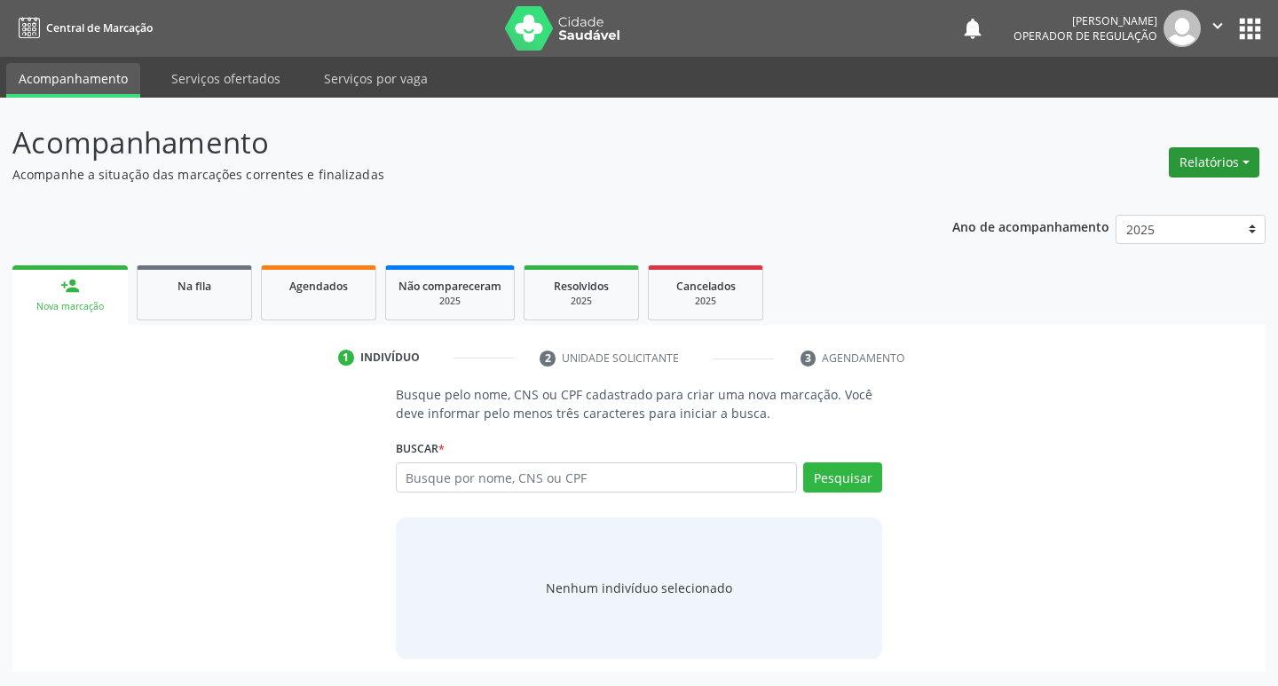
click at [1244, 172] on button "Relatórios" at bounding box center [1214, 162] width 91 height 30
click at [1235, 200] on link "Acompanhamento" at bounding box center [1164, 200] width 191 height 25
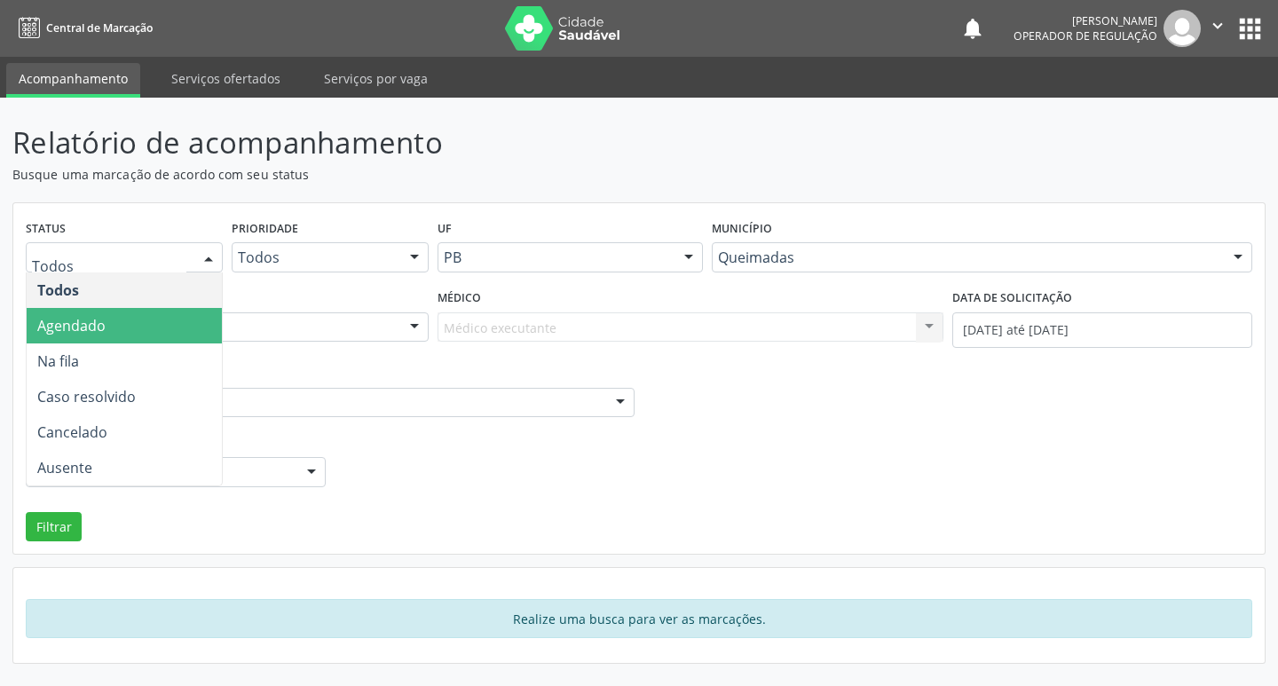
click at [118, 334] on span "Agendado" at bounding box center [124, 325] width 195 height 35
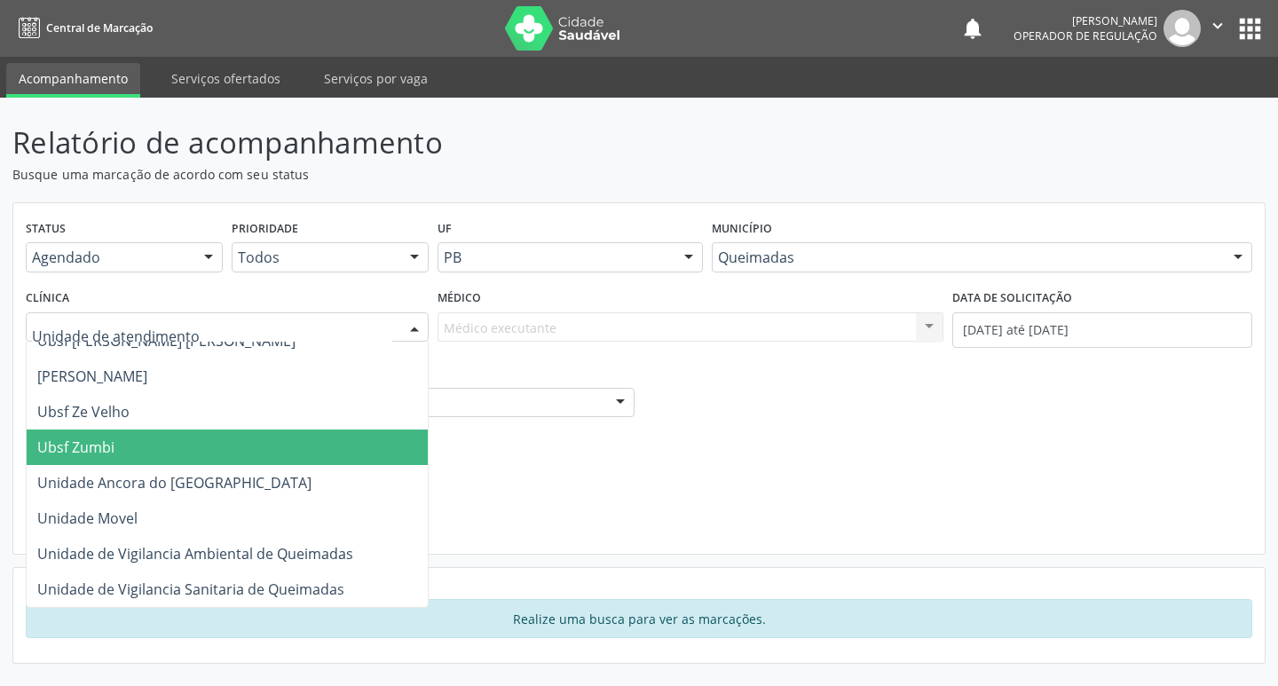
scroll to position [1700, 0]
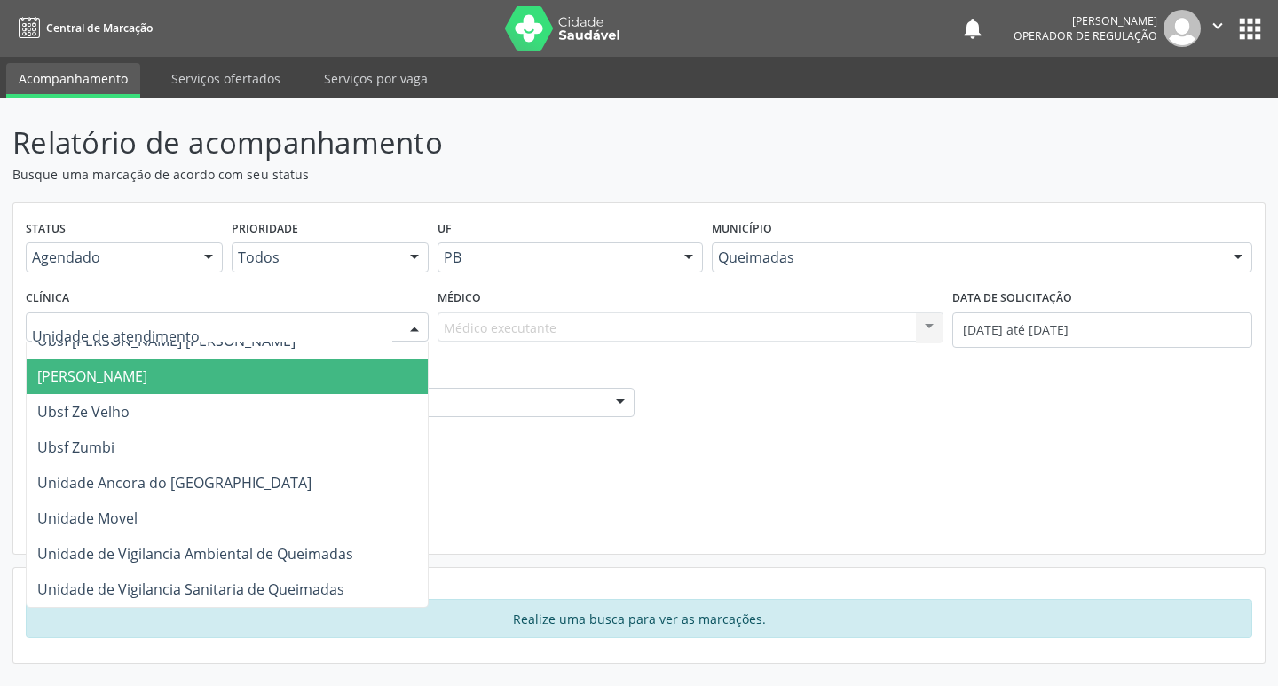
click at [350, 164] on p "Relatório de acompanhamento" at bounding box center [450, 143] width 877 height 44
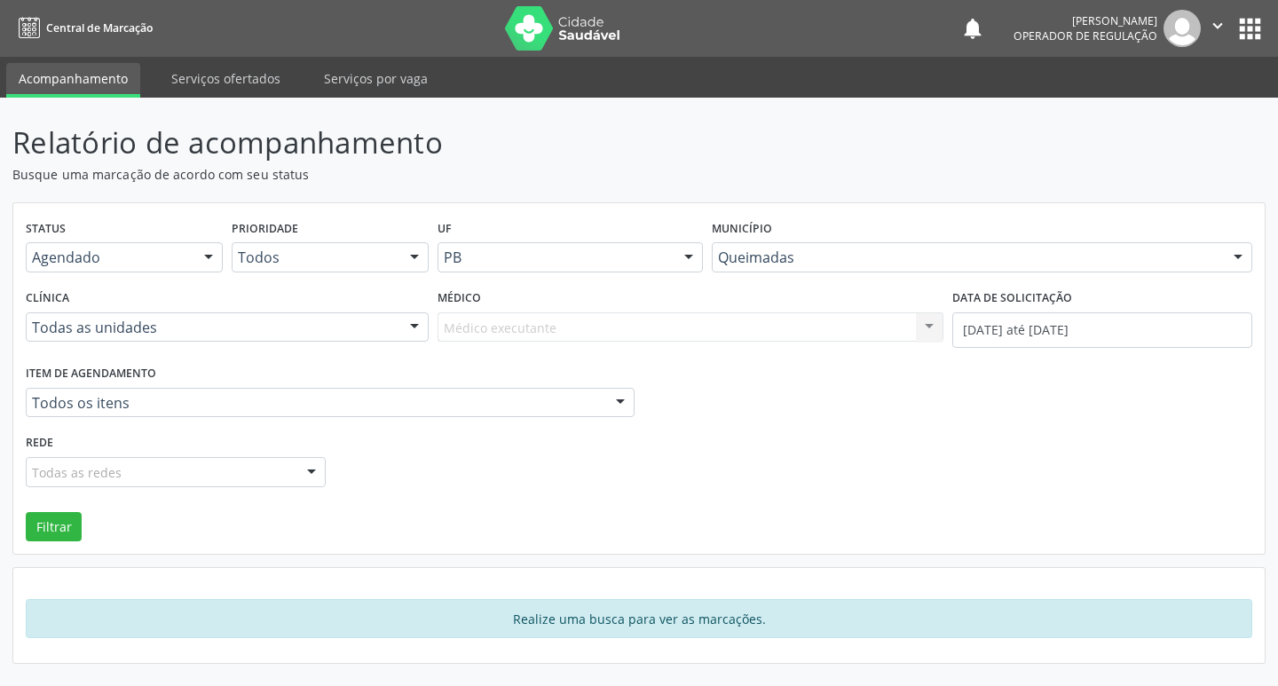
click at [1236, 19] on button "apps" at bounding box center [1249, 28] width 31 height 31
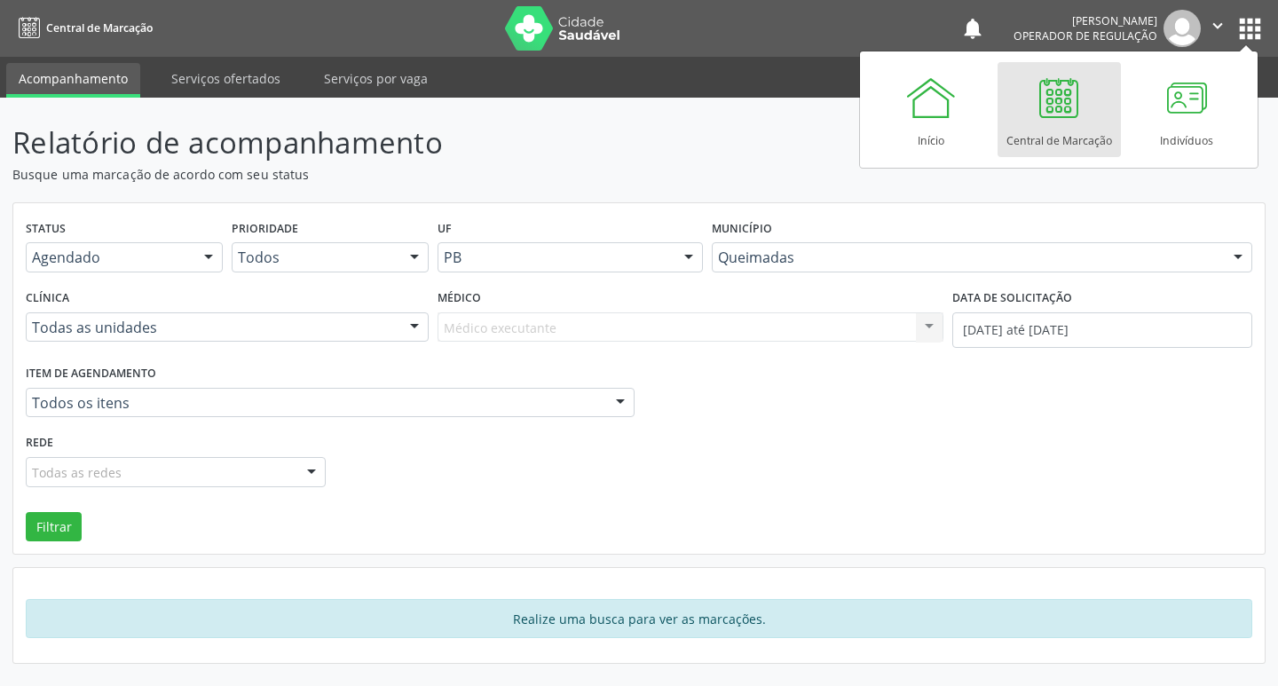
click at [1026, 106] on link "Central de Marcação" at bounding box center [1058, 109] width 123 height 95
